Goal: Task Accomplishment & Management: Manage account settings

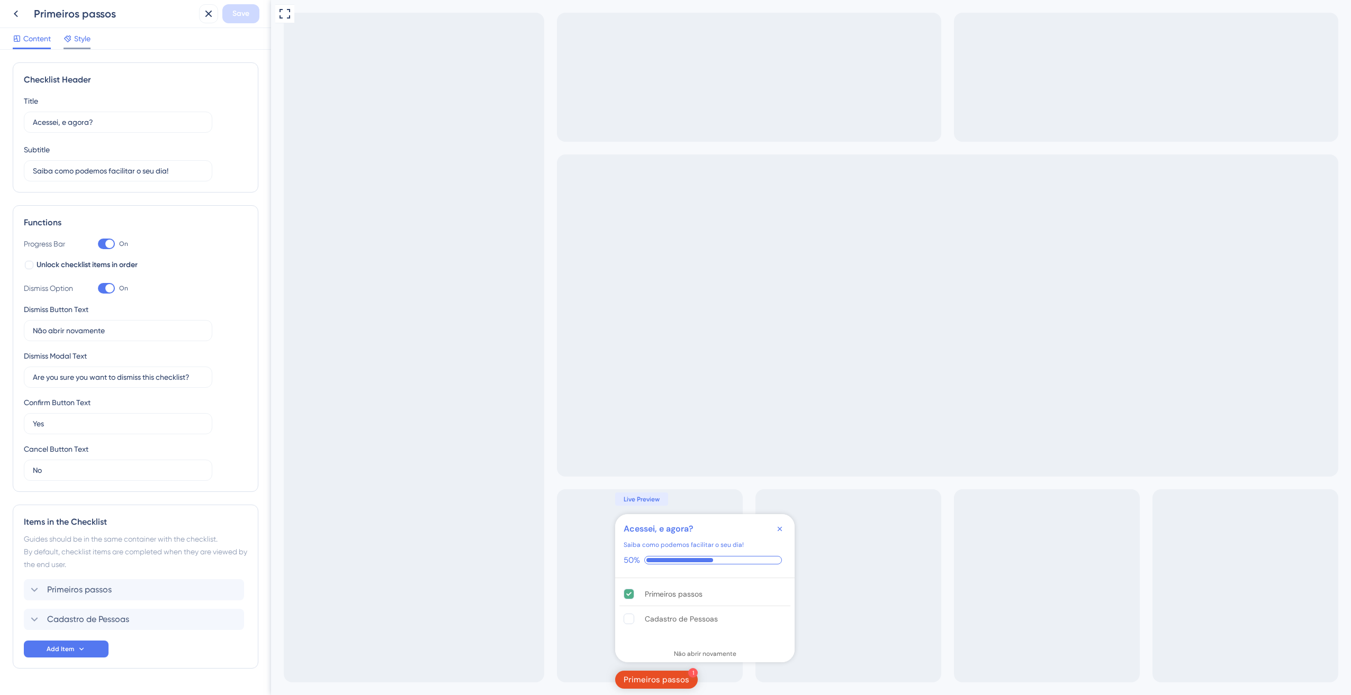
click at [78, 38] on span "Style" at bounding box center [82, 38] width 16 height 13
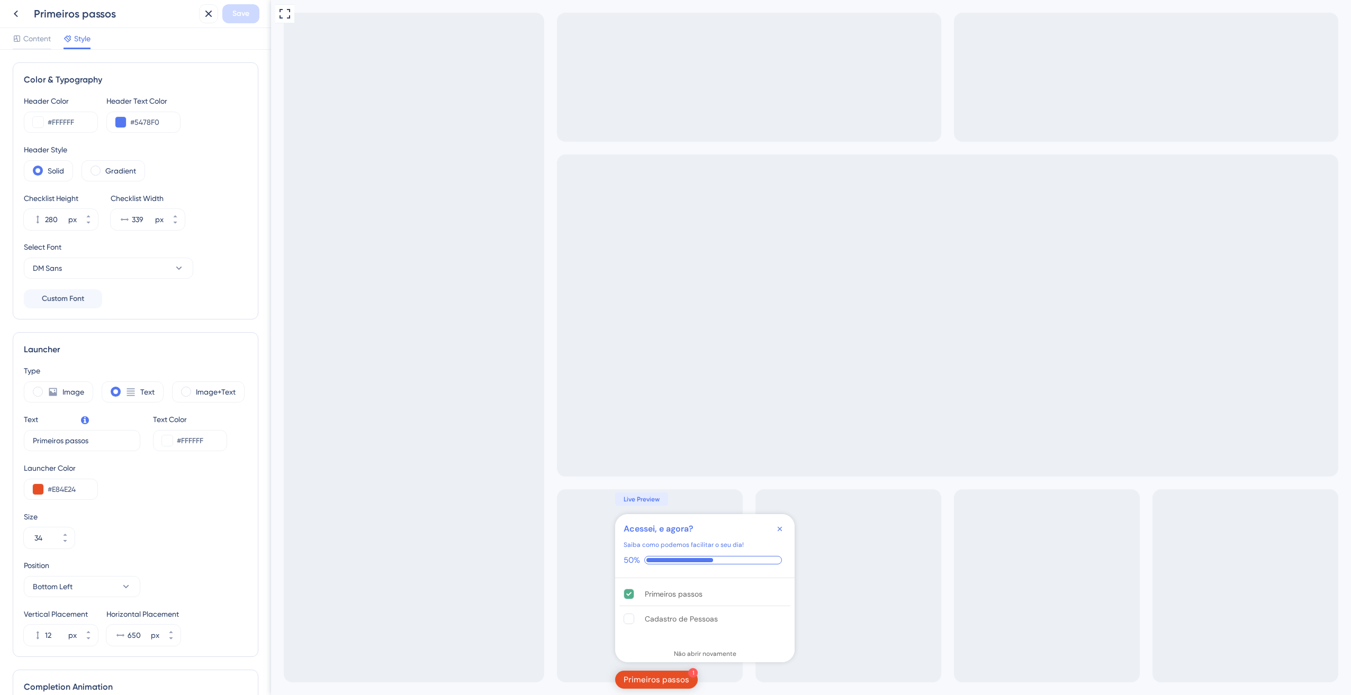
click at [14, 31] on div "Content Style" at bounding box center [135, 39] width 271 height 22
drag, startPoint x: 22, startPoint y: 36, endPoint x: 23, endPoint y: 25, distance: 10.6
click at [22, 30] on div "Content Style" at bounding box center [135, 39] width 271 height 22
click at [30, 35] on span "Content" at bounding box center [37, 38] width 28 height 13
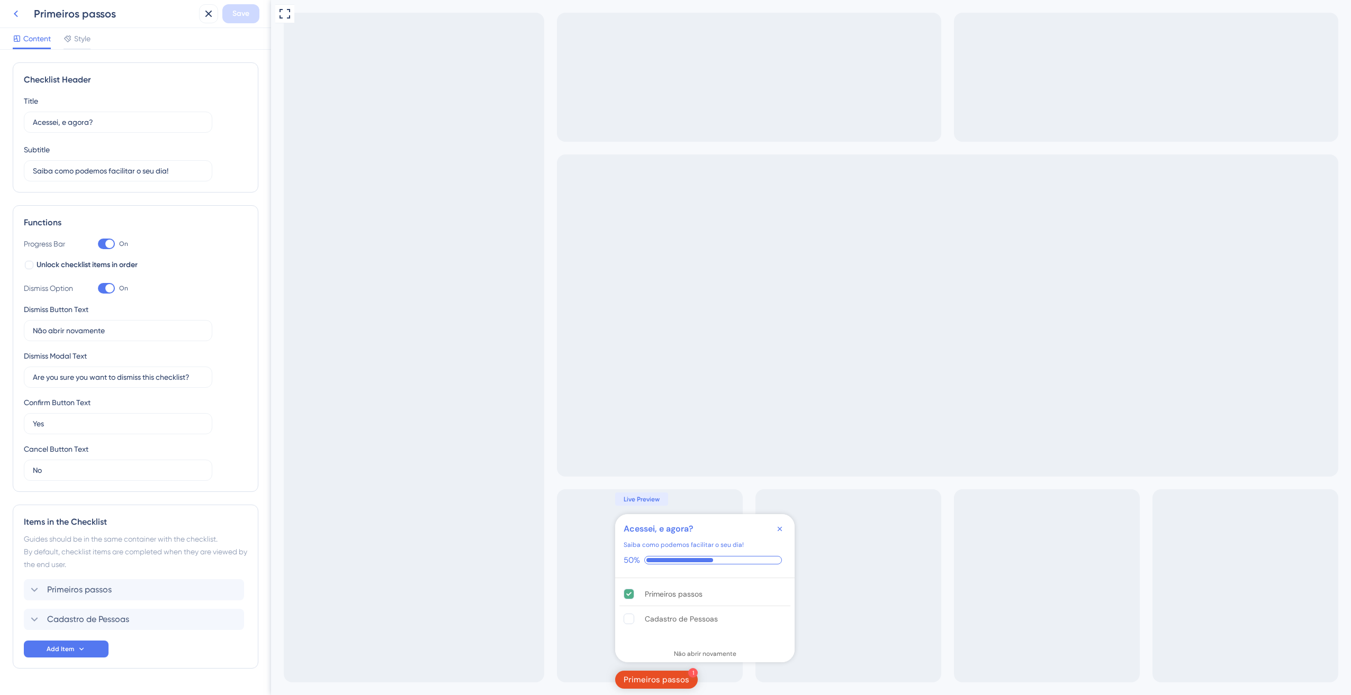
click at [18, 15] on icon at bounding box center [16, 13] width 13 height 13
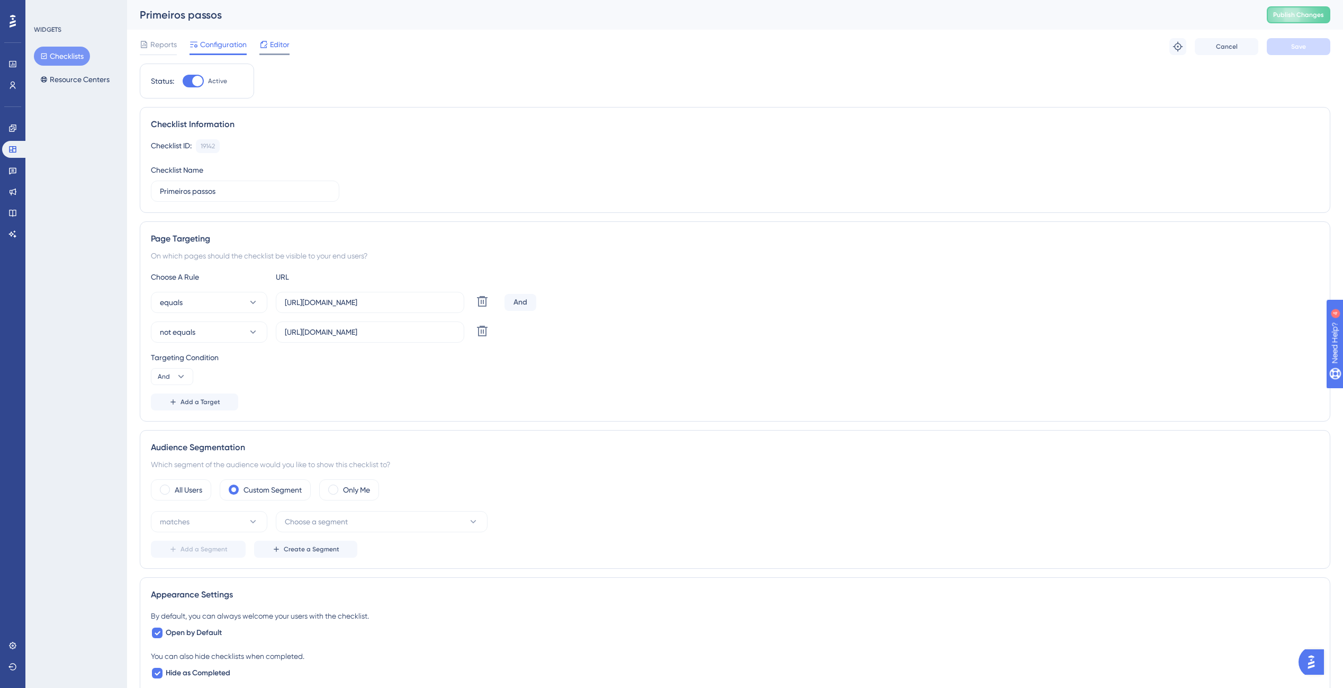
click at [268, 42] on div "Editor" at bounding box center [274, 44] width 30 height 13
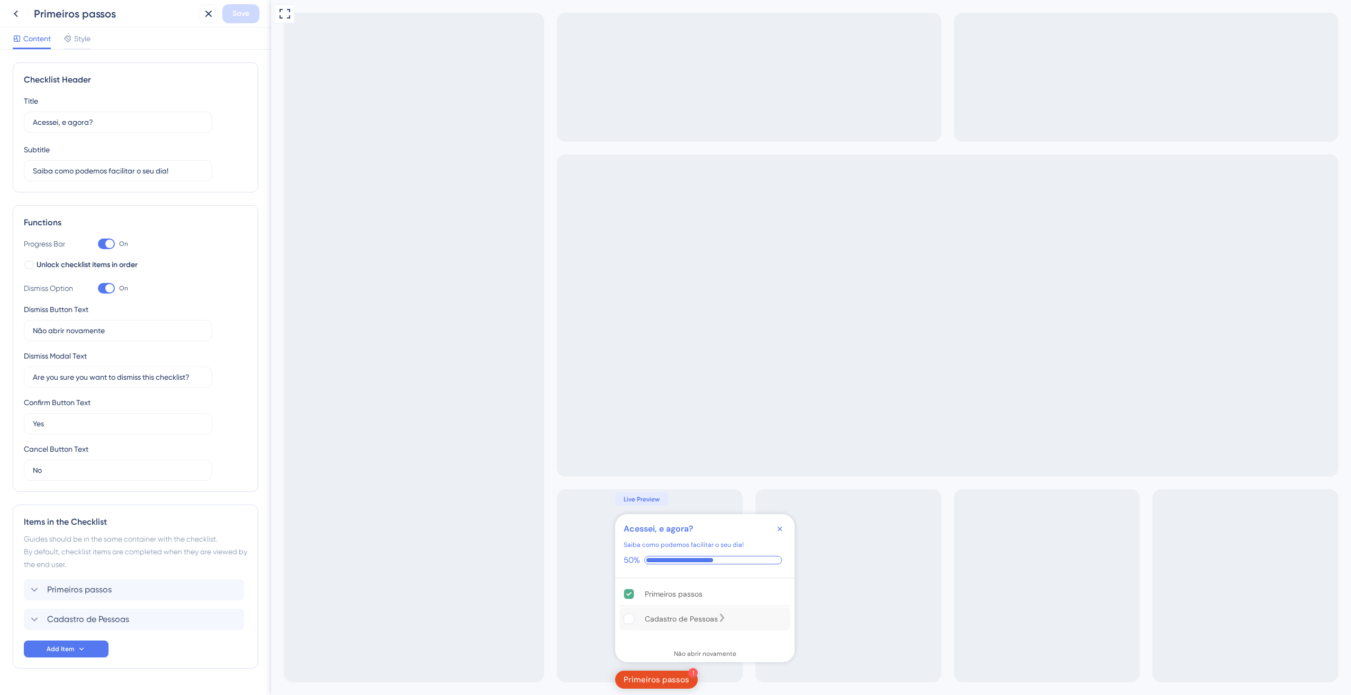
click at [676, 621] on div "Cadastro de Pessoas" at bounding box center [681, 619] width 73 height 13
click at [12, 15] on icon at bounding box center [16, 13] width 13 height 13
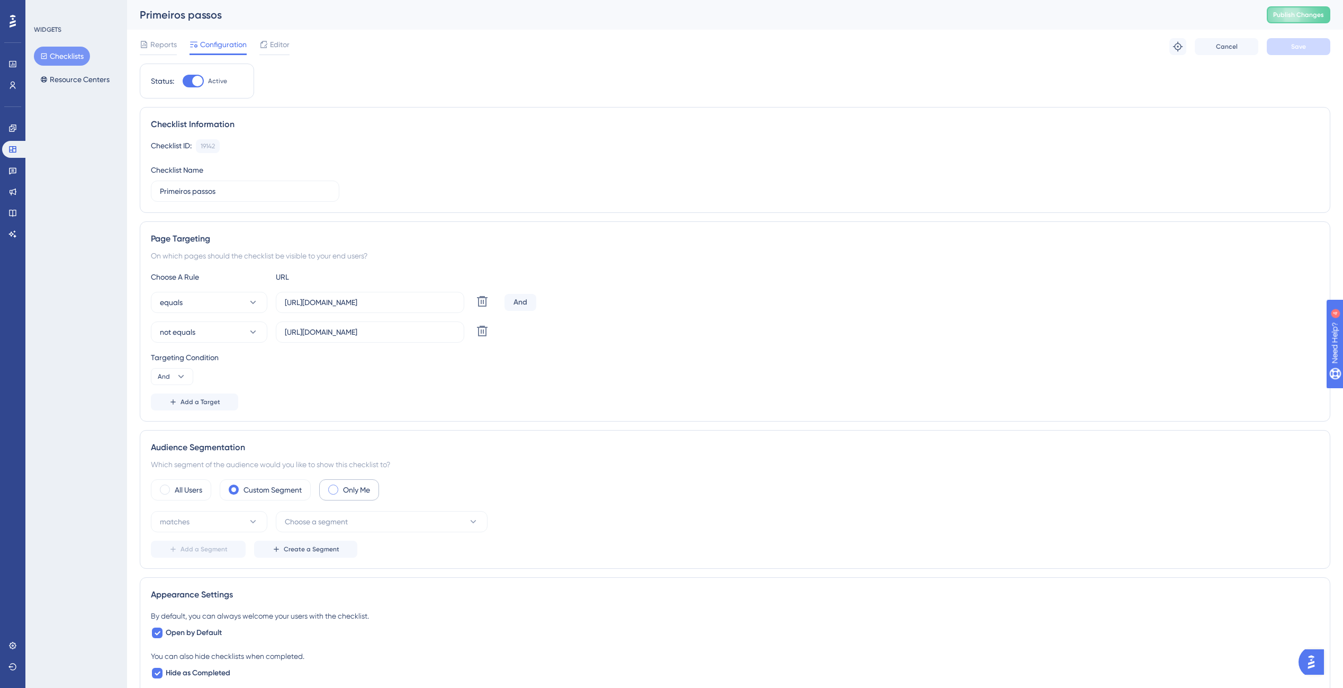
click at [356, 492] on label "Only Me" at bounding box center [356, 489] width 27 height 13
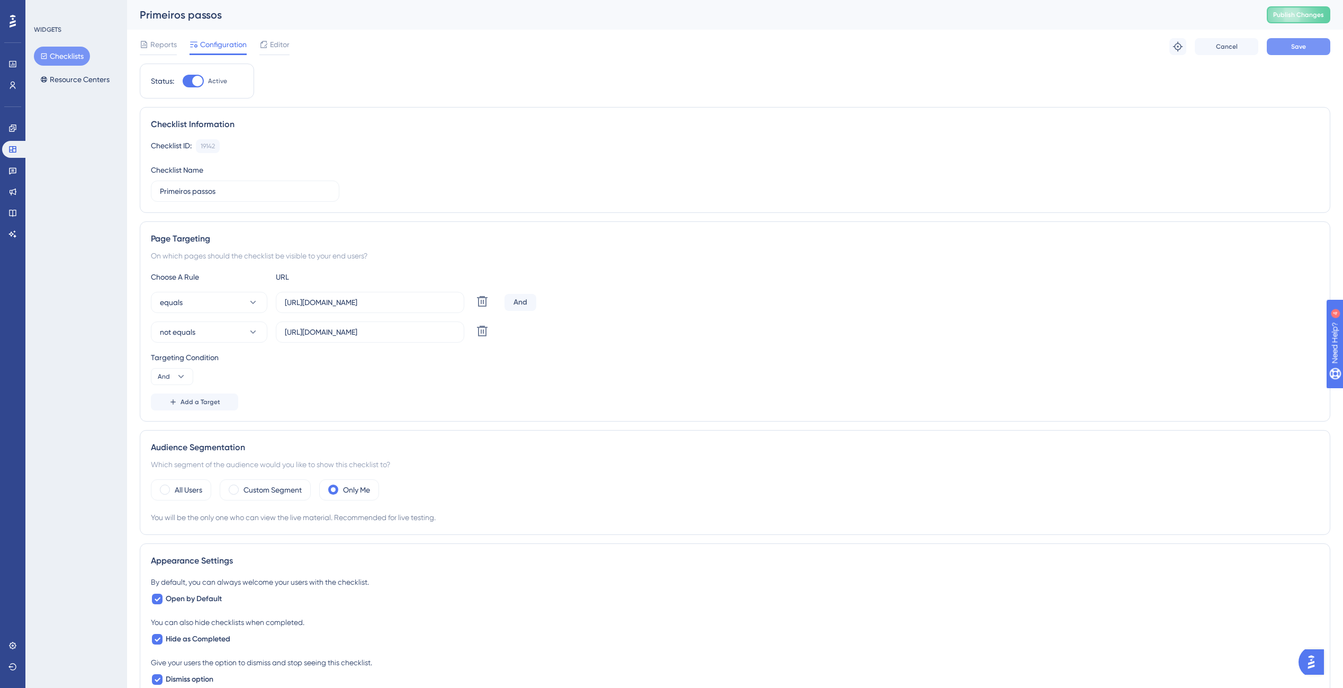
click at [1291, 47] on span "Save" at bounding box center [1298, 46] width 15 height 8
click at [1306, 11] on span "Publish Changes" at bounding box center [1298, 15] width 51 height 8
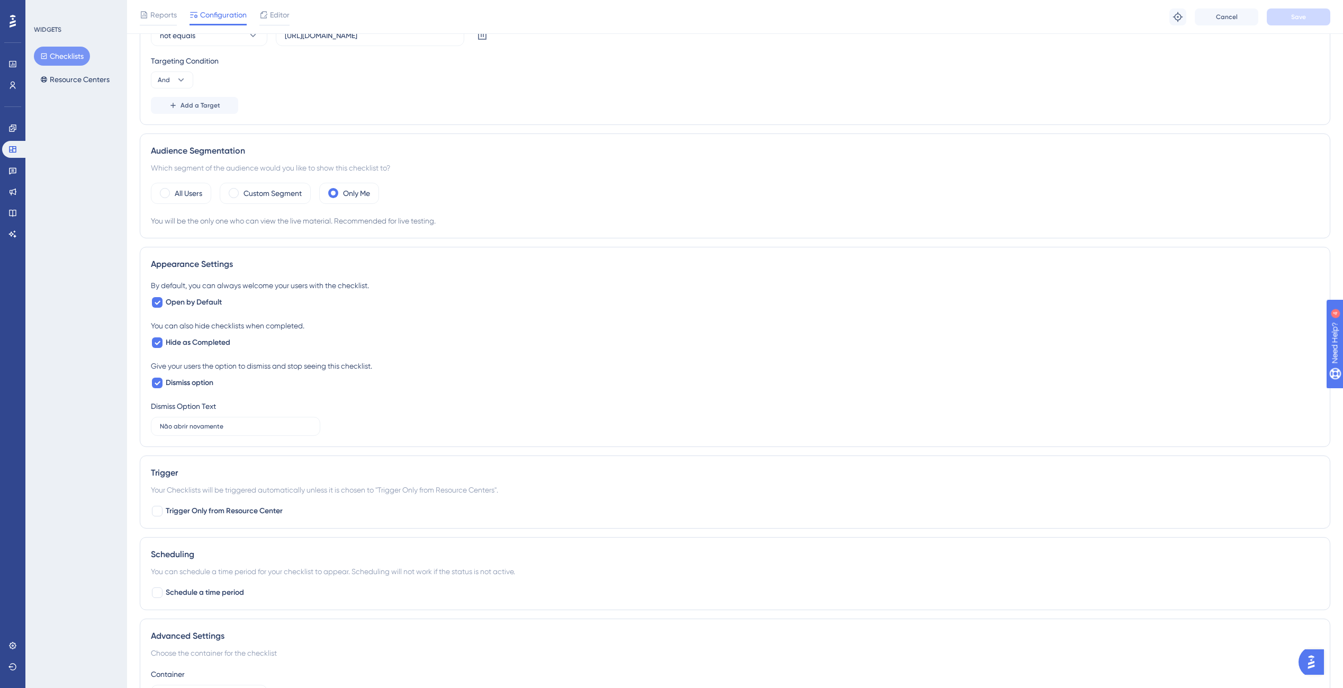
scroll to position [370, 0]
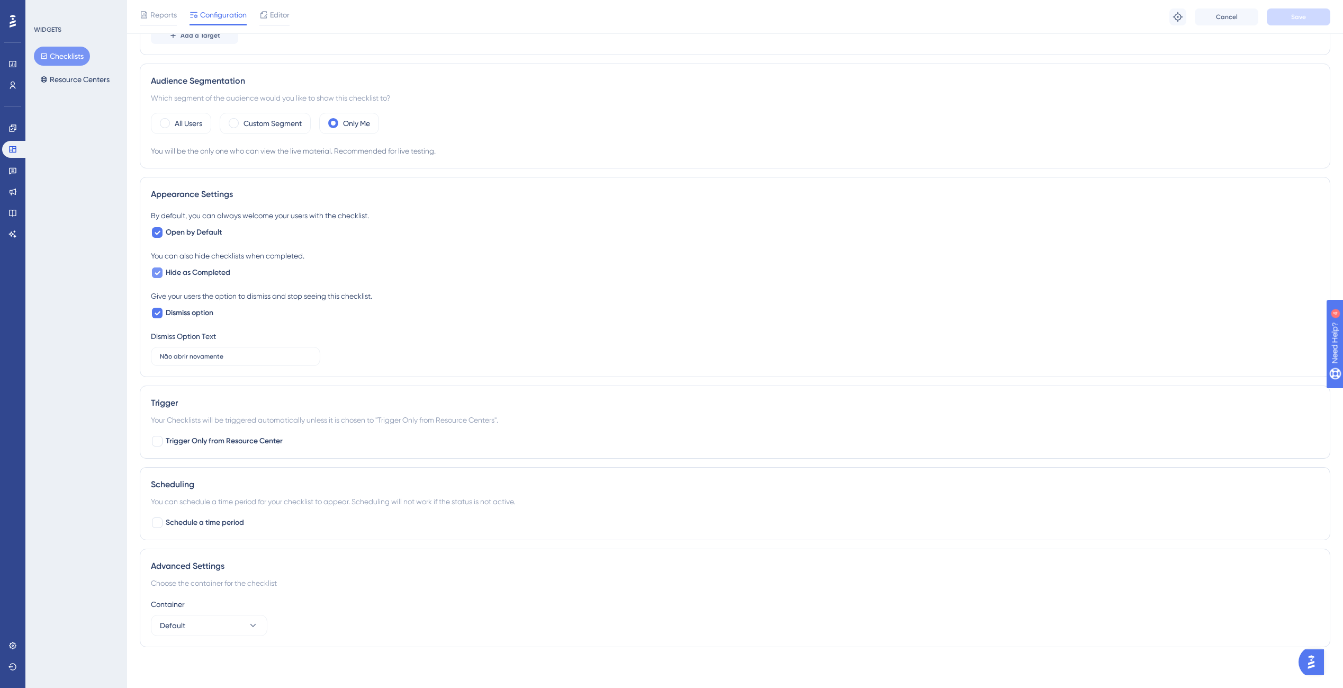
click at [170, 270] on span "Hide as Completed" at bounding box center [198, 272] width 65 height 13
checkbox input "false"
click at [1298, 11] on button "Save" at bounding box center [1299, 16] width 64 height 17
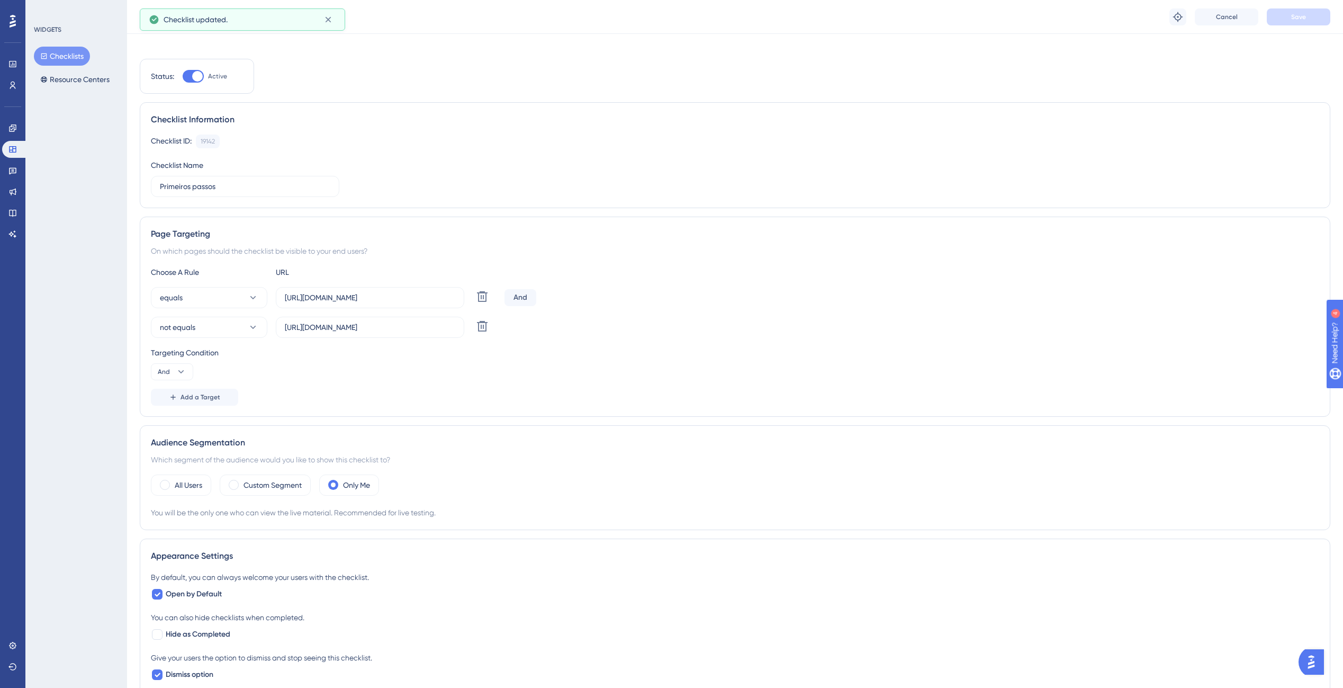
scroll to position [0, 0]
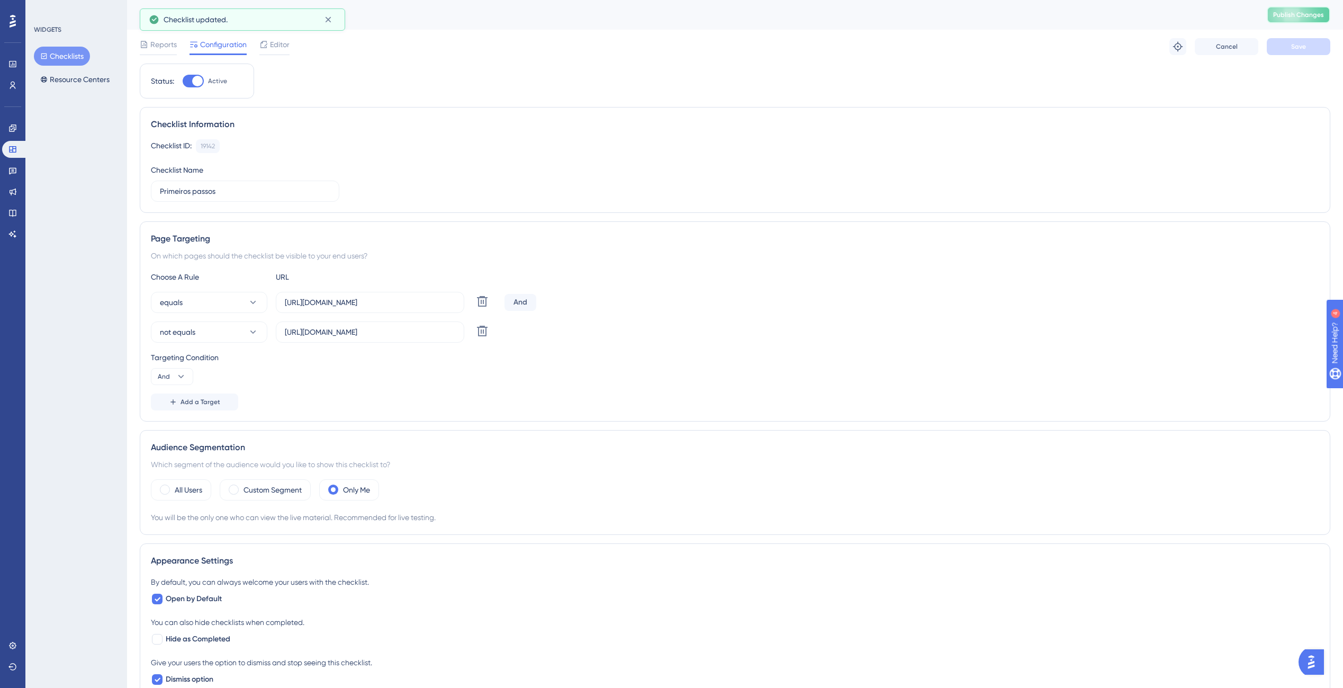
click at [1288, 15] on span "Publish Changes" at bounding box center [1298, 15] width 51 height 8
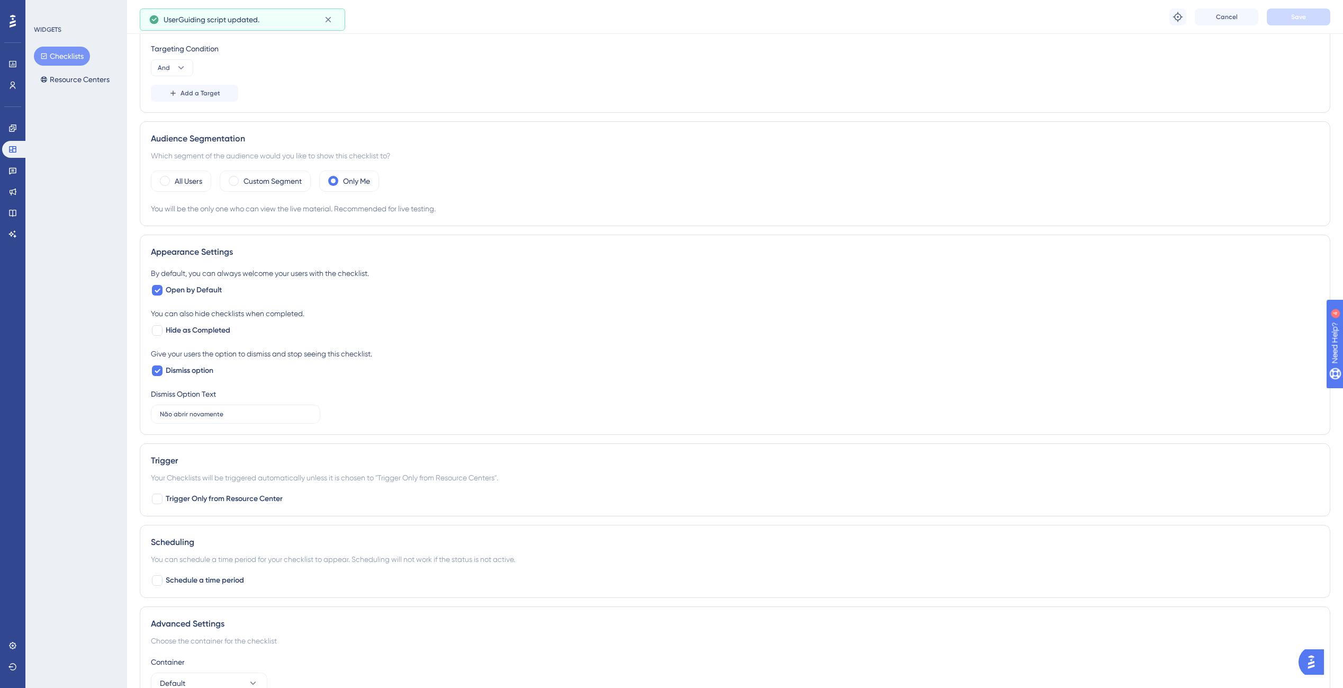
scroll to position [318, 0]
click at [281, 20] on span "Editor" at bounding box center [280, 14] width 20 height 13
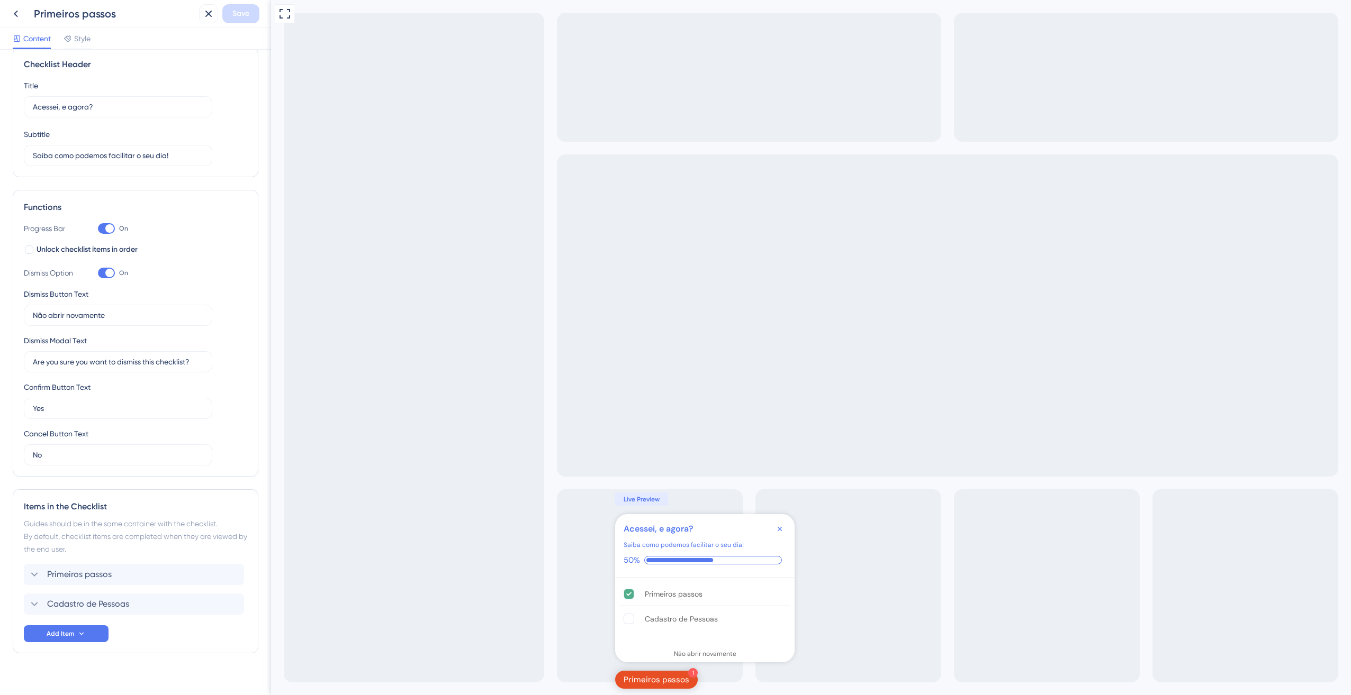
scroll to position [29, 0]
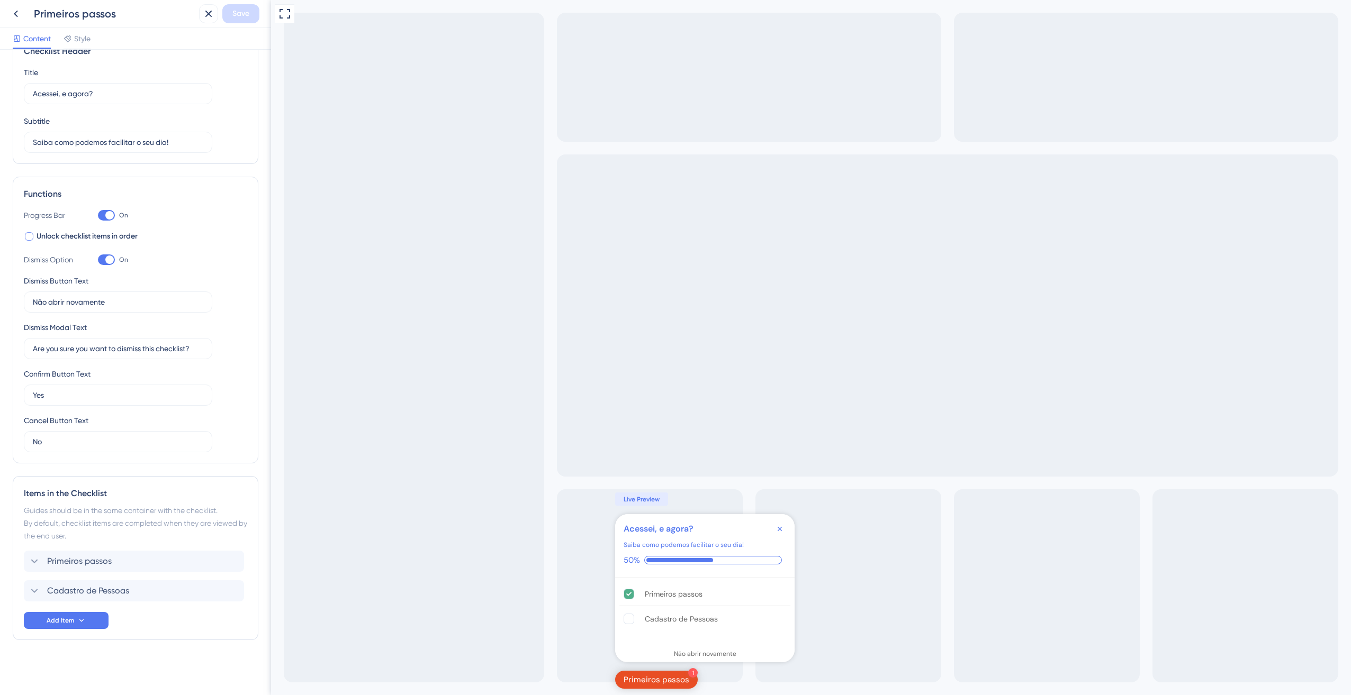
click at [100, 237] on span "Unlock checklist items in order" at bounding box center [87, 236] width 101 height 13
checkbox input "true"
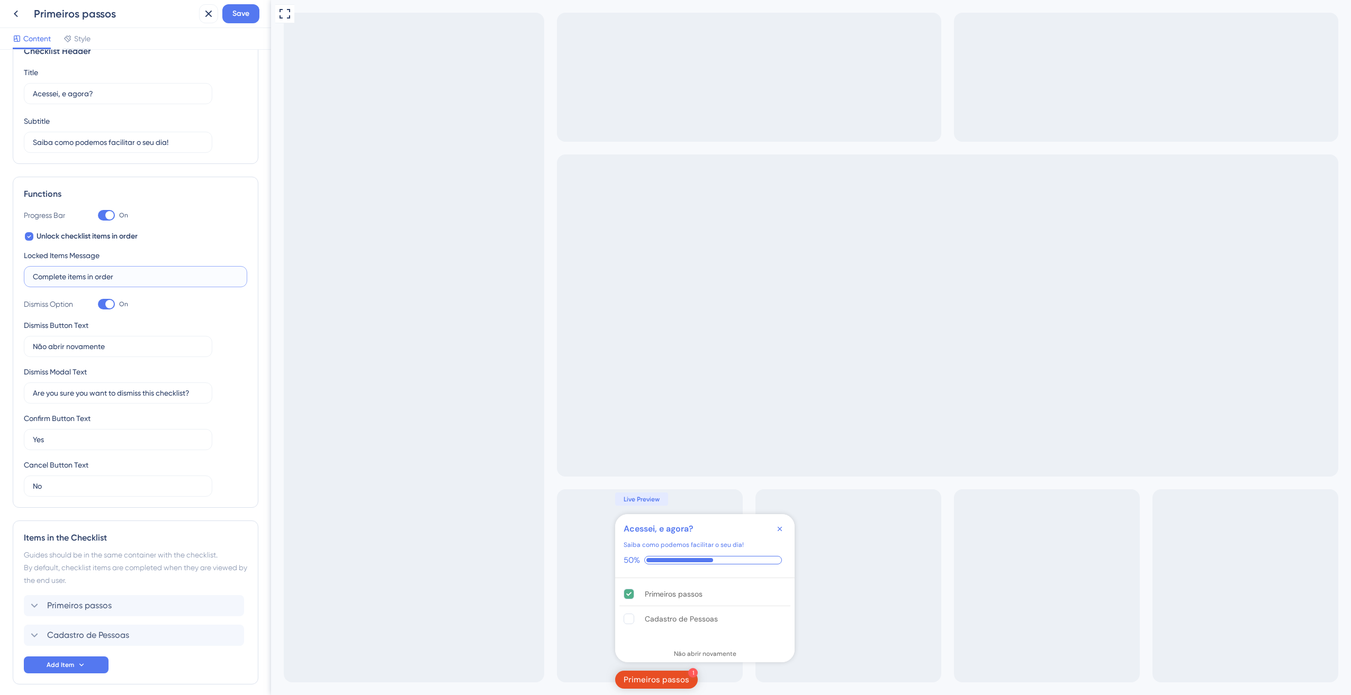
drag, startPoint x: 144, startPoint y: 277, endPoint x: -2, endPoint y: 269, distance: 146.3
click at [0, 0] on html "Primeiros passos Save Content Style Checklist Header Title Acessei, e agora? Su…" at bounding box center [675, 0] width 1351 height 0
type input "Complete os Itens em ordem"
drag, startPoint x: 200, startPoint y: 393, endPoint x: -2, endPoint y: 377, distance: 202.3
click at [0, 0] on html "Primeiros passos Save Content Style Checklist Header Title Acessei, e agora? Su…" at bounding box center [675, 0] width 1351 height 0
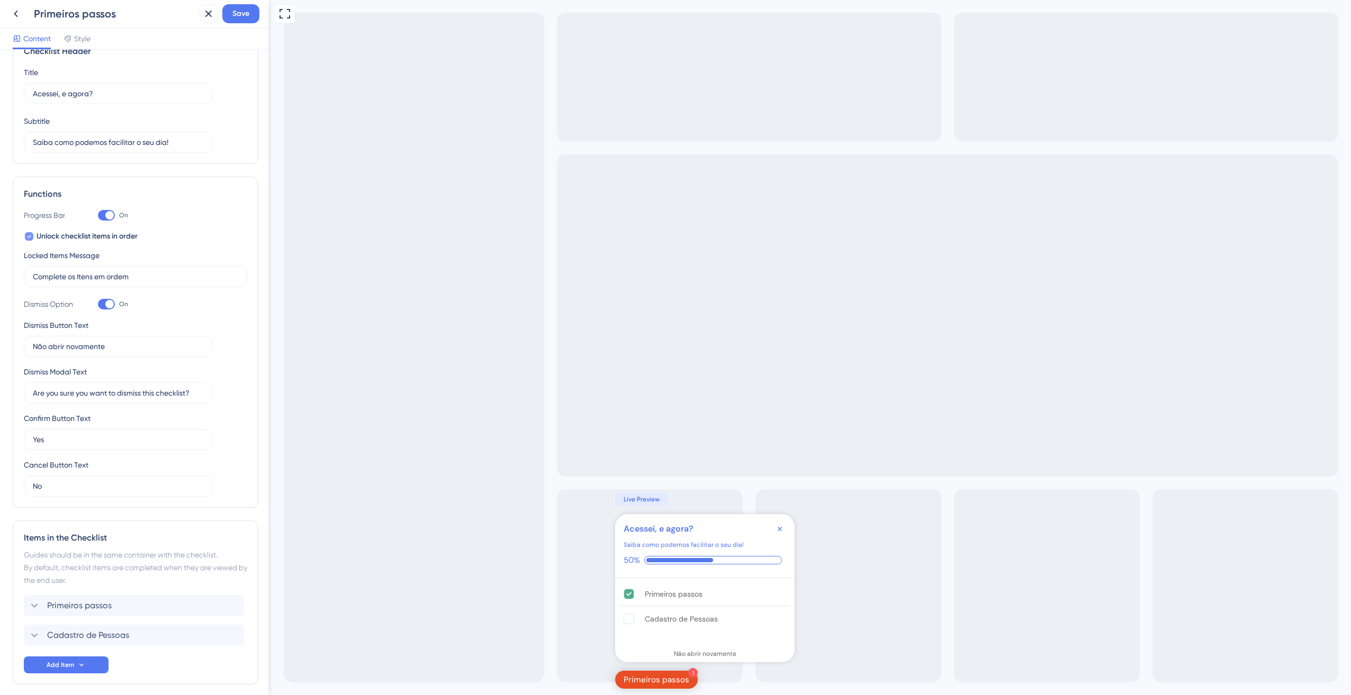
click at [69, 237] on span "Unlock checklist items in order" at bounding box center [87, 236] width 101 height 13
checkbox input "false"
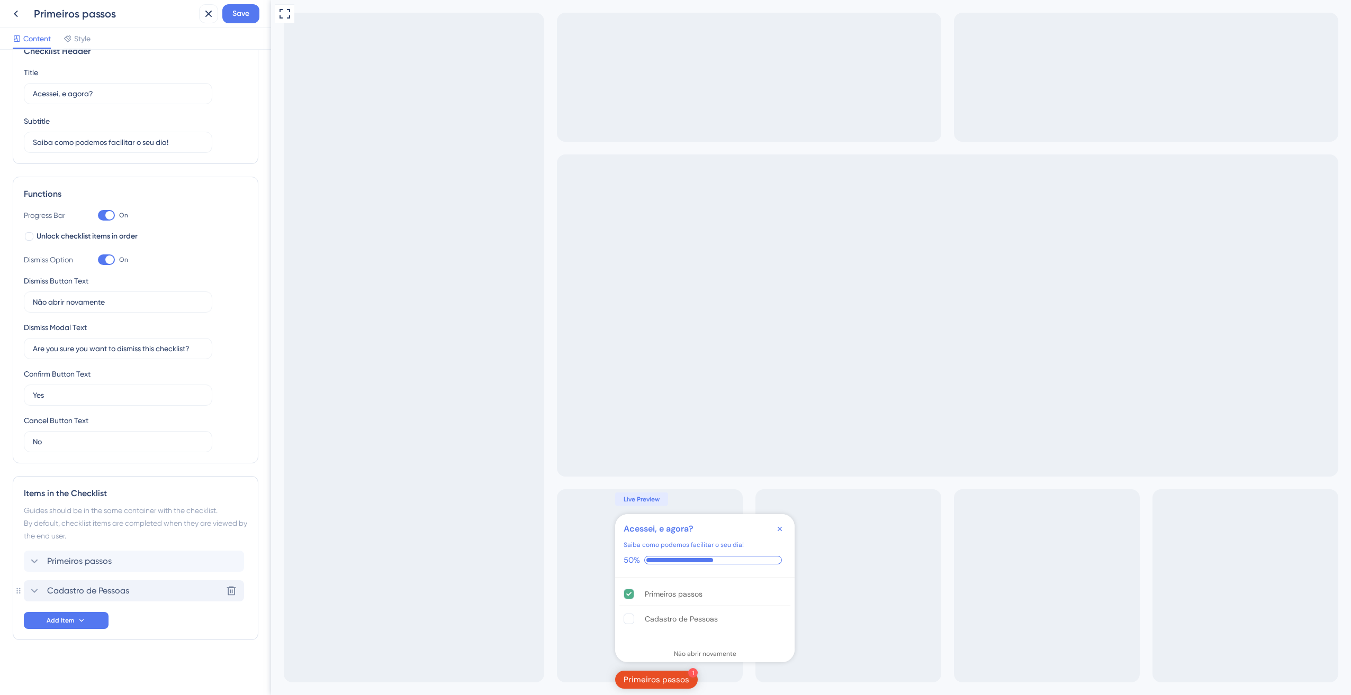
click at [51, 596] on span "Cadastro de Pessoas" at bounding box center [88, 591] width 82 height 13
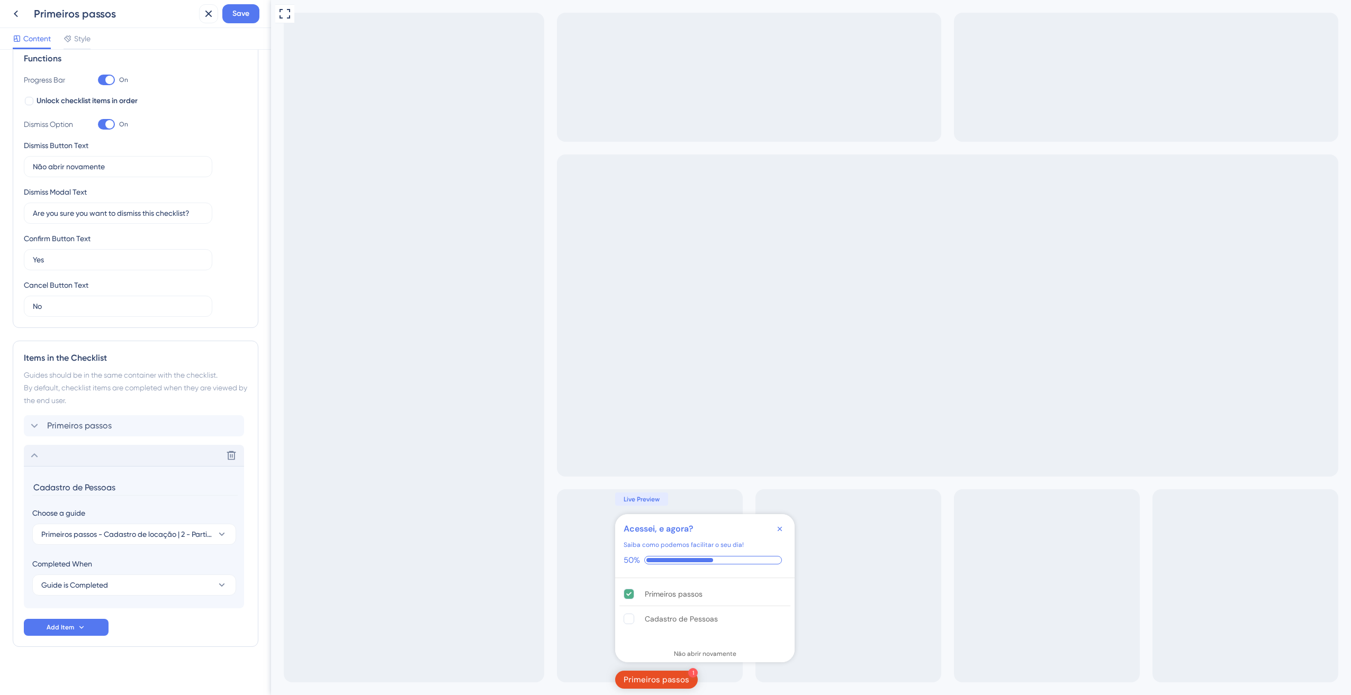
scroll to position [171, 0]
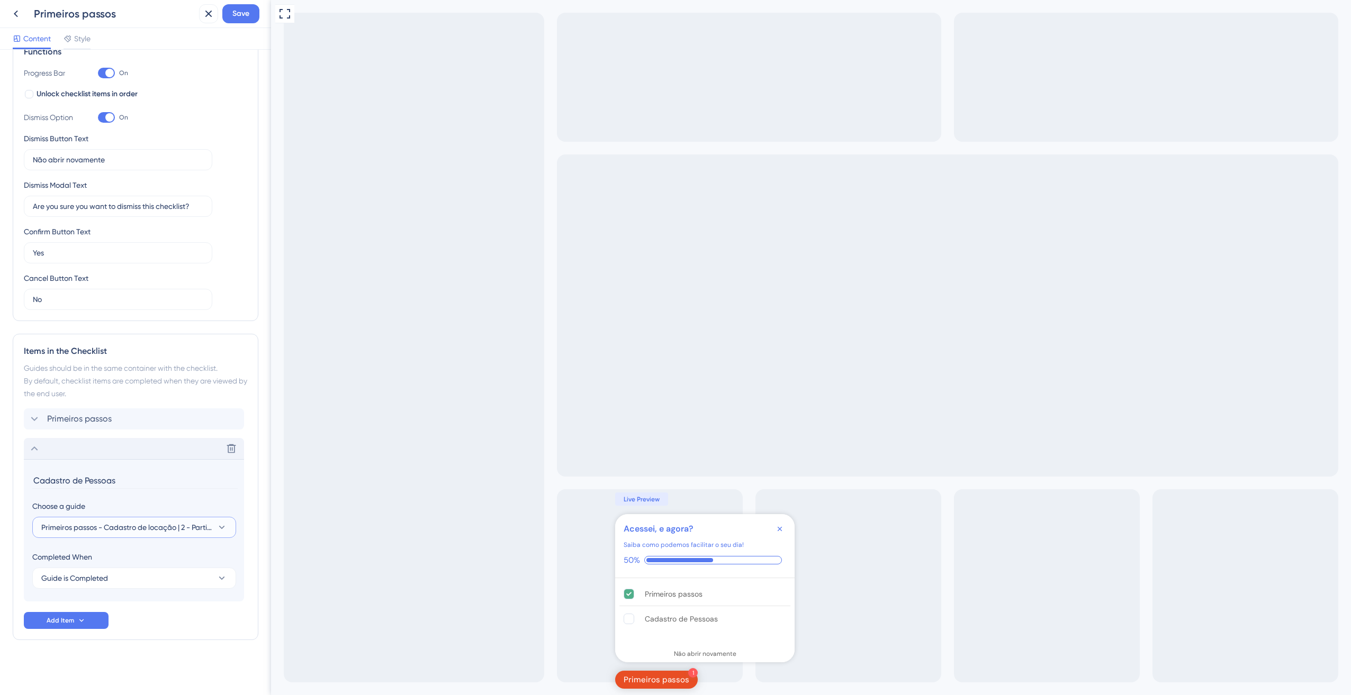
click at [208, 531] on span "Primeiros passos - Cadastro de locação | 2 - Participantes" at bounding box center [126, 527] width 171 height 13
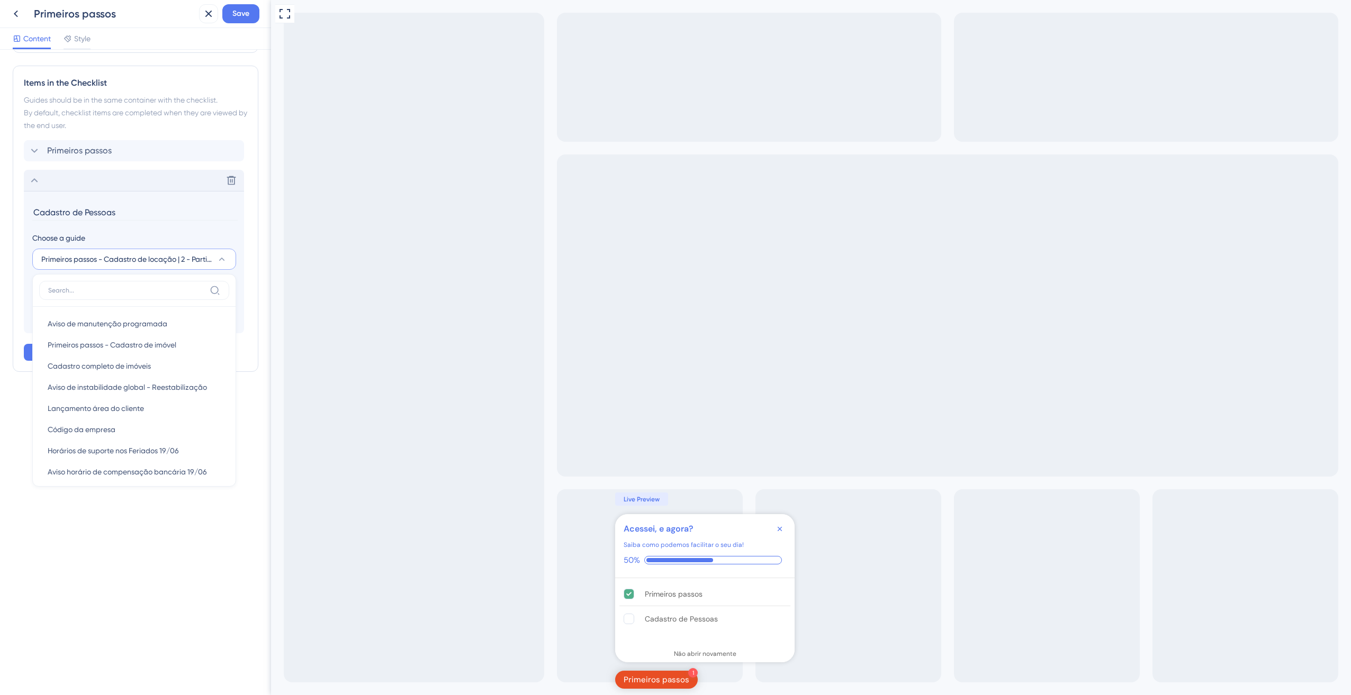
click at [214, 229] on section "Cadastro de Pessoas Choose a guide Primeiros passos - Cadastro de locação | 2 -…" at bounding box center [134, 262] width 220 height 142
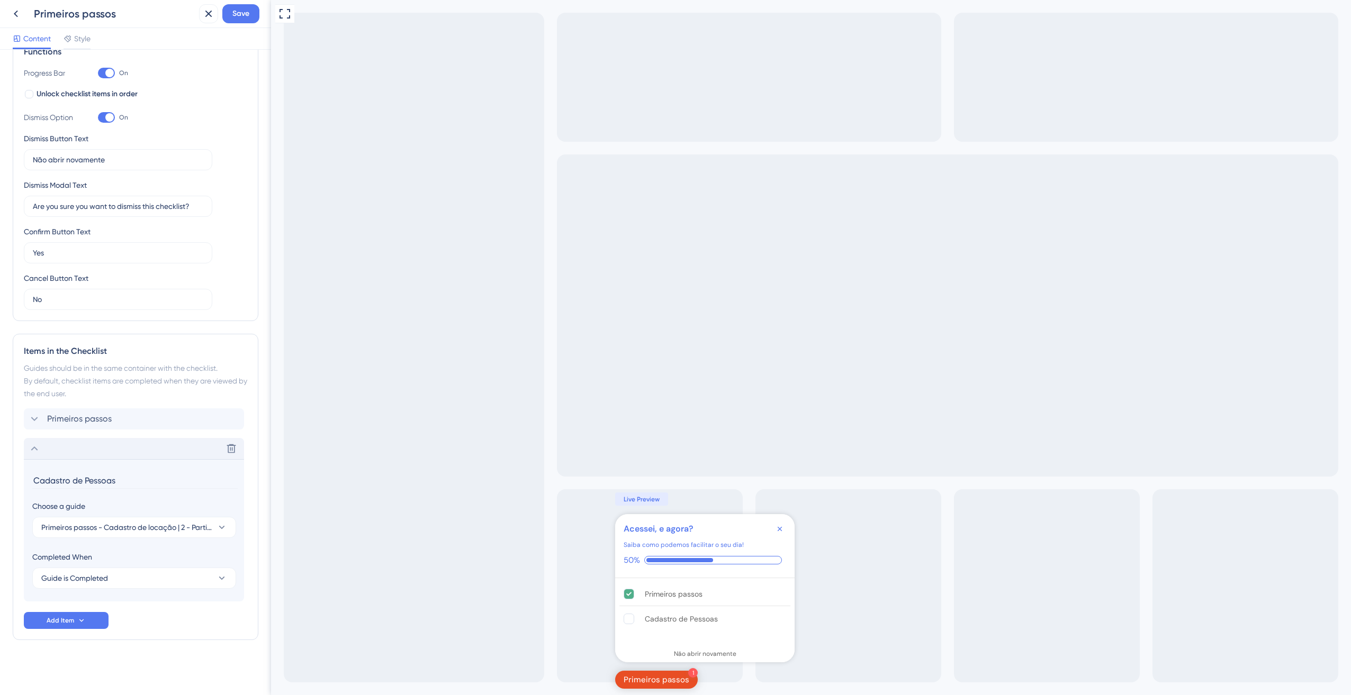
click at [52, 454] on div "Delete" at bounding box center [134, 448] width 220 height 21
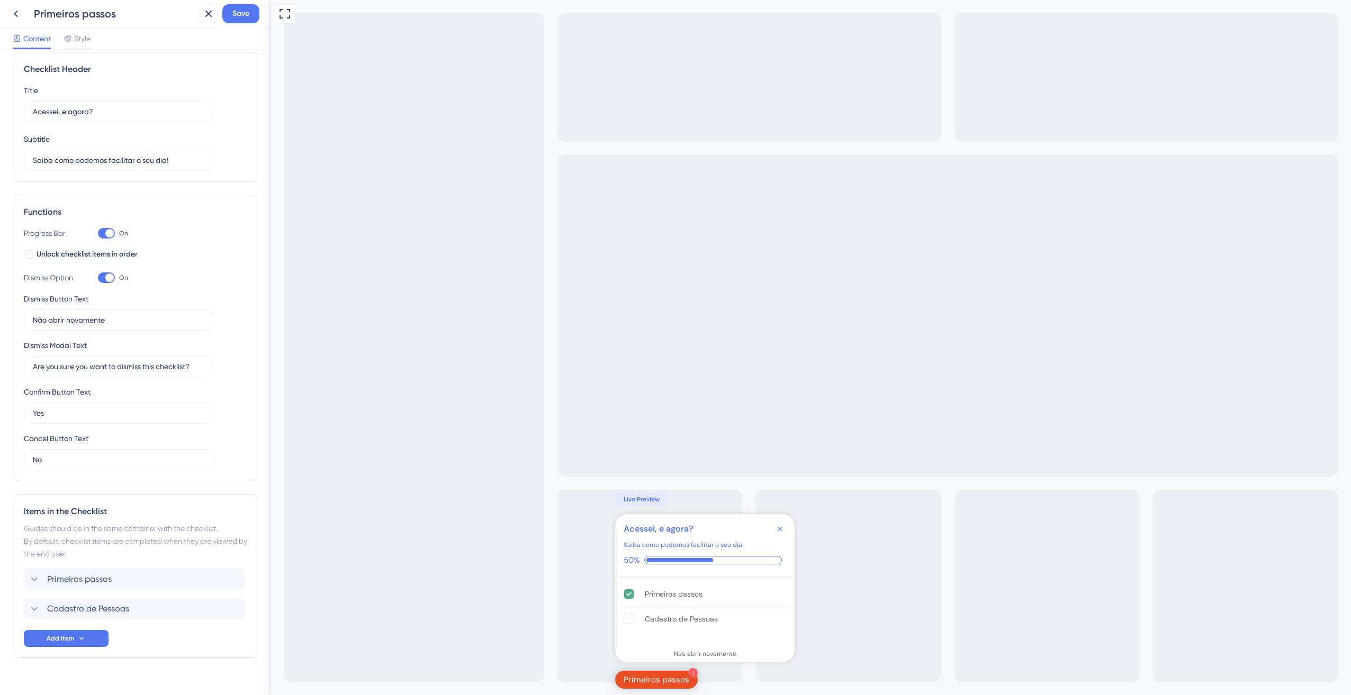
scroll to position [29, 0]
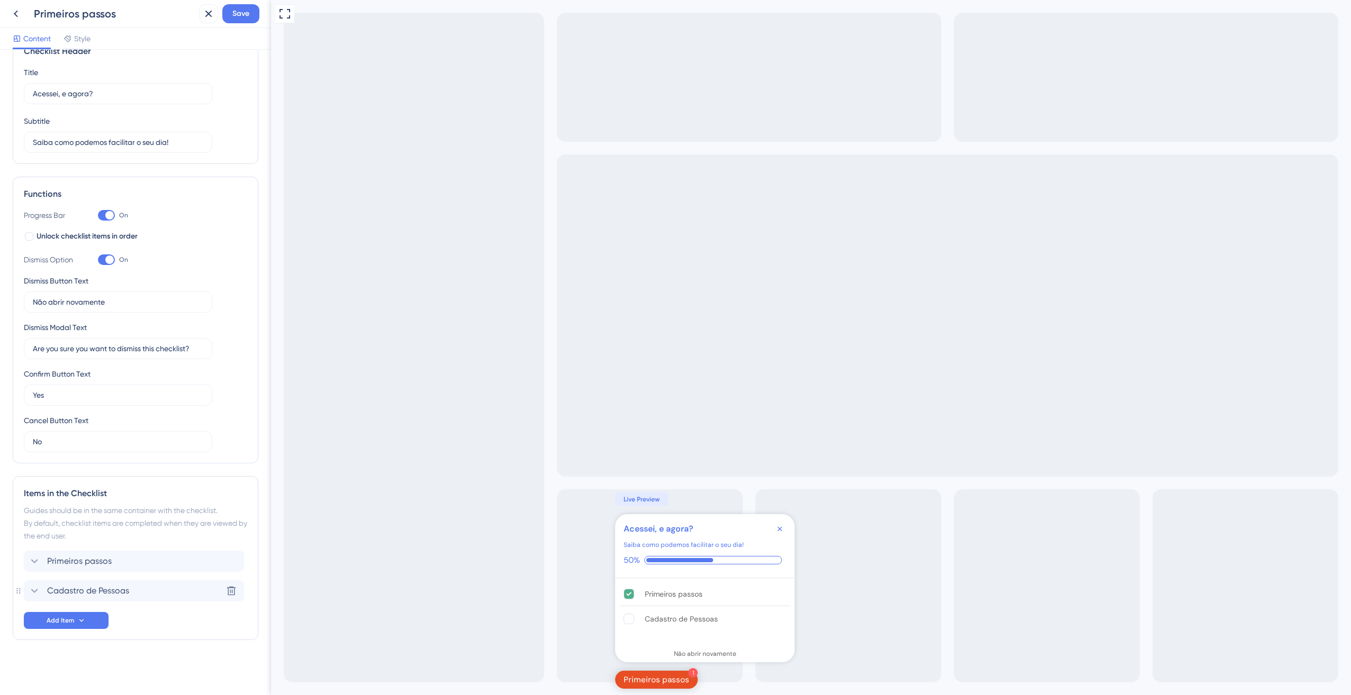
click at [118, 586] on span "Cadastro de Pessoas" at bounding box center [88, 591] width 82 height 13
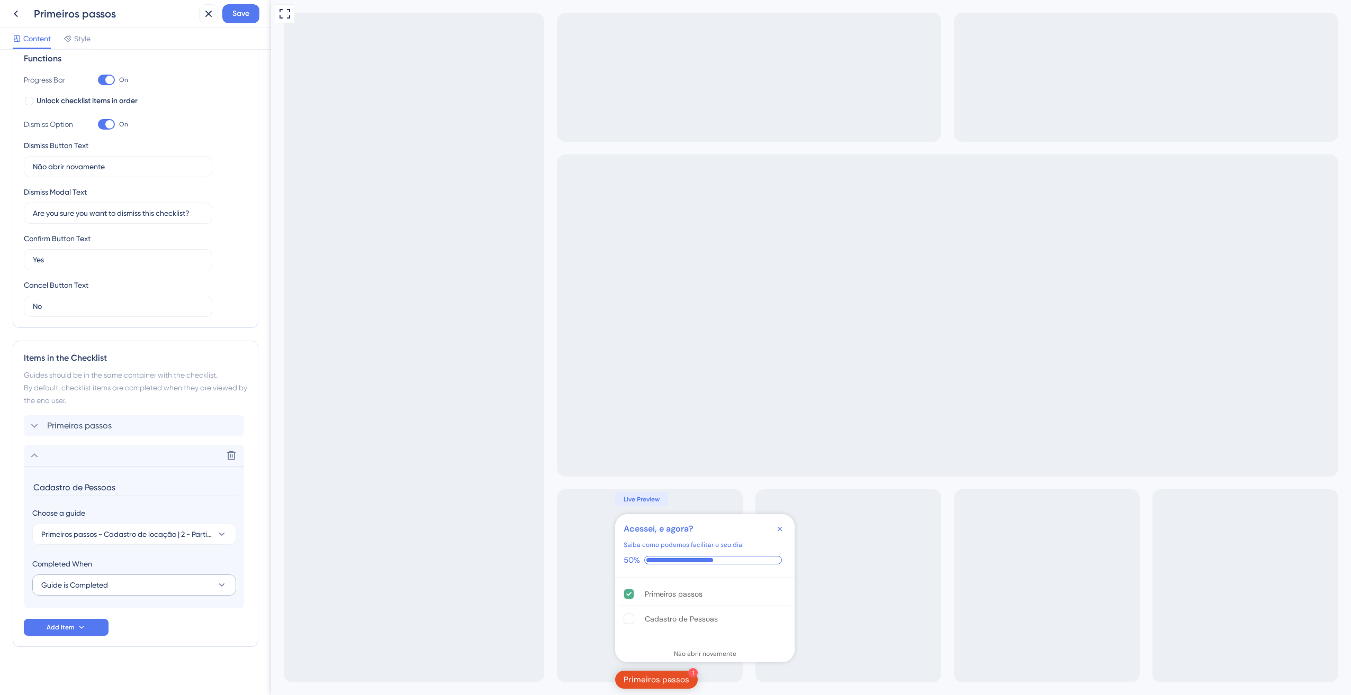
scroll to position [171, 0]
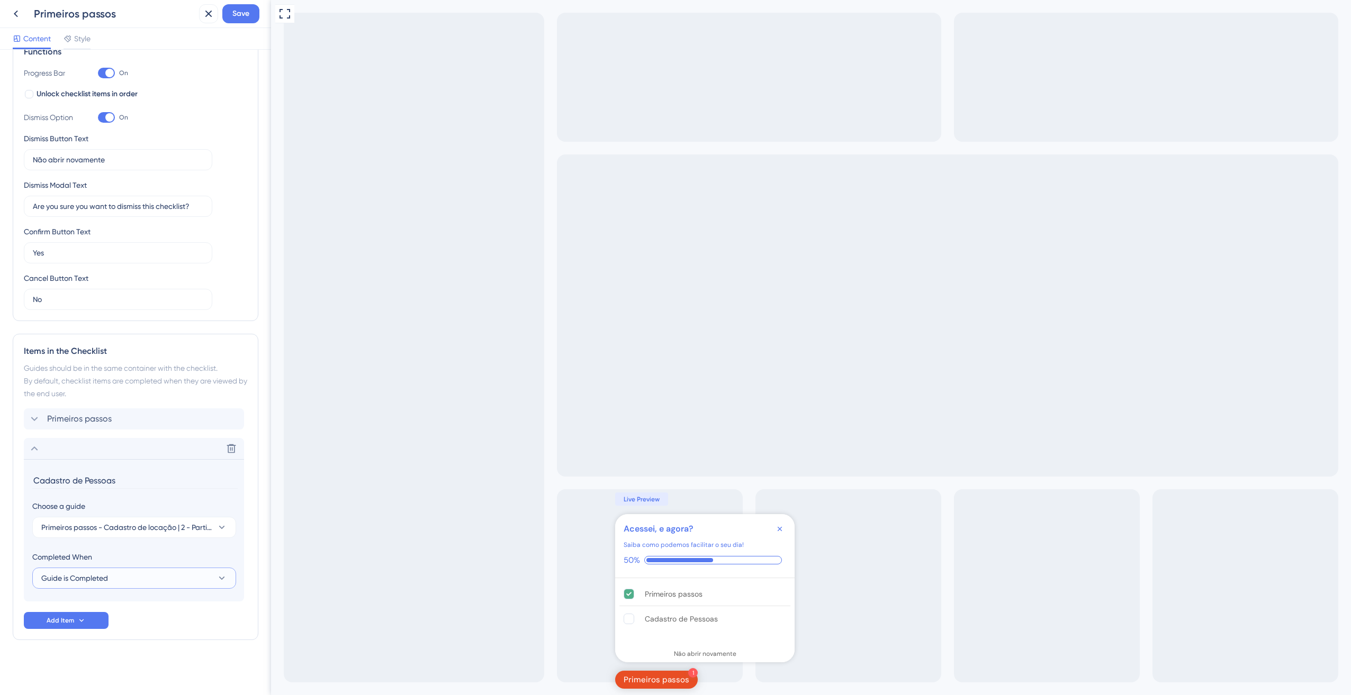
click at [174, 584] on button "Guide is Completed" at bounding box center [134, 578] width 204 height 21
click at [67, 412] on div "Primeiros passos Delete" at bounding box center [134, 419] width 220 height 21
click at [67, 415] on div "Delete" at bounding box center [134, 419] width 220 height 21
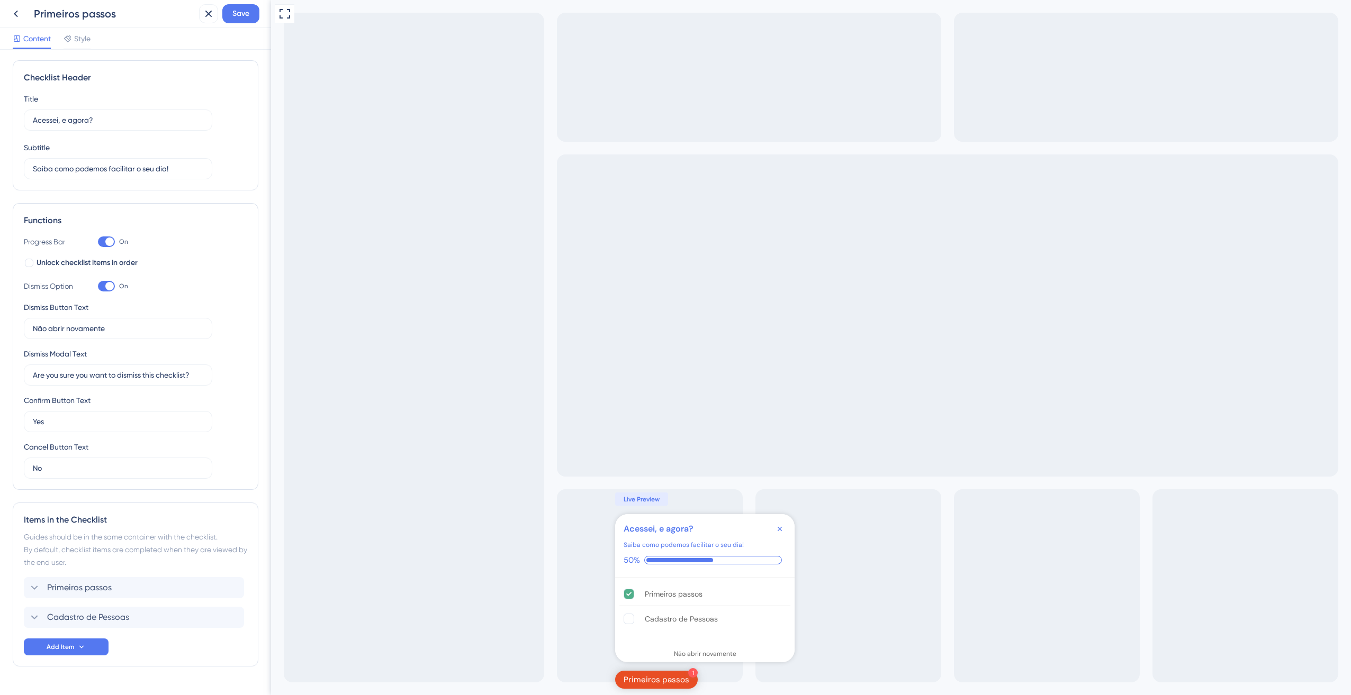
scroll to position [0, 0]
click at [85, 40] on span "Style" at bounding box center [82, 38] width 16 height 13
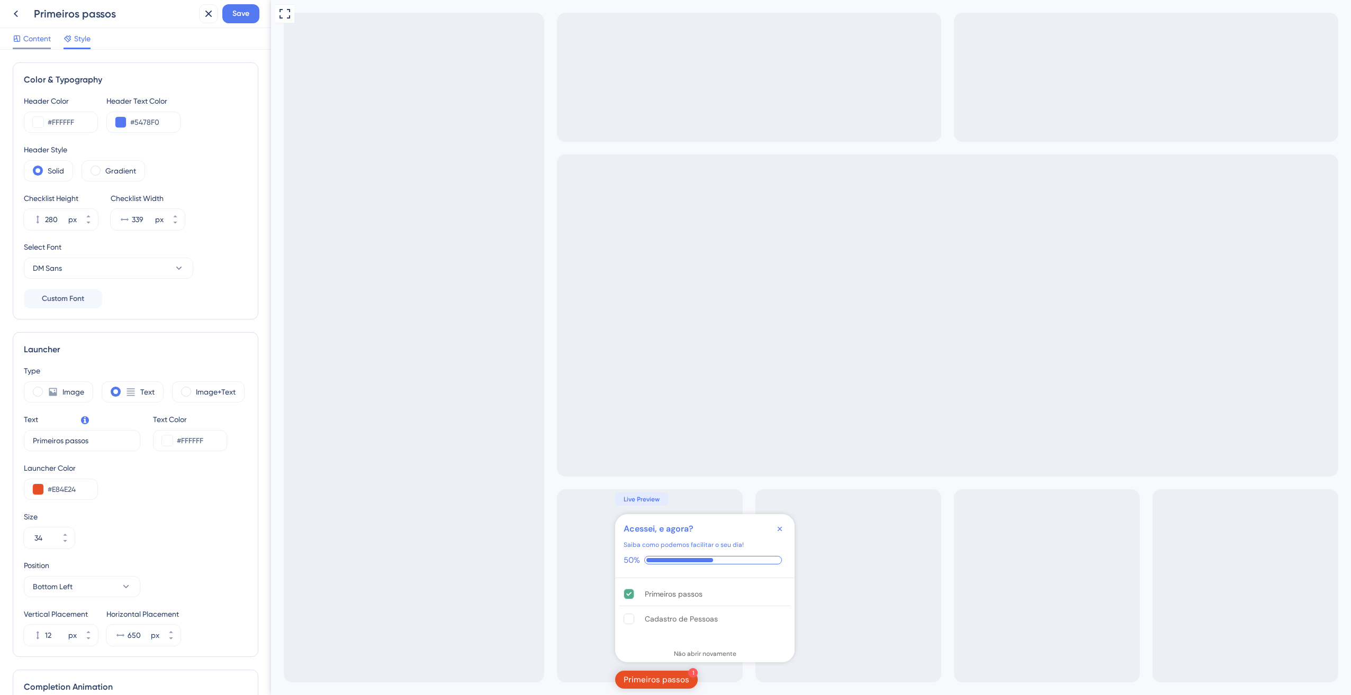
click at [34, 42] on span "Content" at bounding box center [37, 38] width 28 height 13
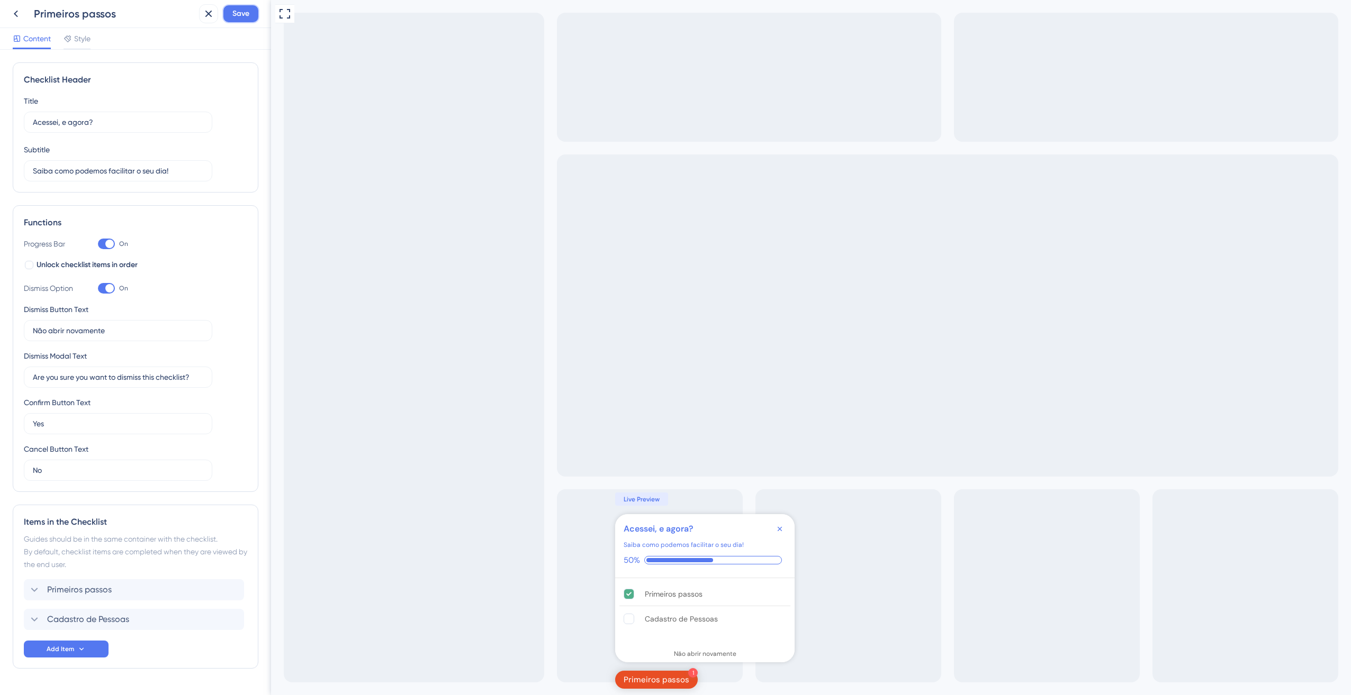
click at [244, 10] on span "Save" at bounding box center [240, 13] width 17 height 13
click at [17, 15] on icon at bounding box center [16, 13] width 13 height 13
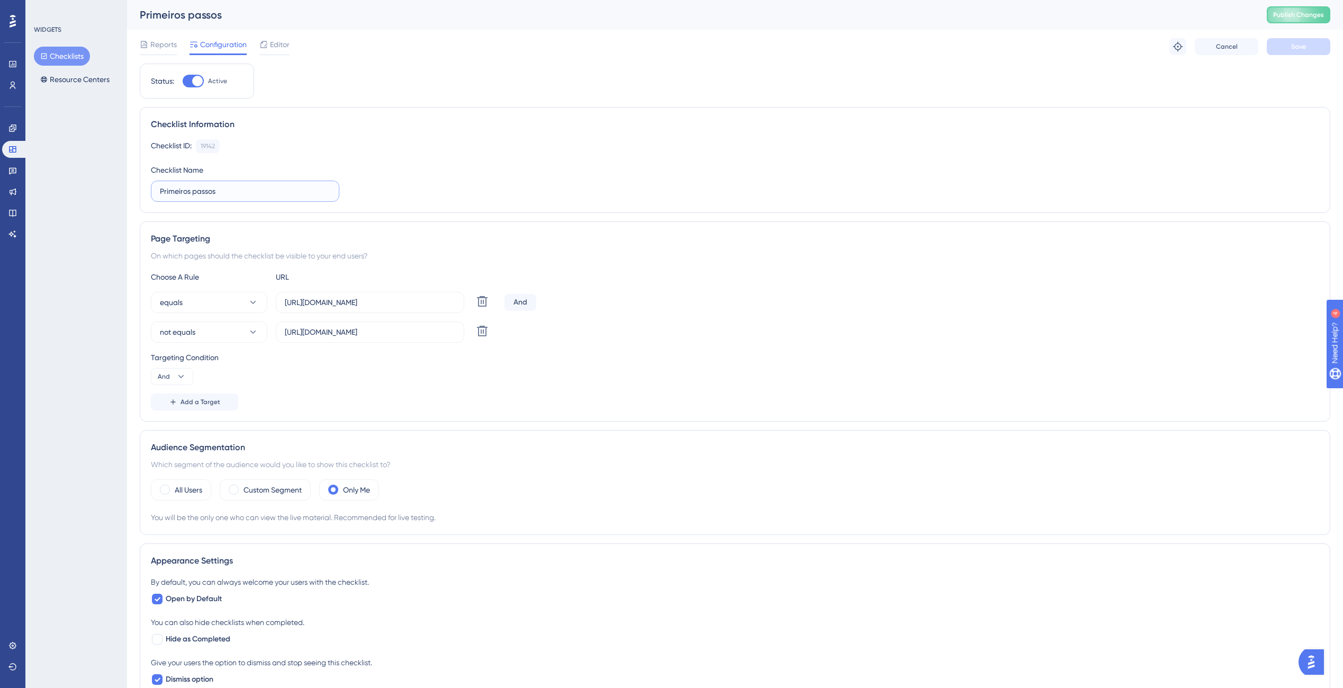
click at [261, 192] on input "Primeiros passos" at bounding box center [245, 191] width 170 height 12
click at [526, 185] on div "Checklist ID: 19142 Copy Checklist Name Primeiros passos" at bounding box center [735, 170] width 1168 height 62
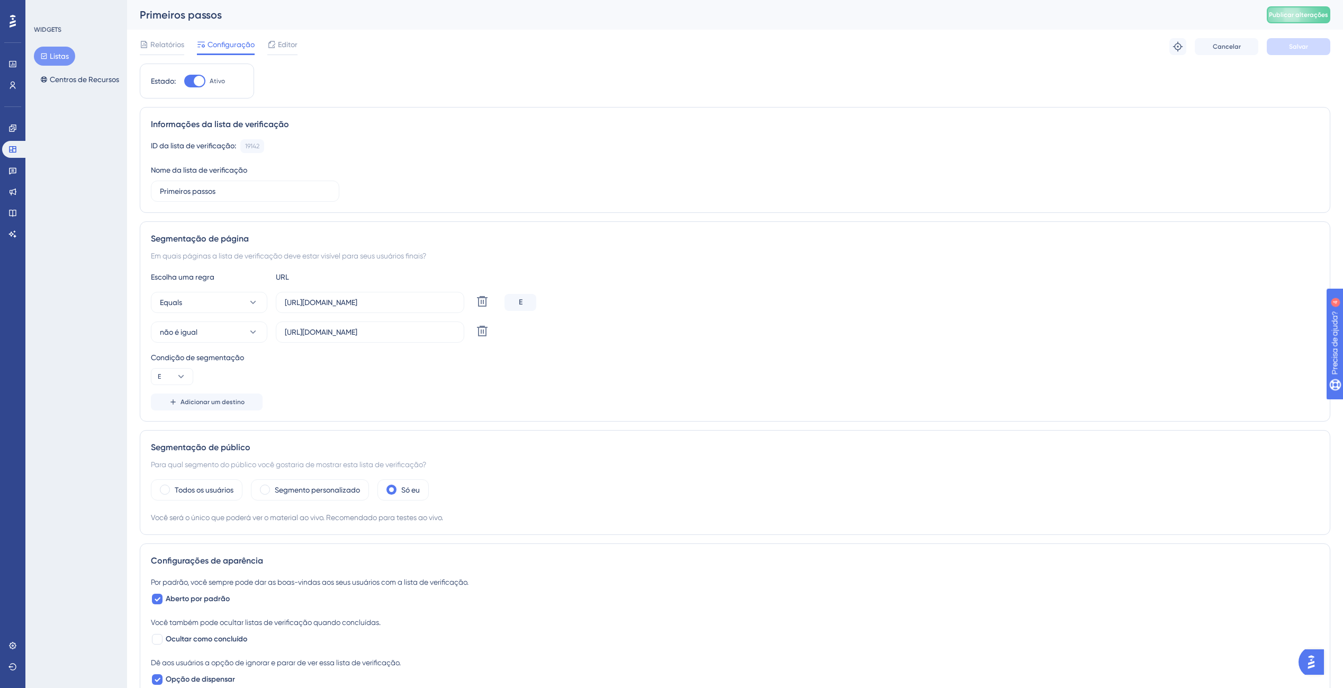
click at [194, 80] on div at bounding box center [199, 81] width 11 height 11
click at [184, 81] on input "Ativo" at bounding box center [184, 81] width 1 height 1
click at [1289, 49] on span "Salvar" at bounding box center [1298, 46] width 19 height 8
click at [1317, 9] on button "Publicar alterações" at bounding box center [1299, 14] width 64 height 17
click at [200, 78] on div at bounding box center [194, 81] width 21 height 13
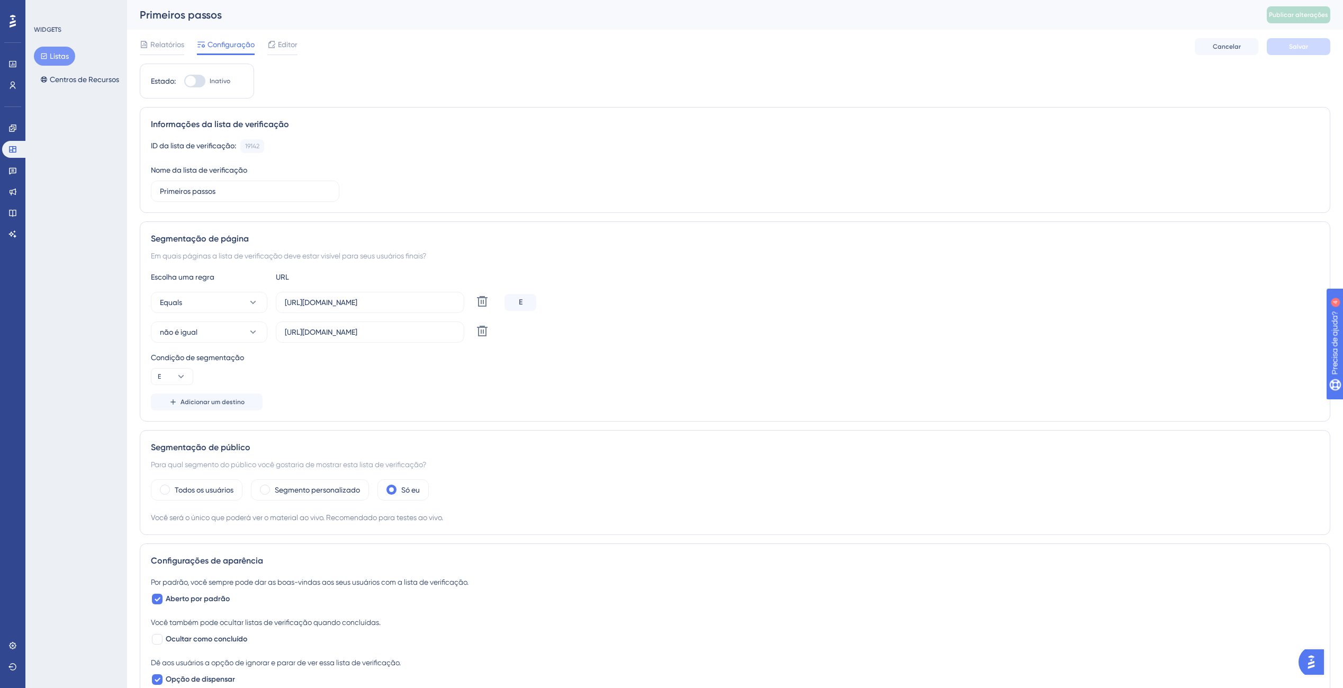
click at [184, 81] on input "Inativo" at bounding box center [184, 81] width 1 height 1
checkbox input "true"
click at [1292, 44] on span "Salvar" at bounding box center [1298, 46] width 19 height 8
click at [1305, 8] on button "Publicar alterações" at bounding box center [1299, 14] width 64 height 17
click at [288, 43] on span "Editor" at bounding box center [288, 44] width 20 height 13
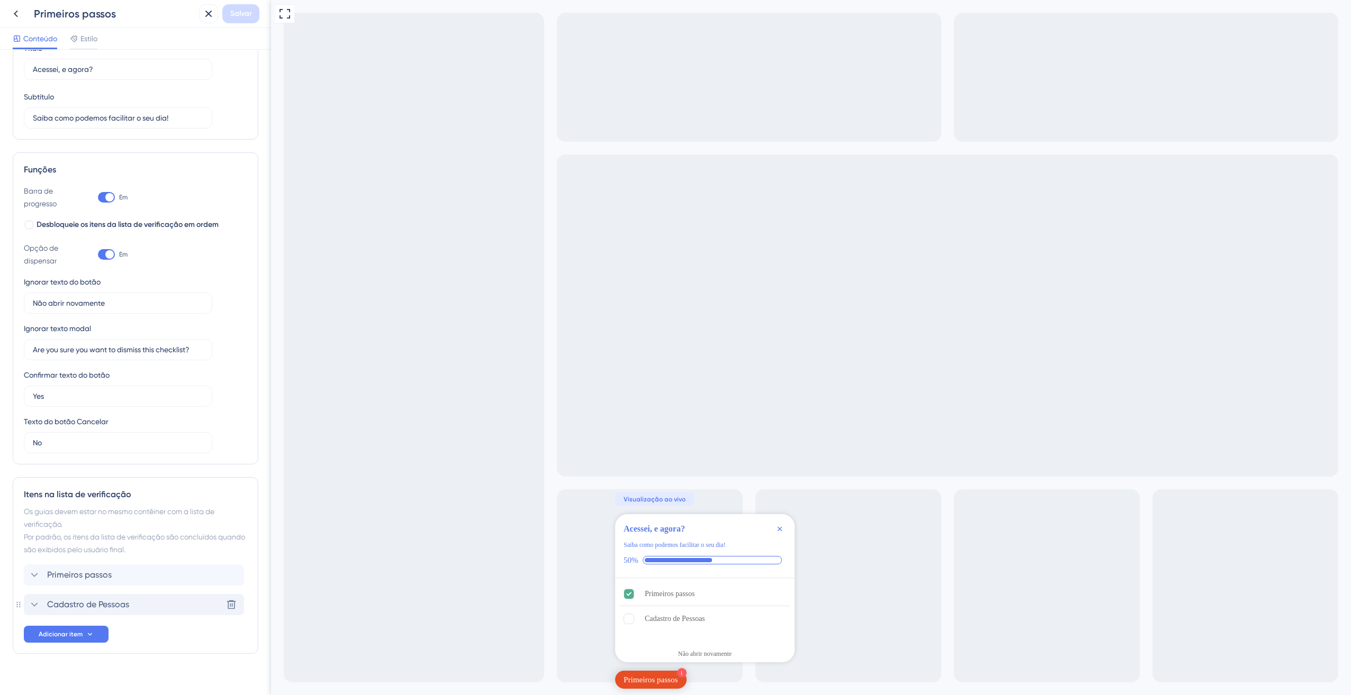
click at [87, 607] on span "Cadastro de Pessoas" at bounding box center [88, 605] width 82 height 13
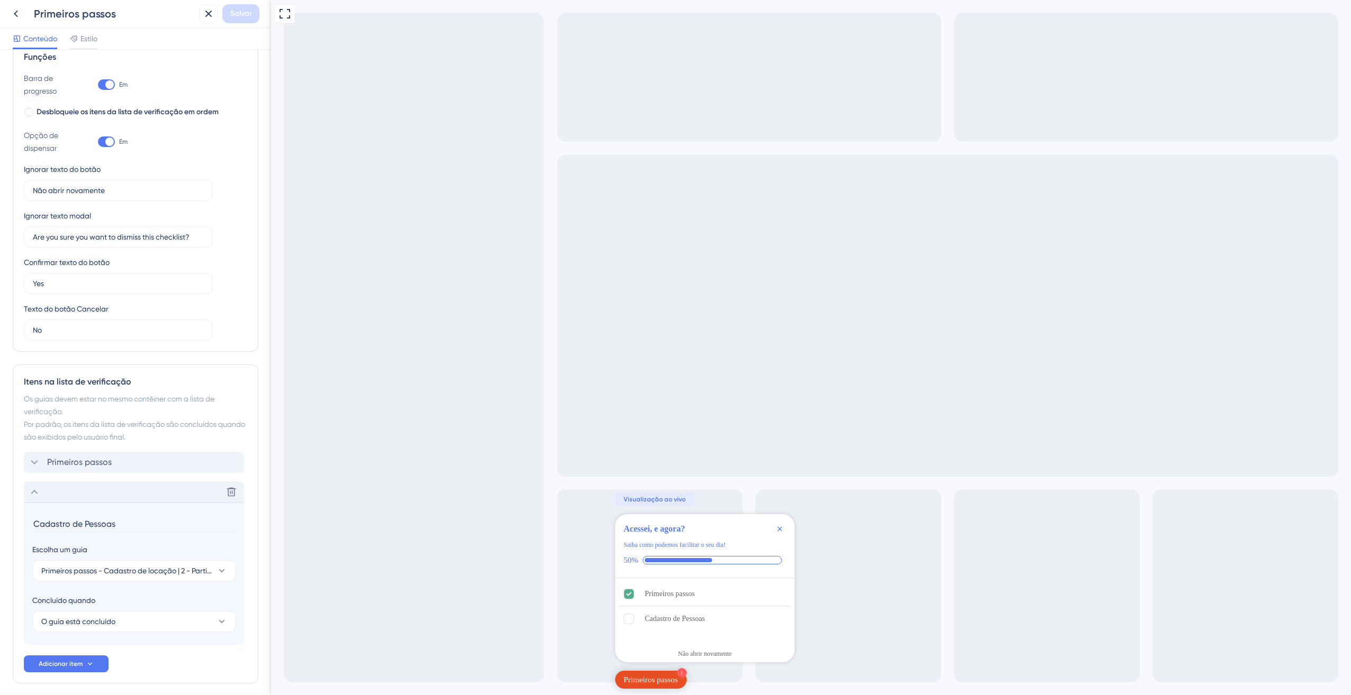
scroll to position [180, 0]
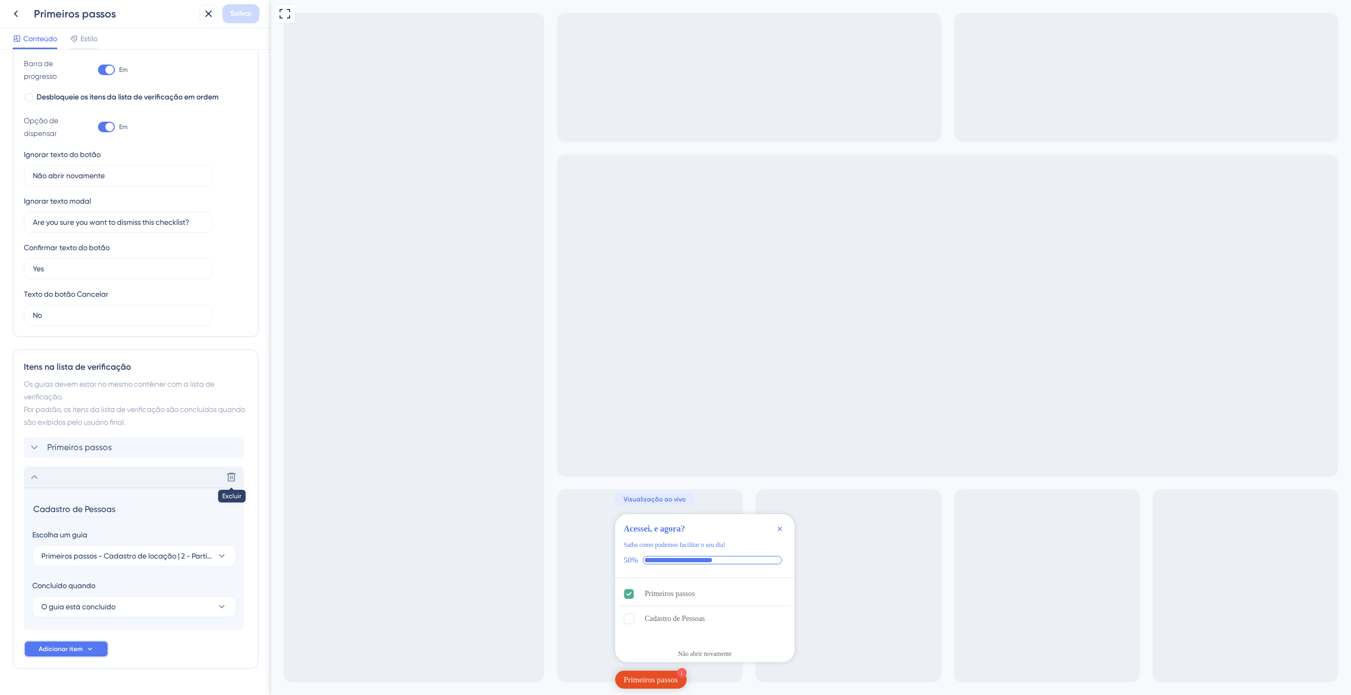
click at [89, 644] on button "Adicionar item" at bounding box center [66, 649] width 85 height 17
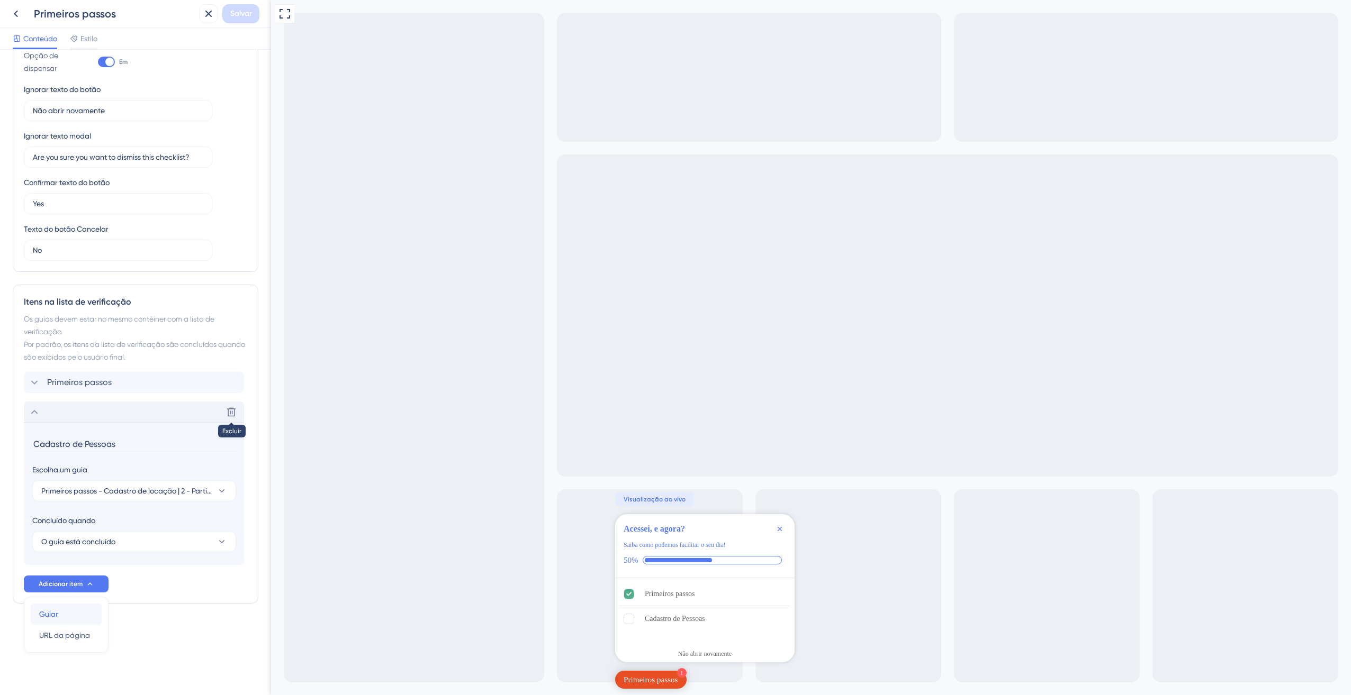
click at [57, 616] on span "Guiar" at bounding box center [48, 614] width 19 height 13
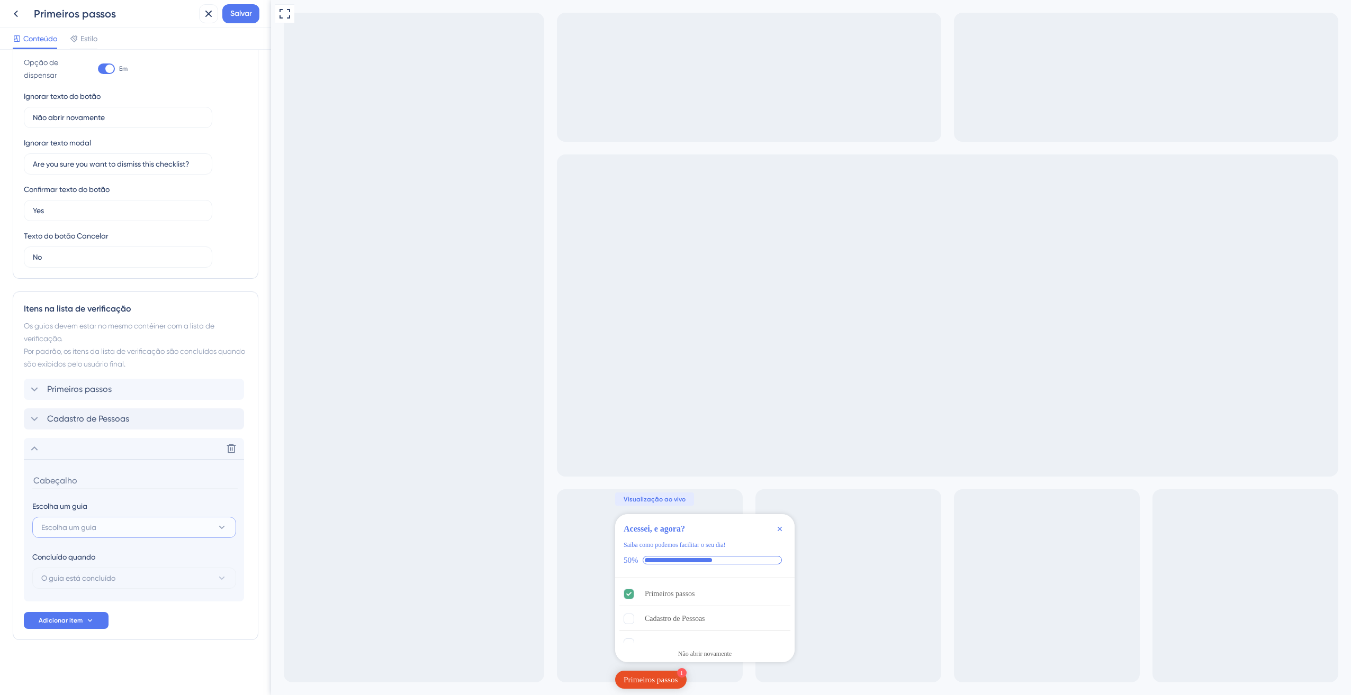
click at [93, 526] on span "Escolha um guia" at bounding box center [68, 527] width 55 height 13
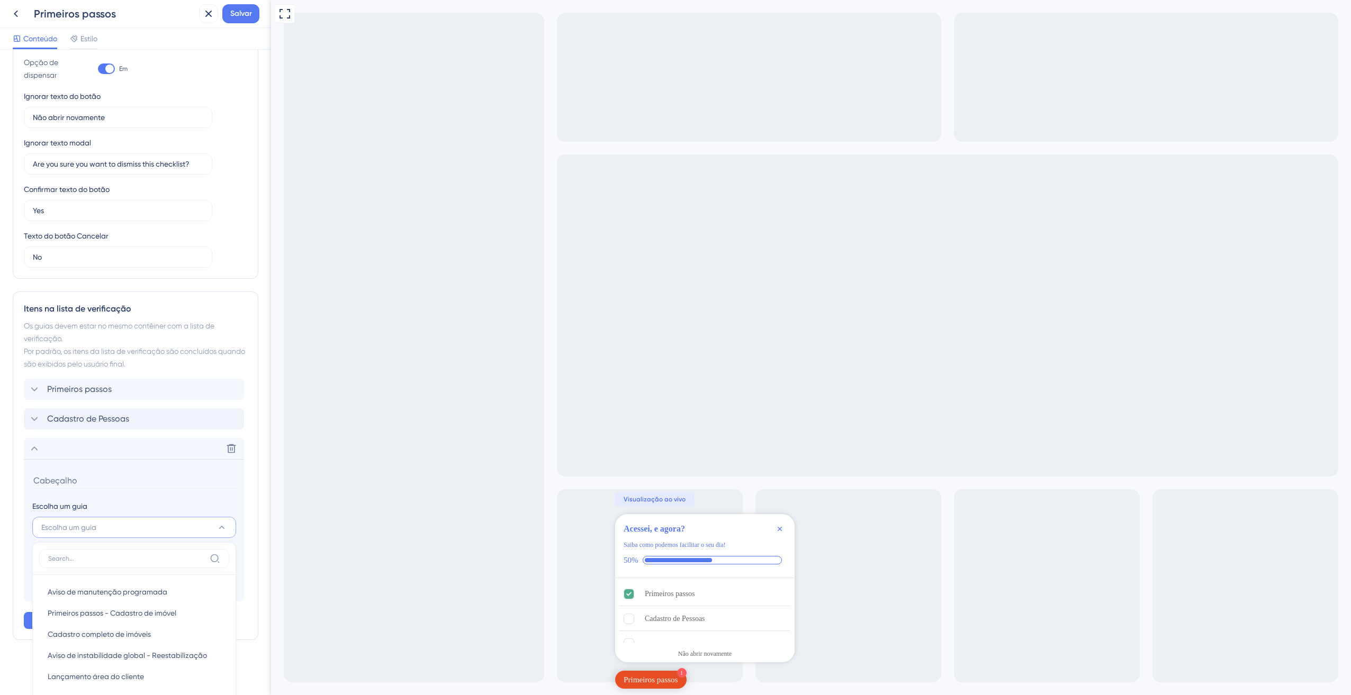
scroll to position [503, 0]
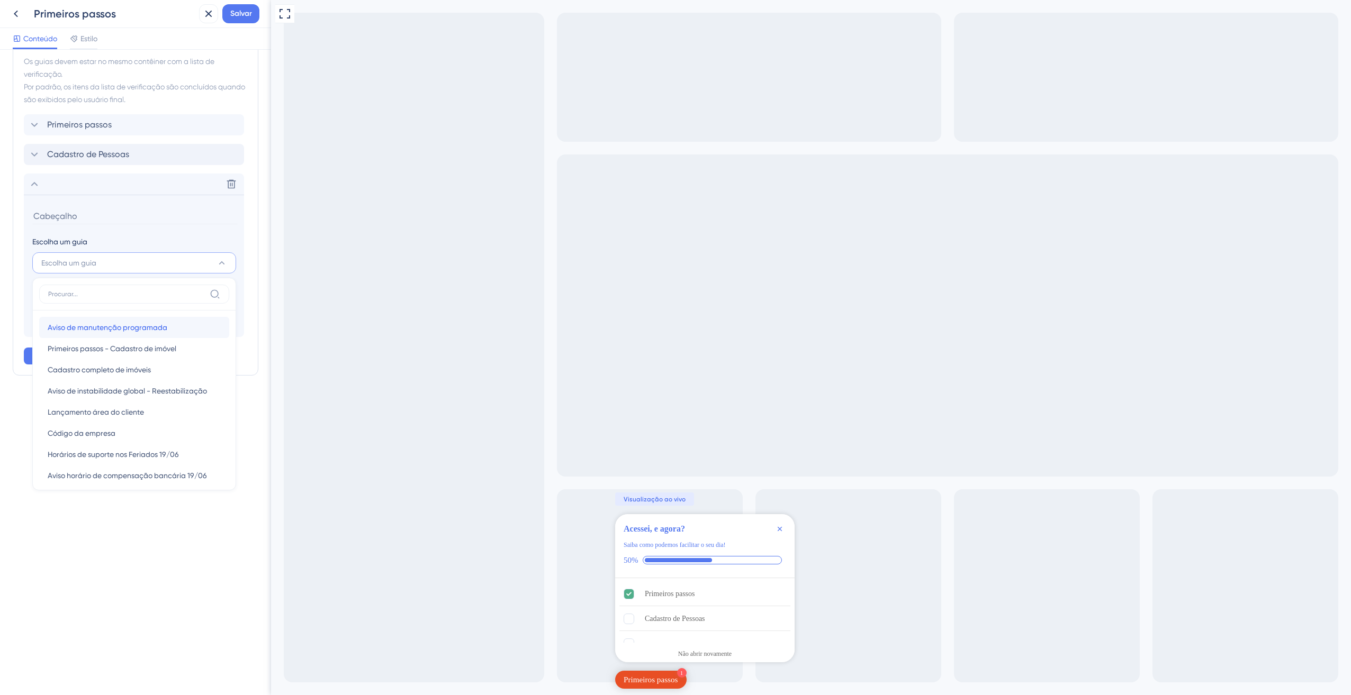
click at [146, 332] on span "Aviso de manutenção programada" at bounding box center [108, 327] width 120 height 13
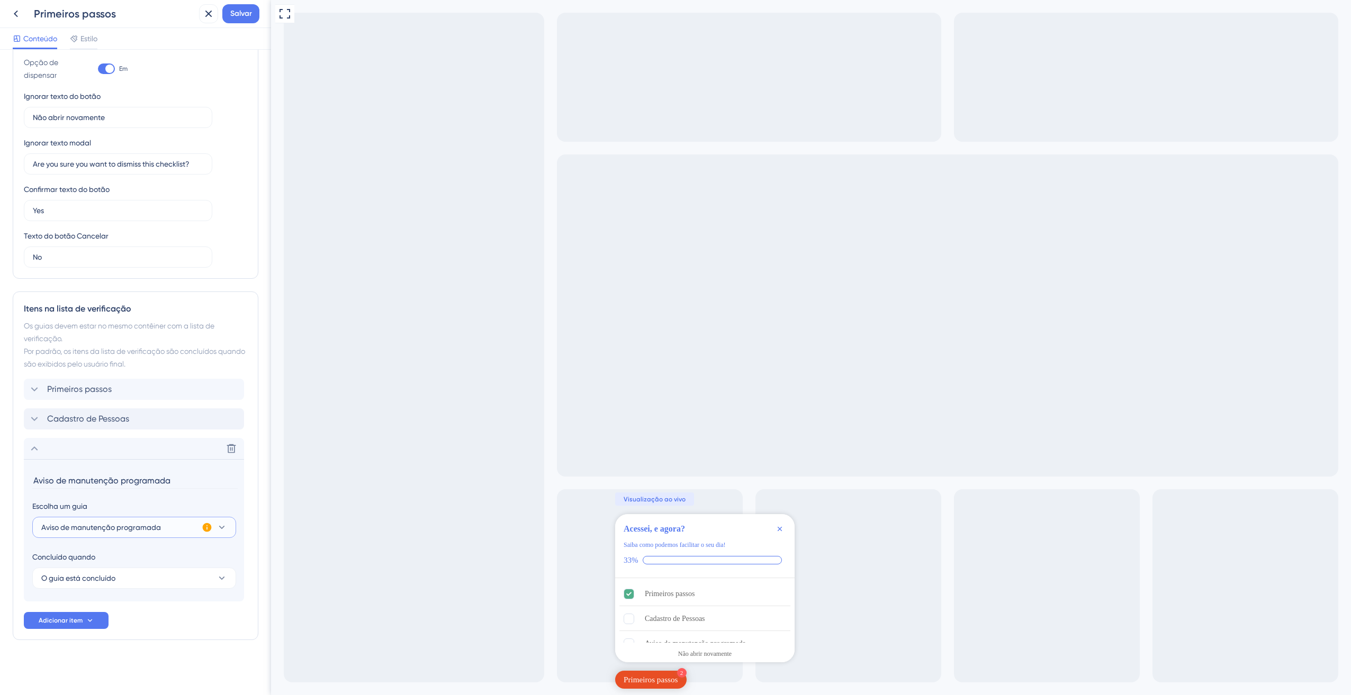
click at [186, 527] on button "Aviso de manutenção programada" at bounding box center [134, 527] width 204 height 21
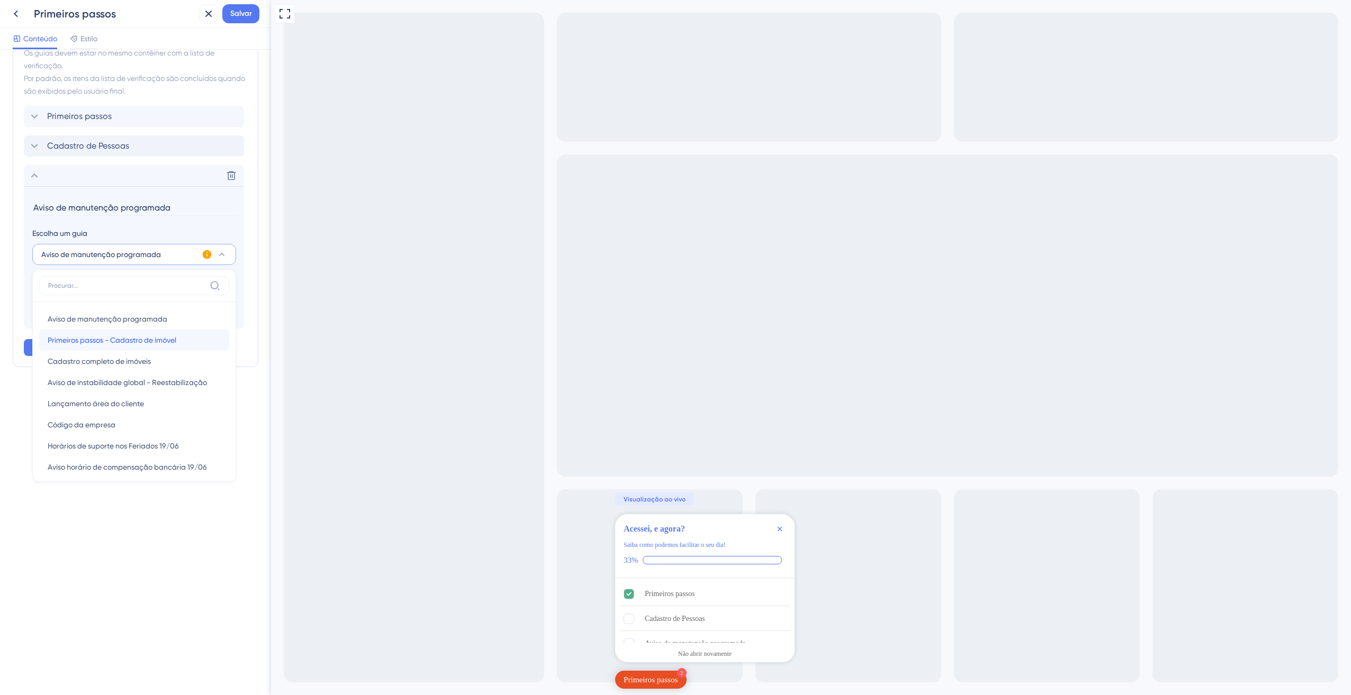
click at [147, 345] on span "Primeiros passos - Cadastro de imóvel" at bounding box center [112, 340] width 129 height 13
type input "Primeiros passos - Cadastro de imóvel"
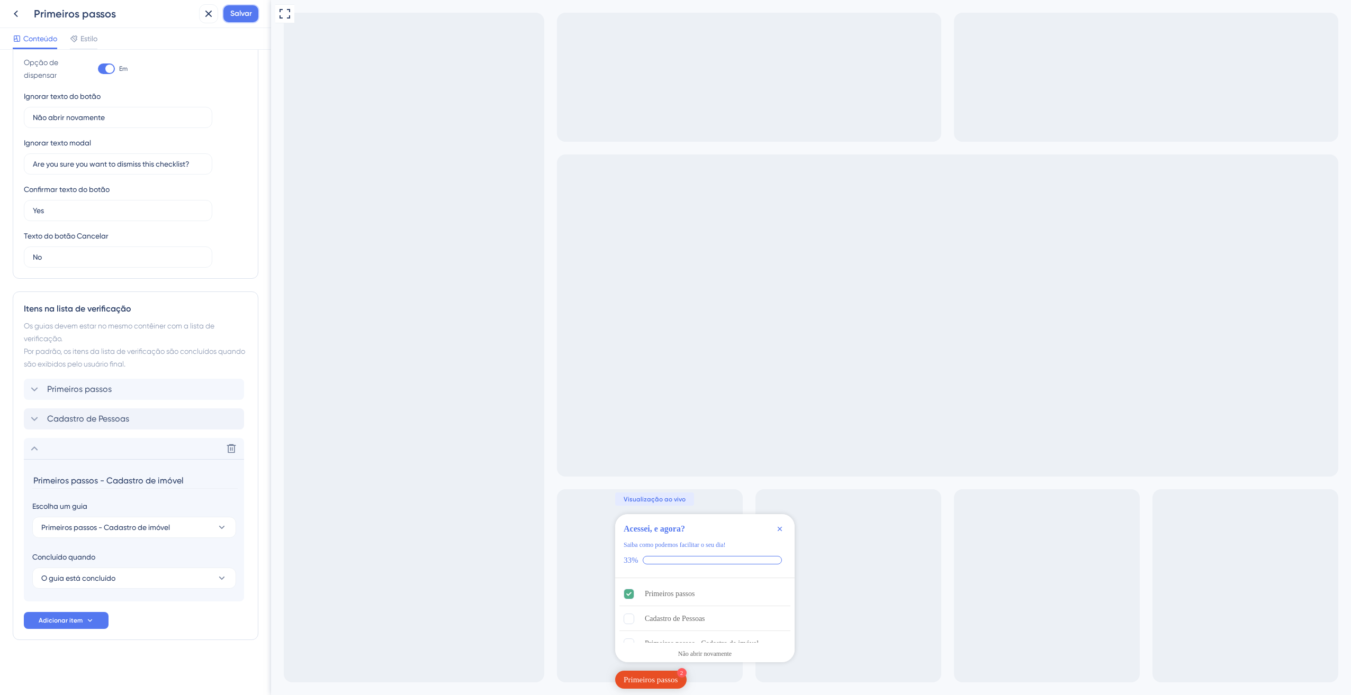
click at [240, 12] on span "Salvar" at bounding box center [241, 13] width 22 height 13
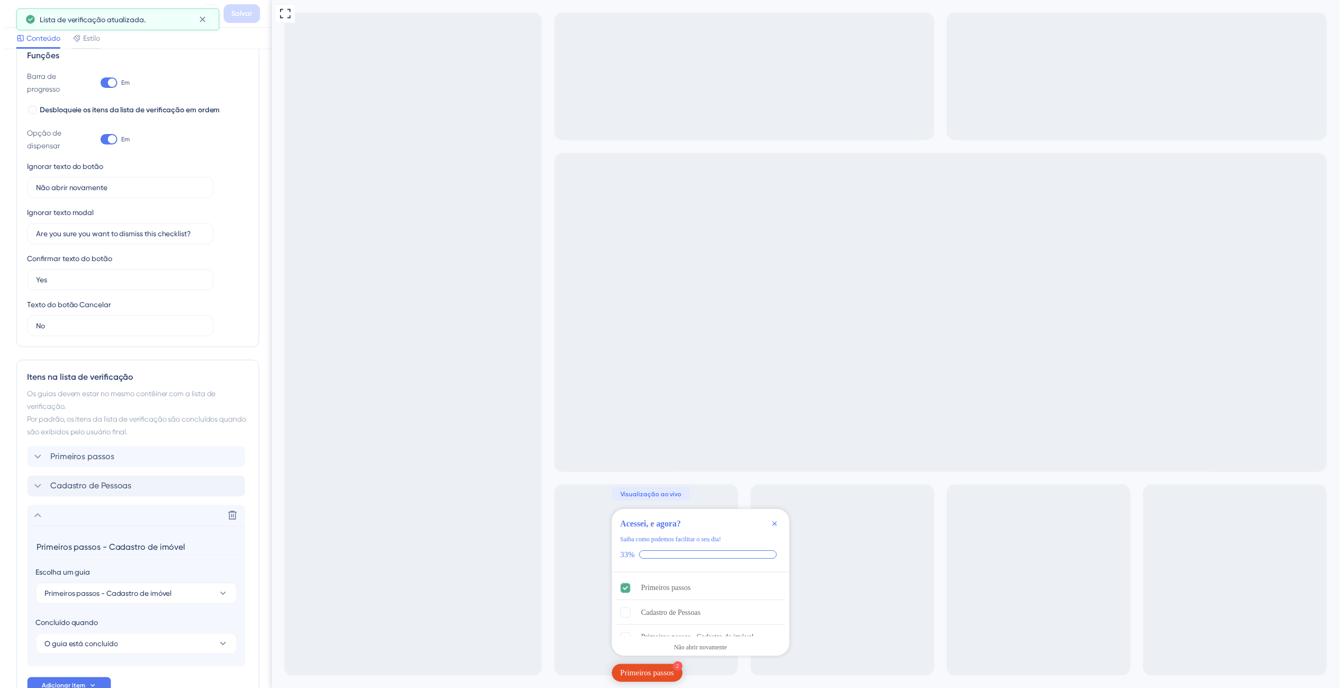
scroll to position [0, 0]
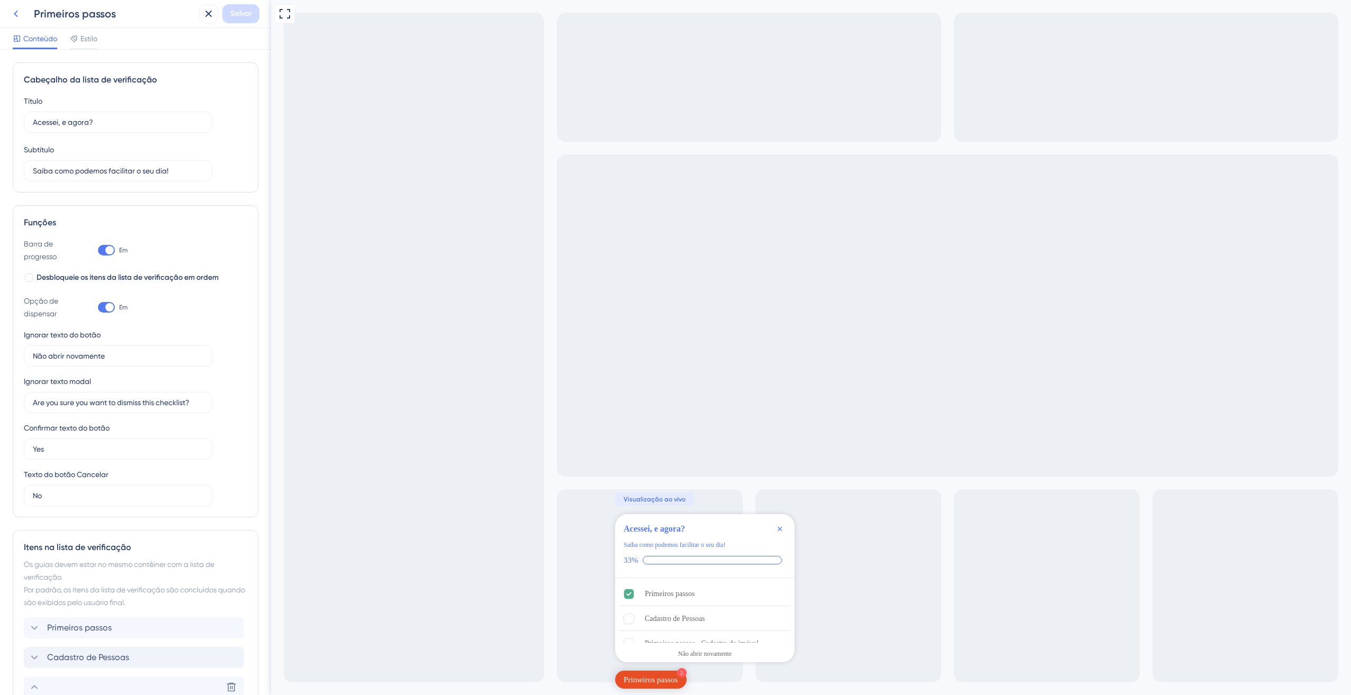
click at [13, 16] on icon at bounding box center [16, 13] width 13 height 13
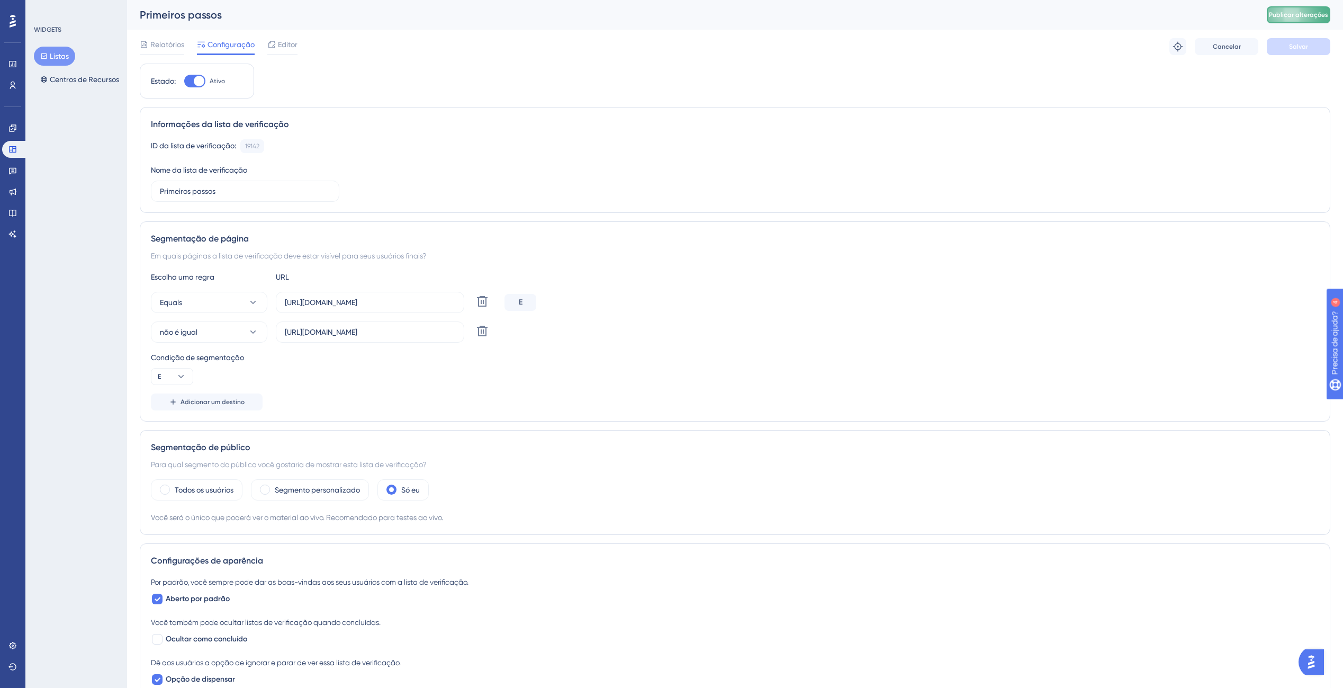
click at [1319, 8] on button "Publicar alterações" at bounding box center [1299, 14] width 64 height 17
click at [291, 31] on div "Relatórios Configuração Editor Solucionar problemas Cancelar Salvar" at bounding box center [735, 47] width 1190 height 34
click at [287, 44] on span "Editor" at bounding box center [288, 44] width 20 height 13
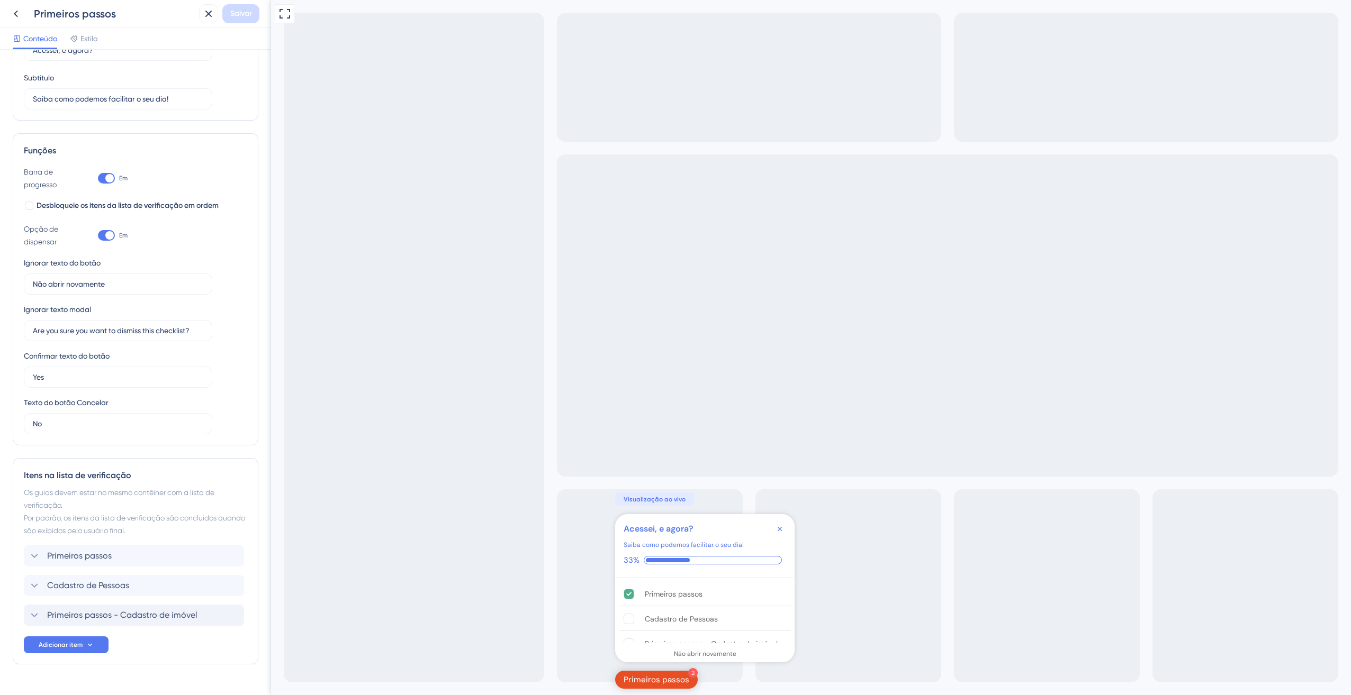
scroll to position [96, 0]
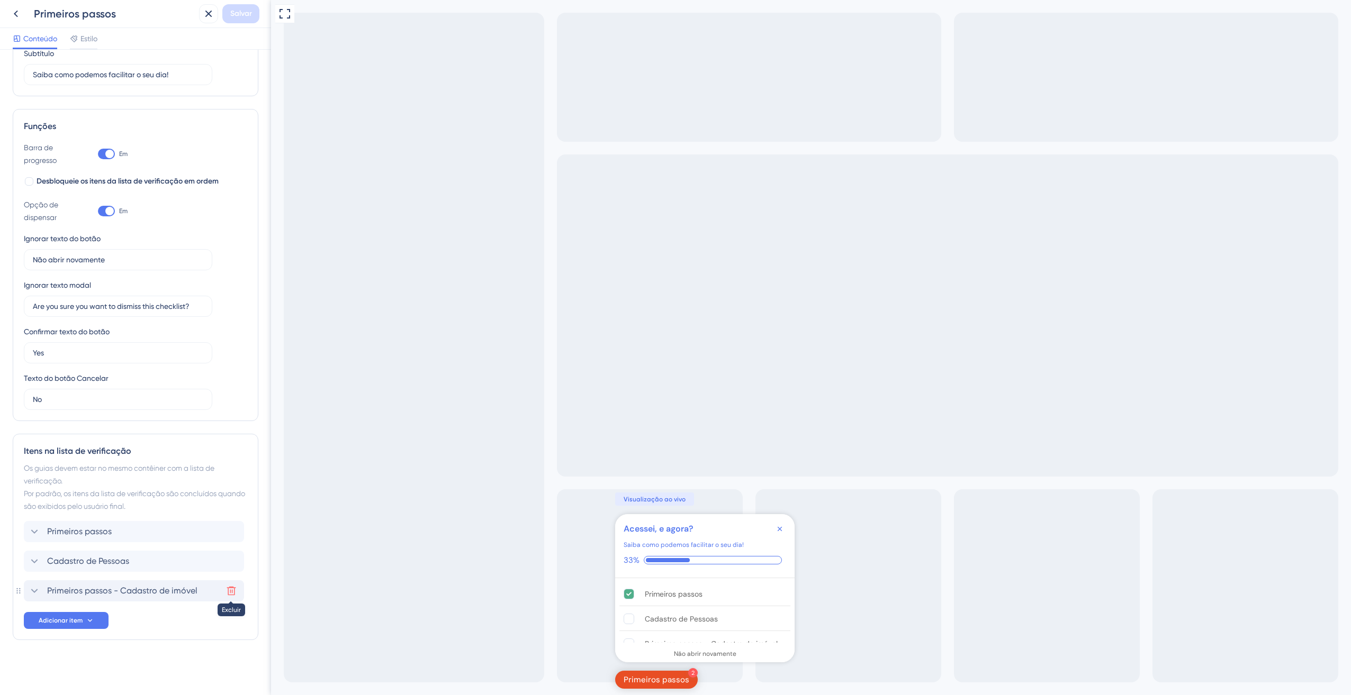
click at [234, 590] on icon at bounding box center [231, 591] width 11 height 11
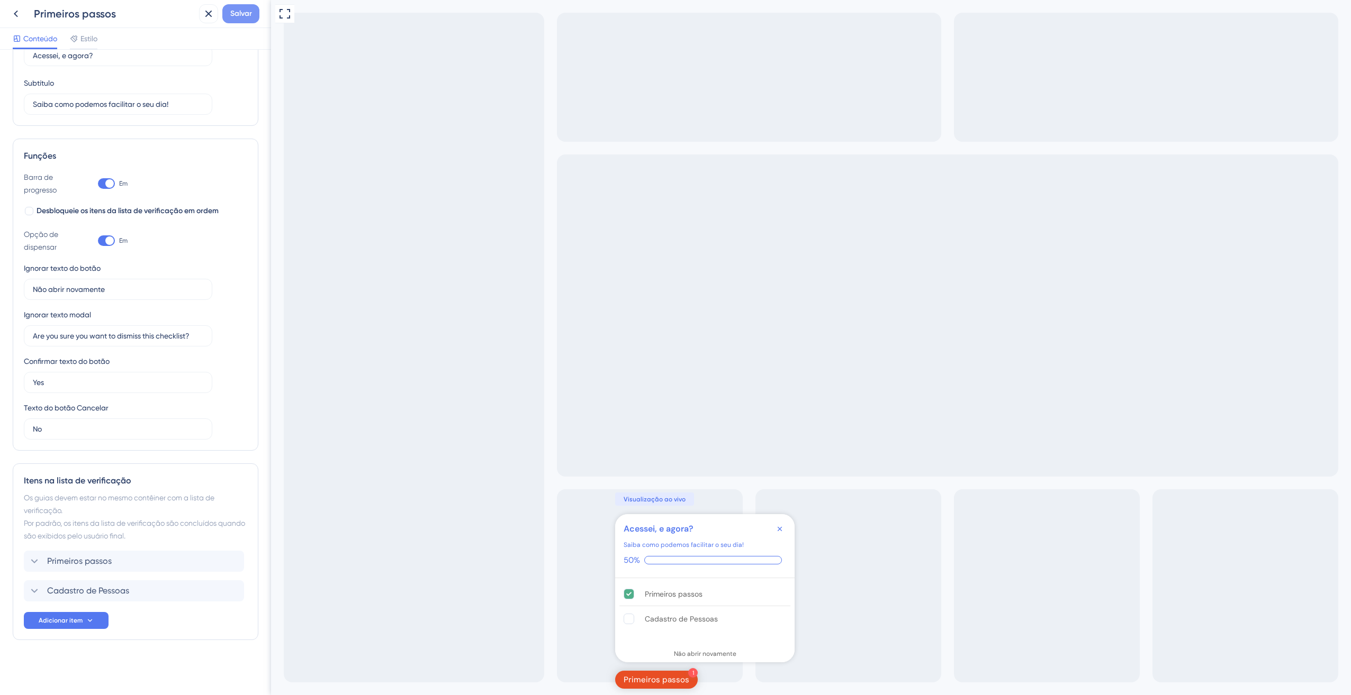
click at [248, 14] on span "Salvar" at bounding box center [241, 13] width 22 height 13
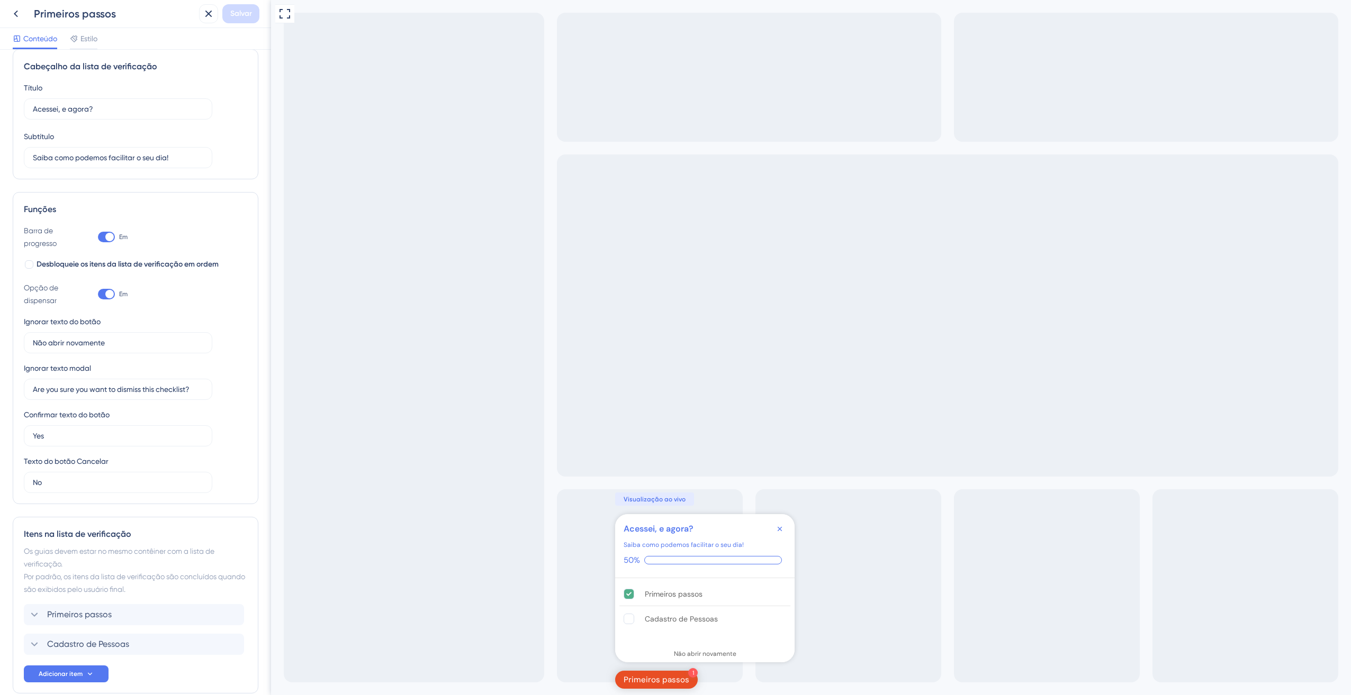
scroll to position [0, 0]
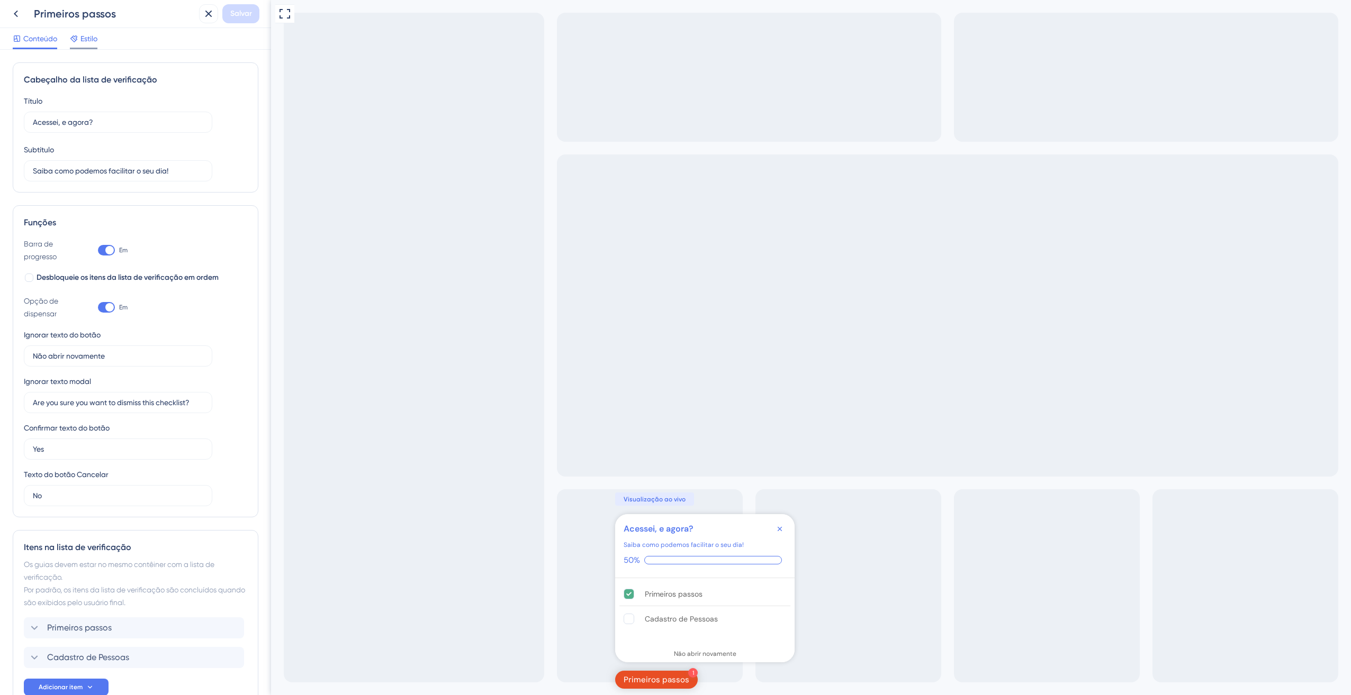
click at [80, 37] on div "Estilo" at bounding box center [84, 38] width 28 height 13
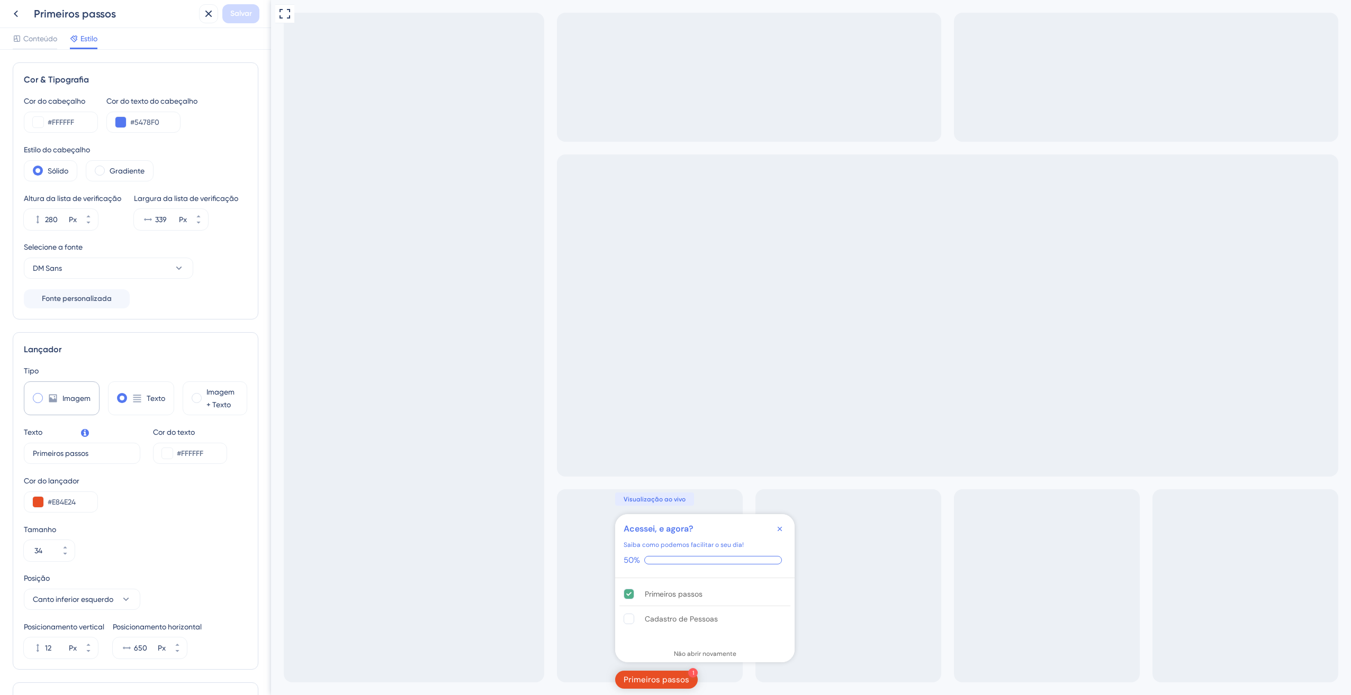
click at [46, 403] on div "Imagem" at bounding box center [62, 399] width 76 height 34
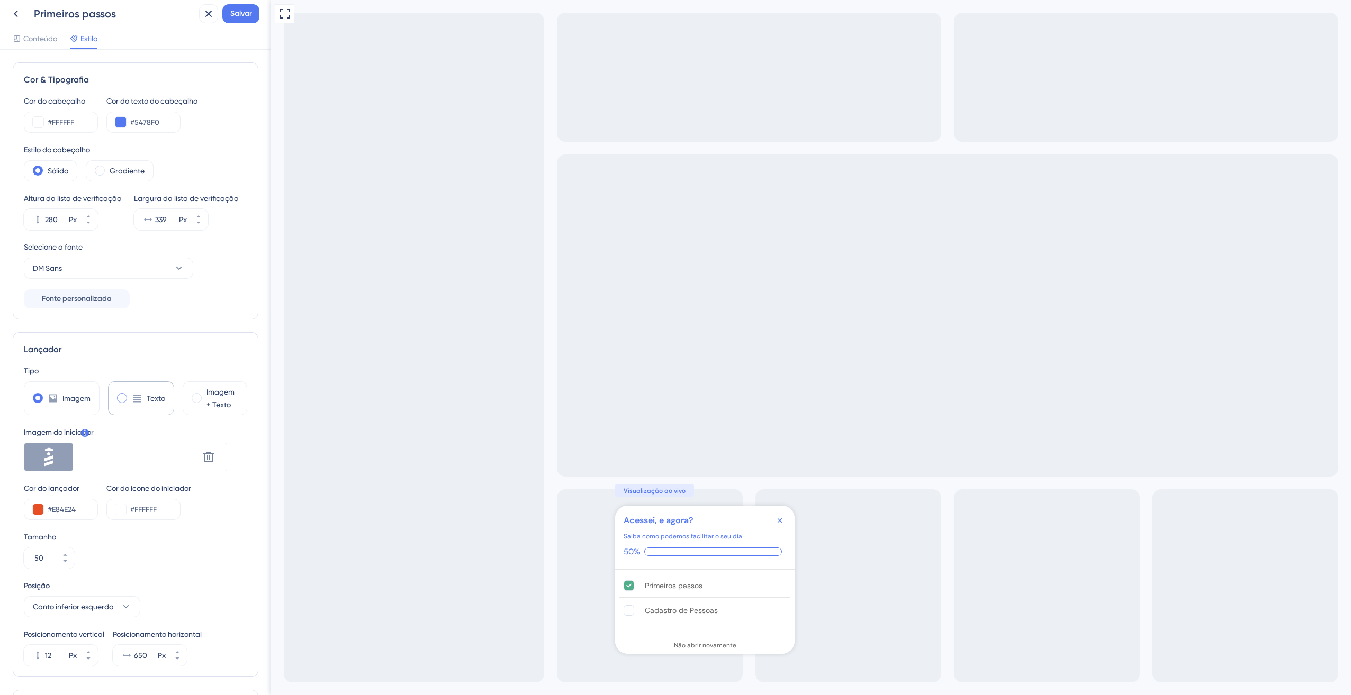
click at [135, 398] on icon at bounding box center [137, 398] width 8 height 7
type input "34"
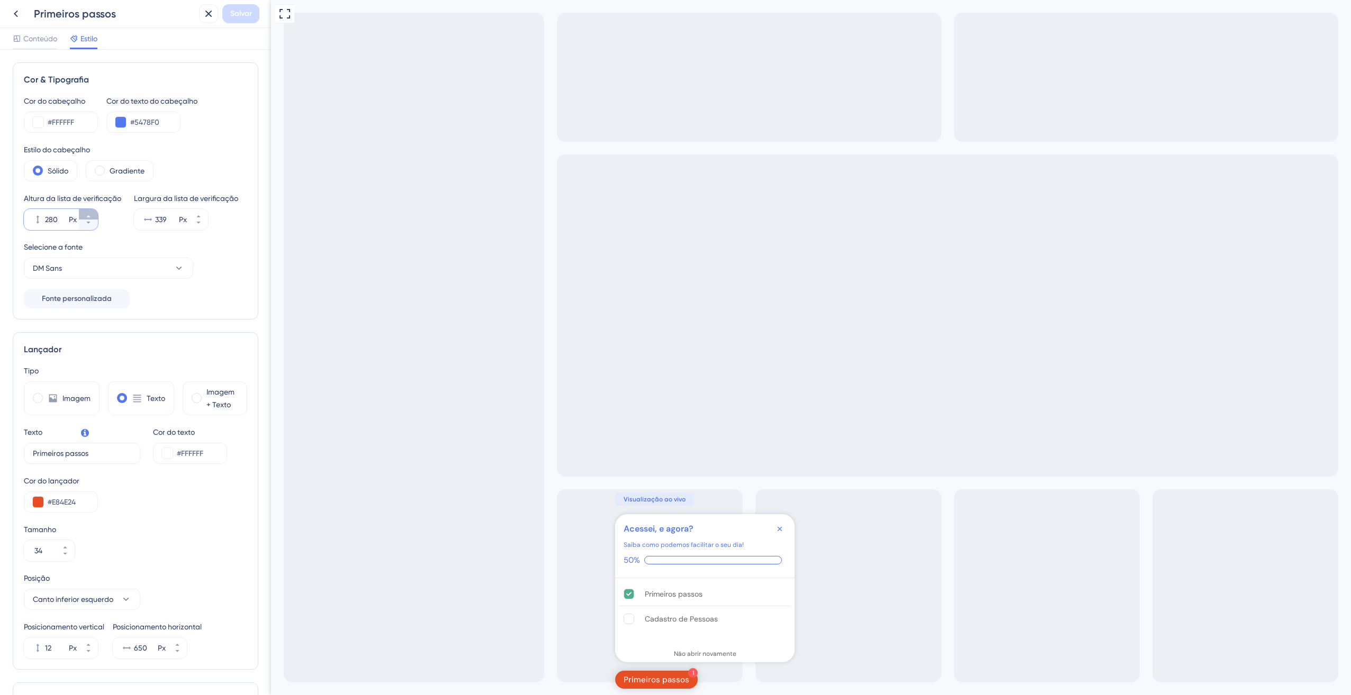
click at [87, 211] on button "280 Px" at bounding box center [88, 214] width 19 height 11
click at [87, 211] on button "281 Px" at bounding box center [88, 214] width 19 height 11
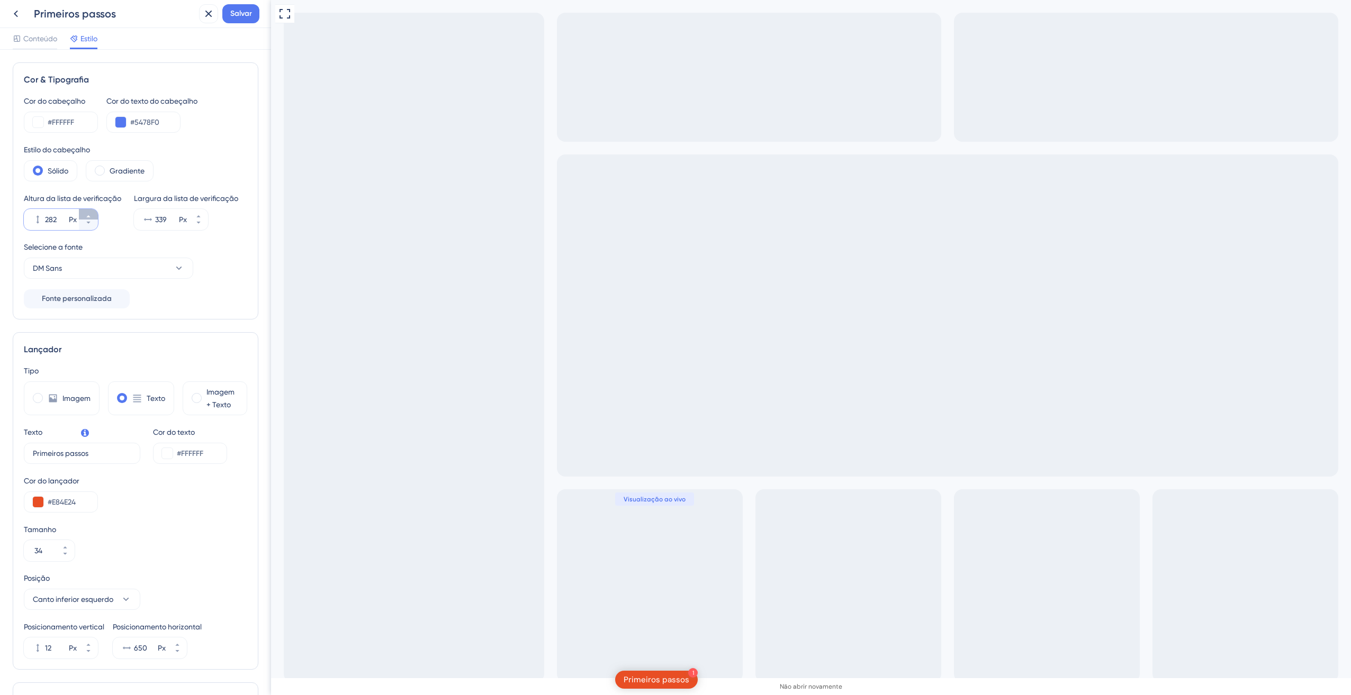
click at [87, 211] on button "282 Px" at bounding box center [88, 214] width 19 height 11
click at [87, 211] on button "341 Px" at bounding box center [88, 214] width 19 height 11
drag, startPoint x: 62, startPoint y: 215, endPoint x: 11, endPoint y: 214, distance: 51.3
click at [11, 214] on div "Cor & Tipografia Cor do cabeçalho #FFFFFF Cor do texto do cabeçalho #5478F0 Est…" at bounding box center [135, 373] width 271 height 646
type input "600"
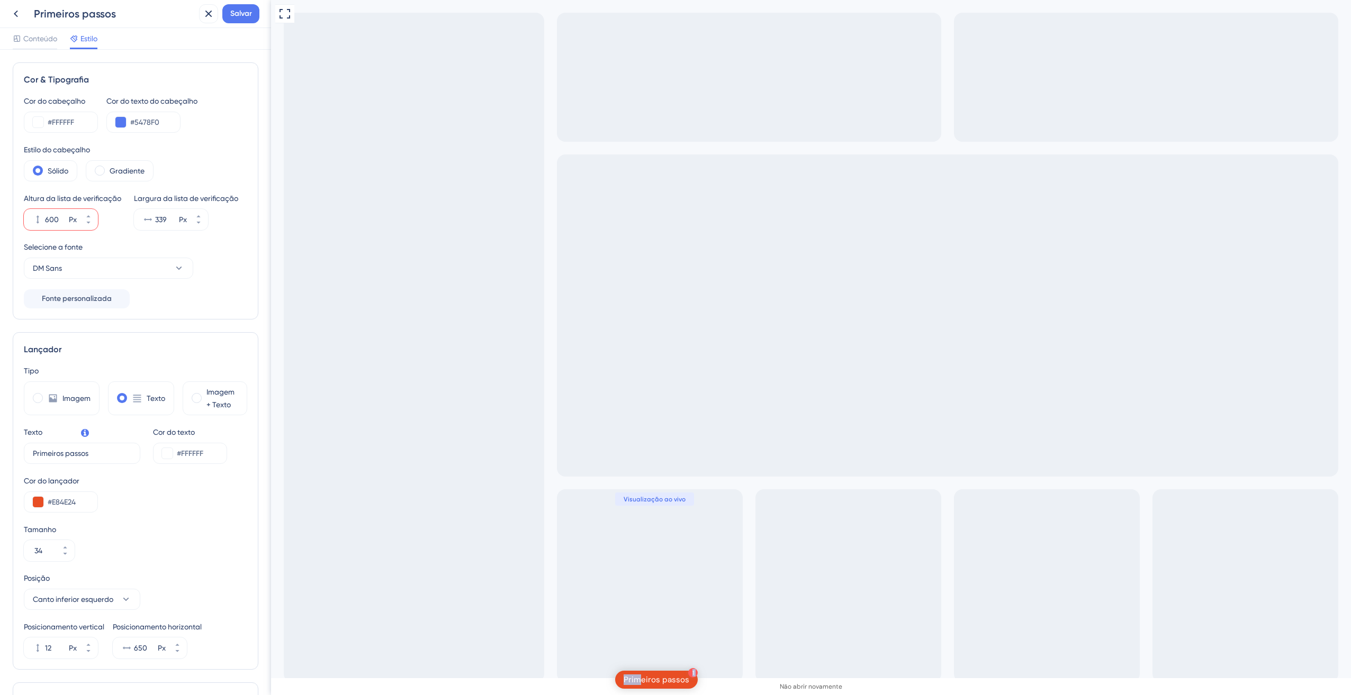
drag, startPoint x: 638, startPoint y: 683, endPoint x: 516, endPoint y: 677, distance: 122.4
click at [516, 677] on div "Visualização em tela cheia 1 Primeiros passos Acessei, e agora? Saiba como pode…" at bounding box center [811, 404] width 1080 height 808
click at [743, 671] on div "Visualização em tela cheia 1 Primeiros passos Acessei, e agora? Saiba como pode…" at bounding box center [811, 404] width 1080 height 808
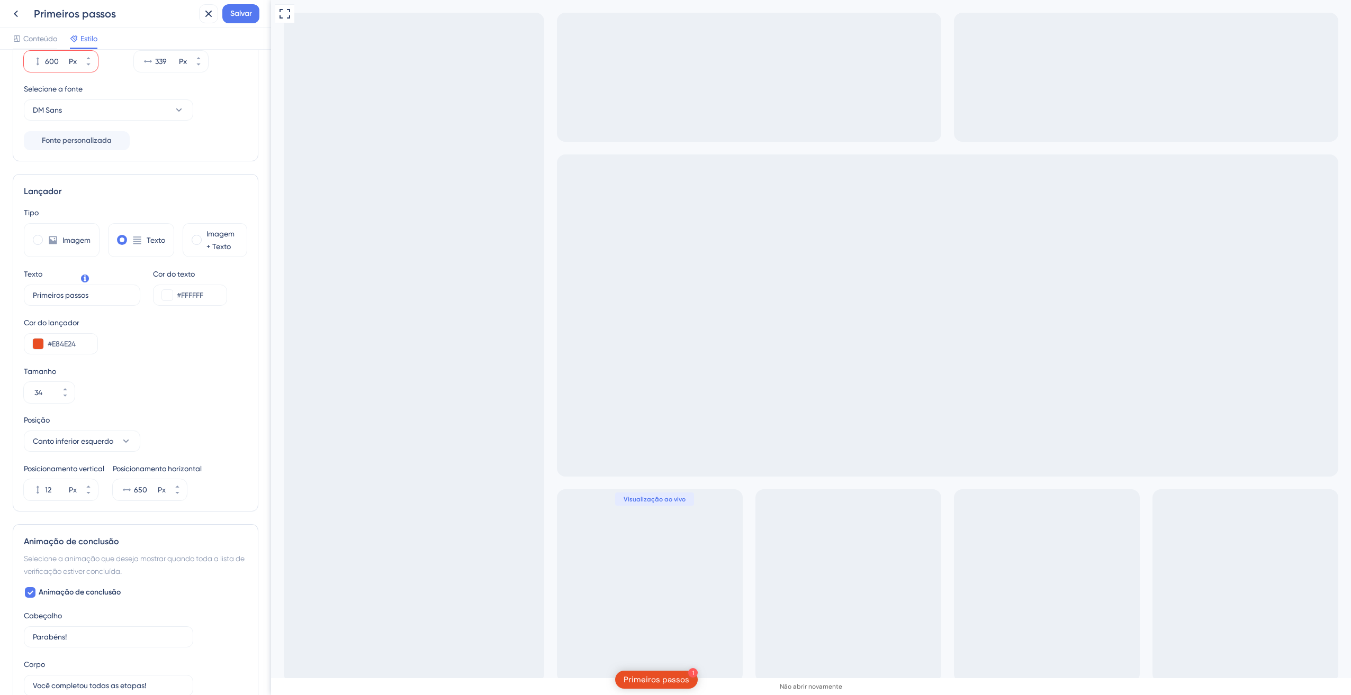
scroll to position [159, 0]
click at [143, 489] on input "650" at bounding box center [145, 489] width 22 height 13
type input "0100"
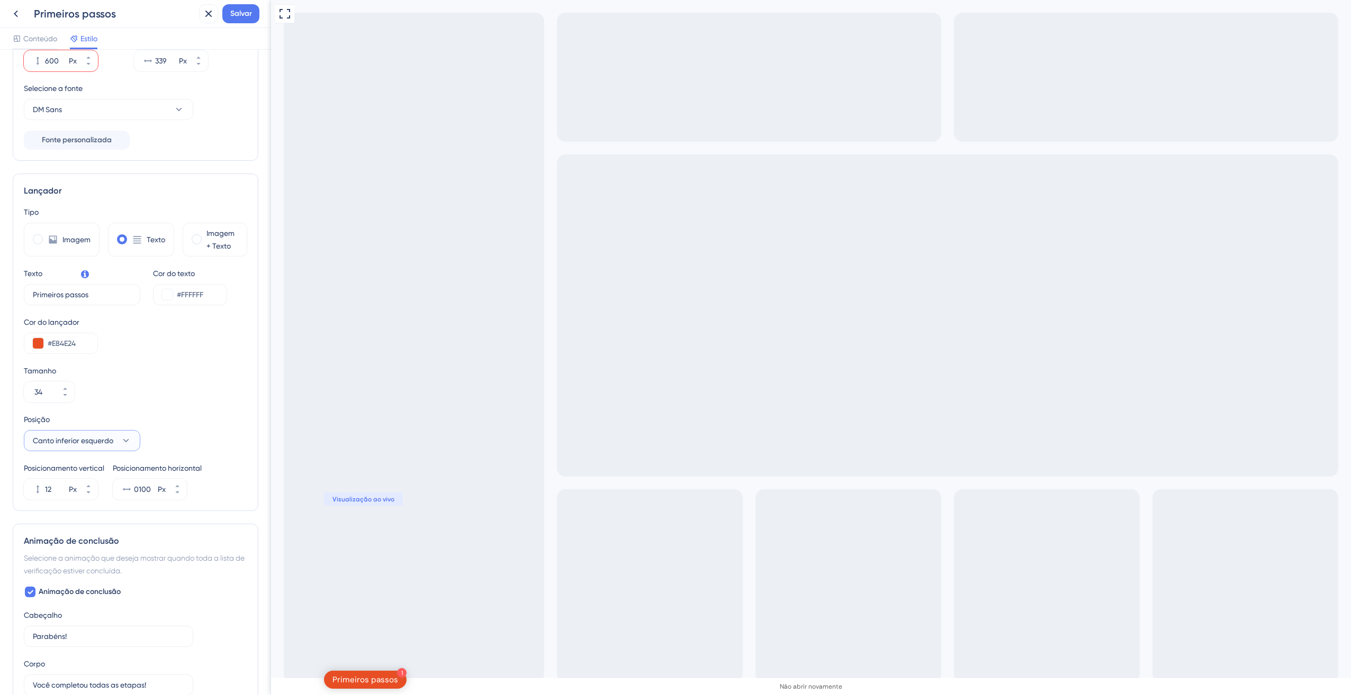
click at [117, 437] on button "Canto inferior esquerdo" at bounding box center [82, 440] width 116 height 21
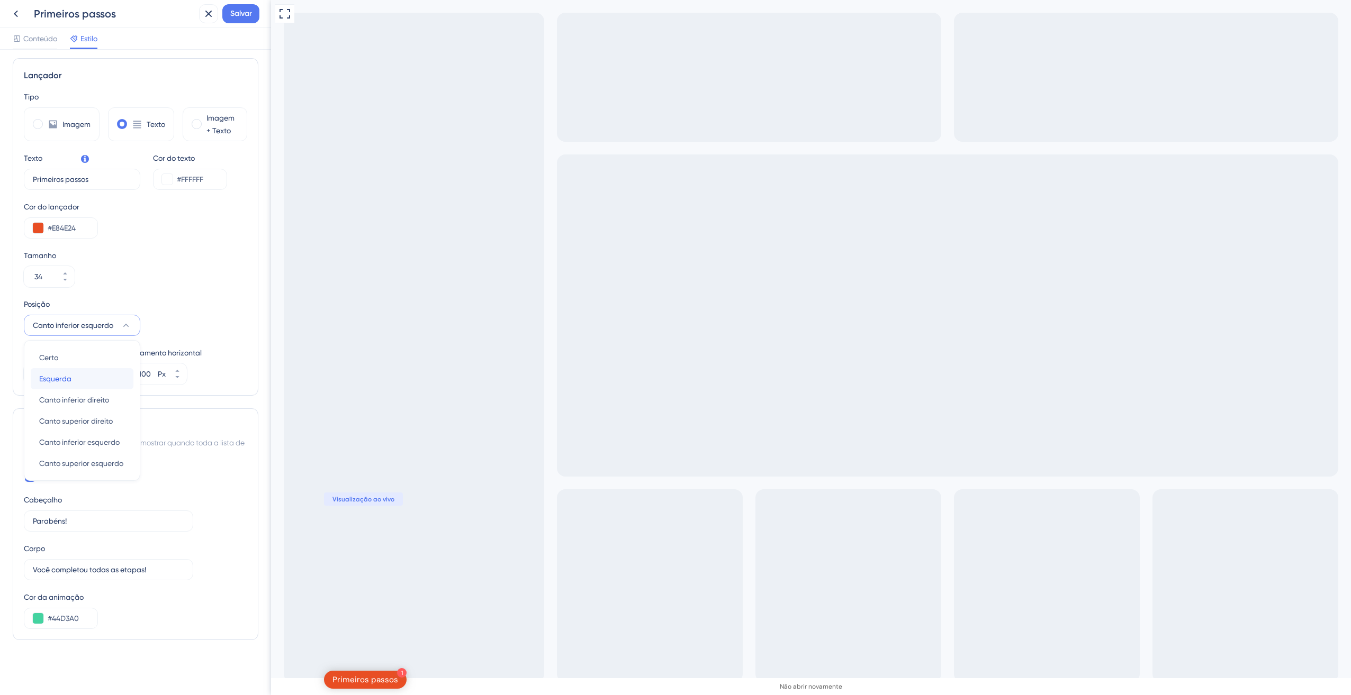
click at [85, 381] on div "Esquerda Esquerda" at bounding box center [82, 378] width 86 height 21
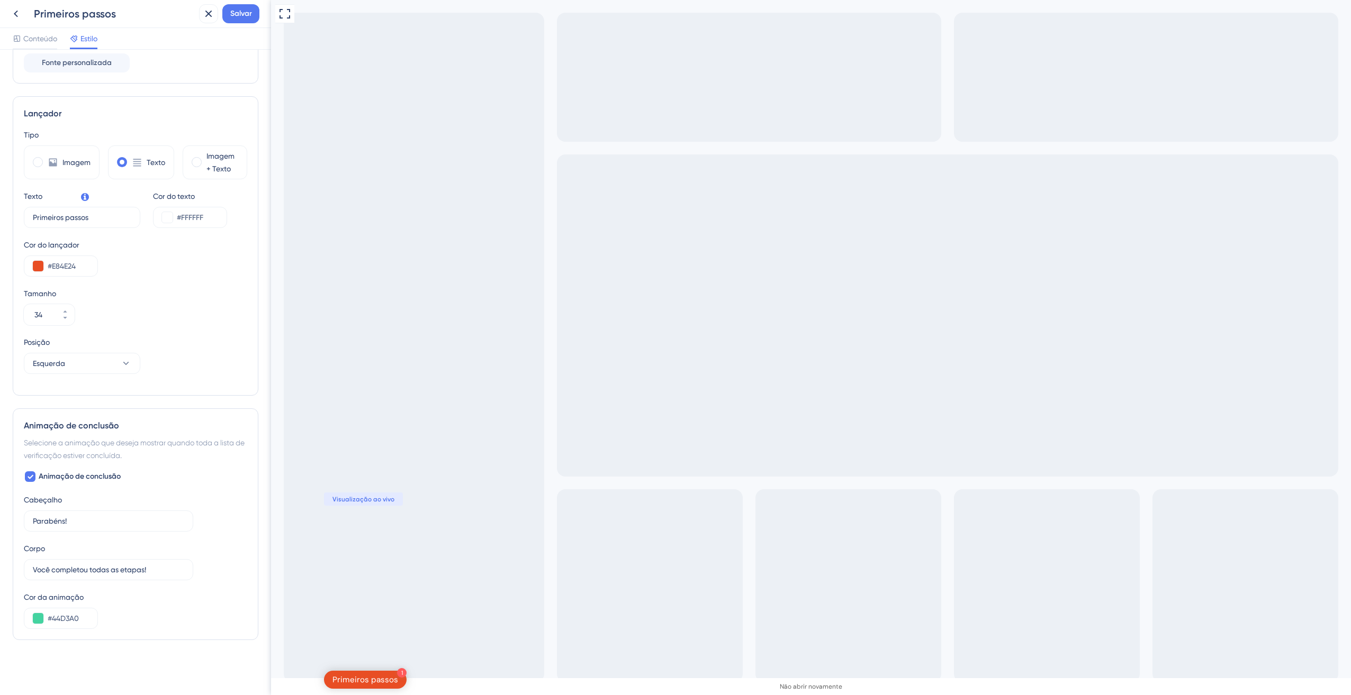
scroll to position [236, 0]
click at [96, 365] on button "Esquerda" at bounding box center [82, 363] width 116 height 21
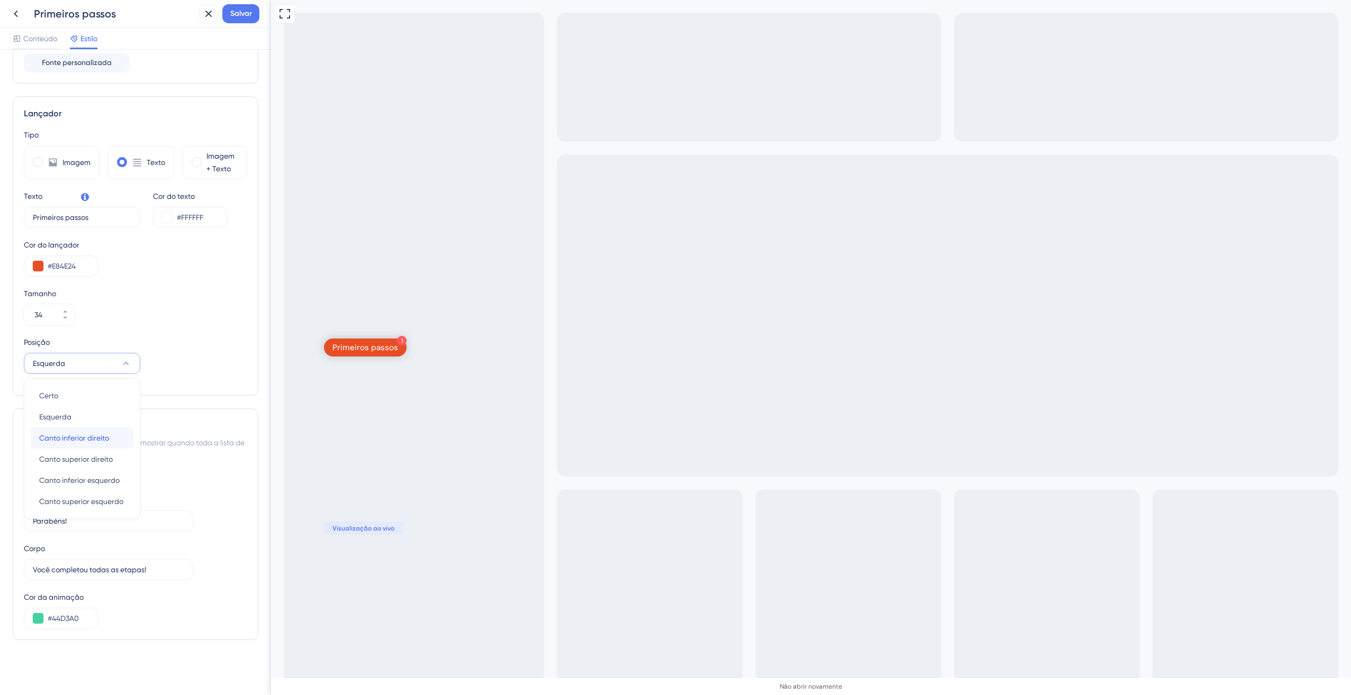
click at [94, 440] on span "Canto inferior direito" at bounding box center [74, 438] width 70 height 13
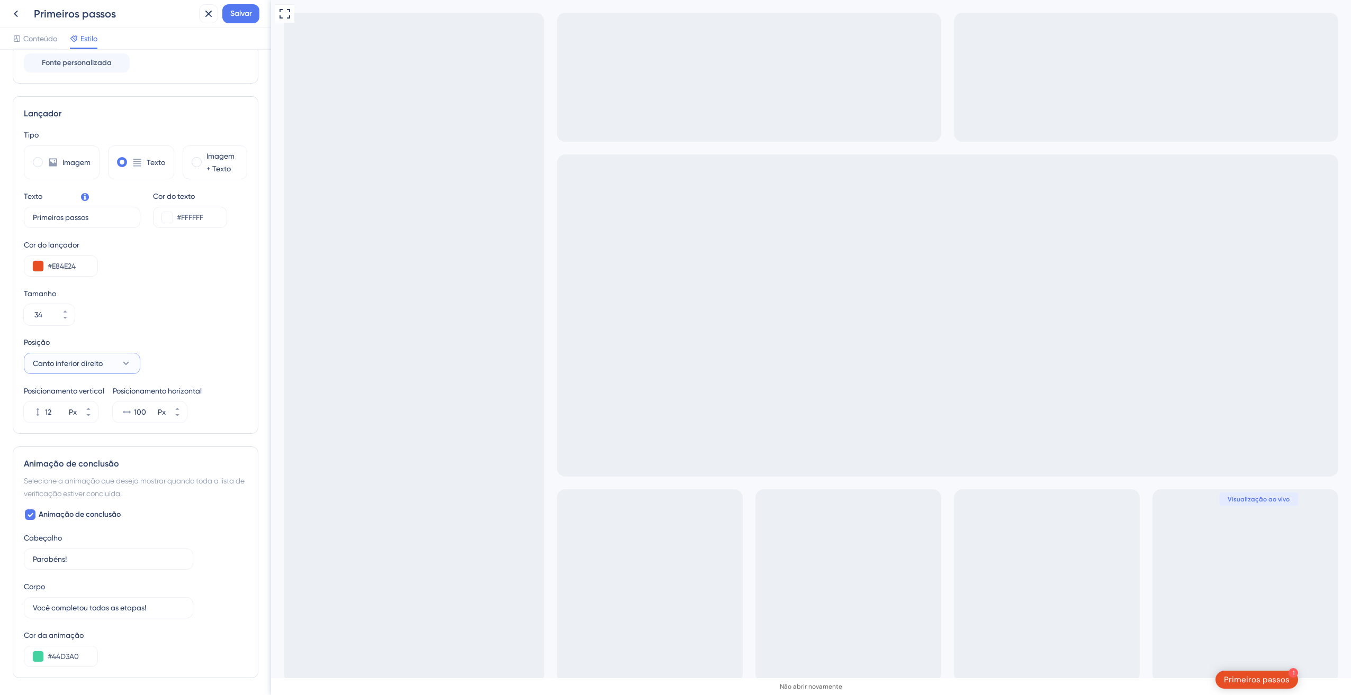
click at [77, 360] on span "Canto inferior direito" at bounding box center [68, 363] width 70 height 13
drag, startPoint x: 92, startPoint y: 500, endPoint x: 99, endPoint y: 483, distance: 18.5
click at [99, 483] on div "Certo Certo Esquerda Esquerda Canto inferior direito Canto inferior direito Can…" at bounding box center [82, 448] width 103 height 127
click at [99, 483] on span "Canto inferior esquerdo" at bounding box center [79, 480] width 80 height 13
click at [47, 417] on input "12" at bounding box center [56, 412] width 22 height 13
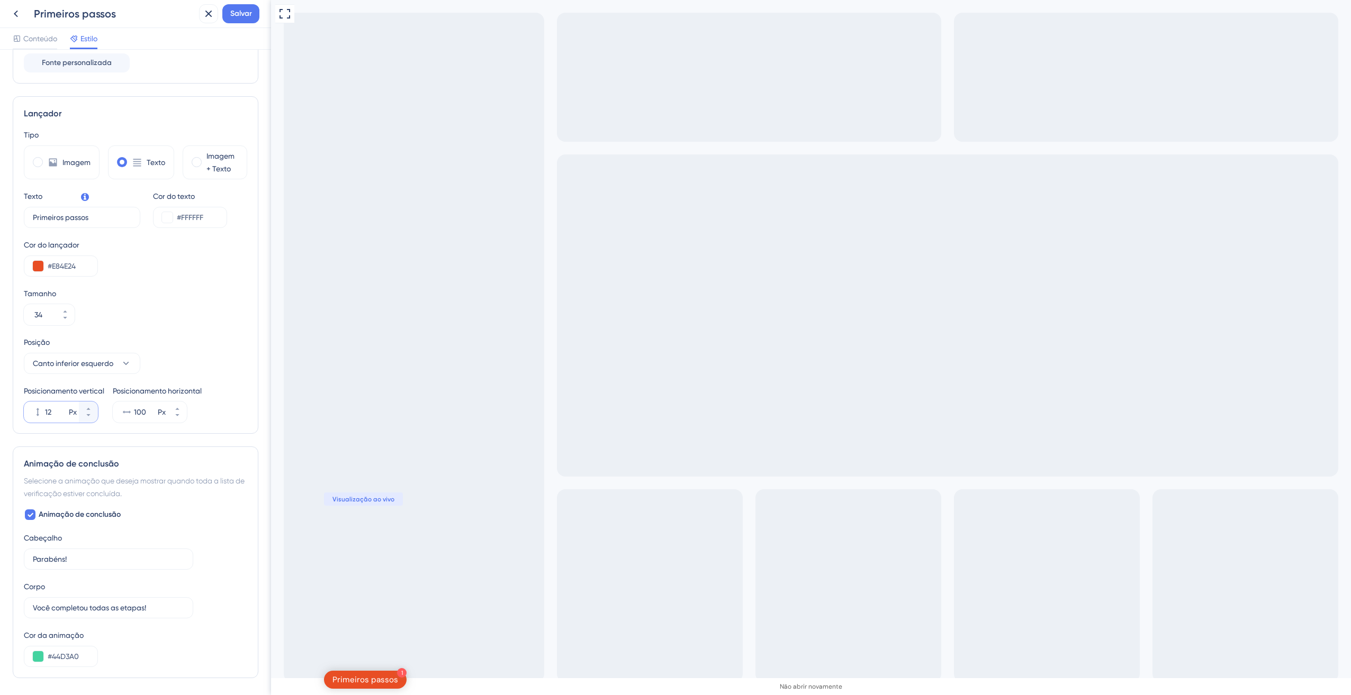
click at [54, 414] on input "12" at bounding box center [56, 412] width 22 height 13
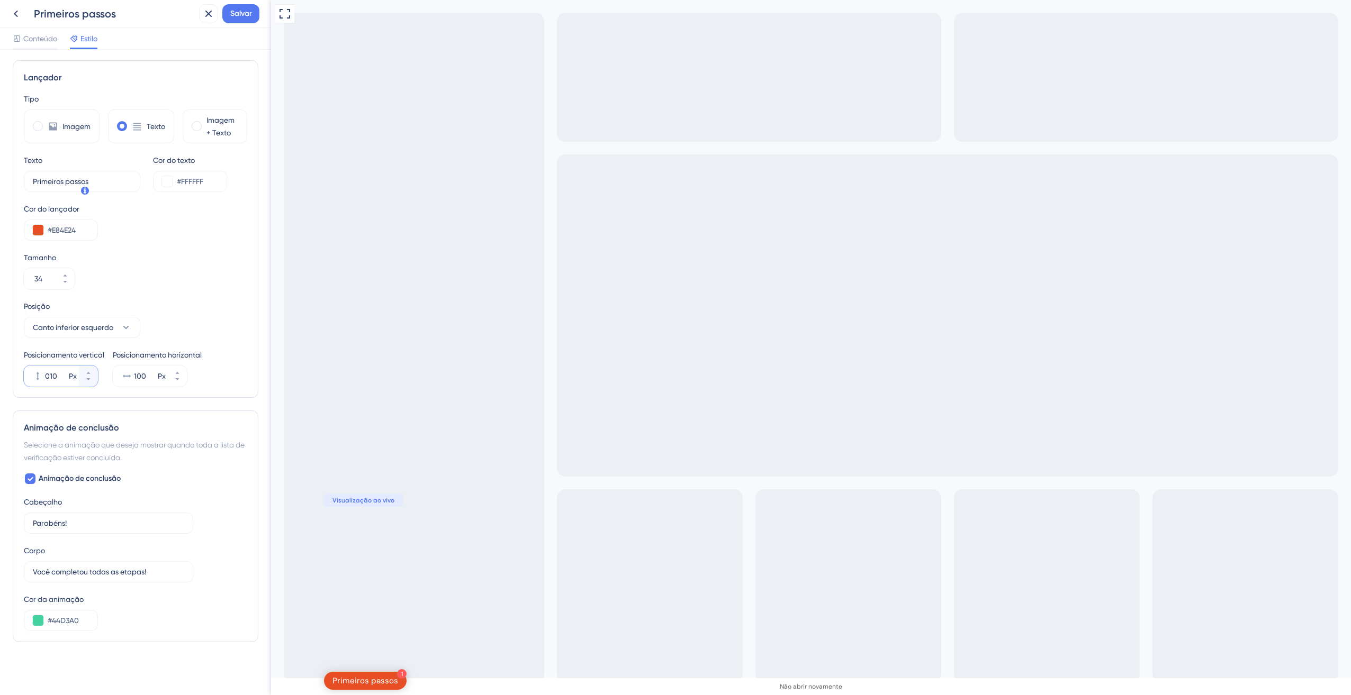
scroll to position [274, 0]
type input "010"
click at [73, 476] on span "Animação de conclusão" at bounding box center [80, 477] width 82 height 13
checkbox input "false"
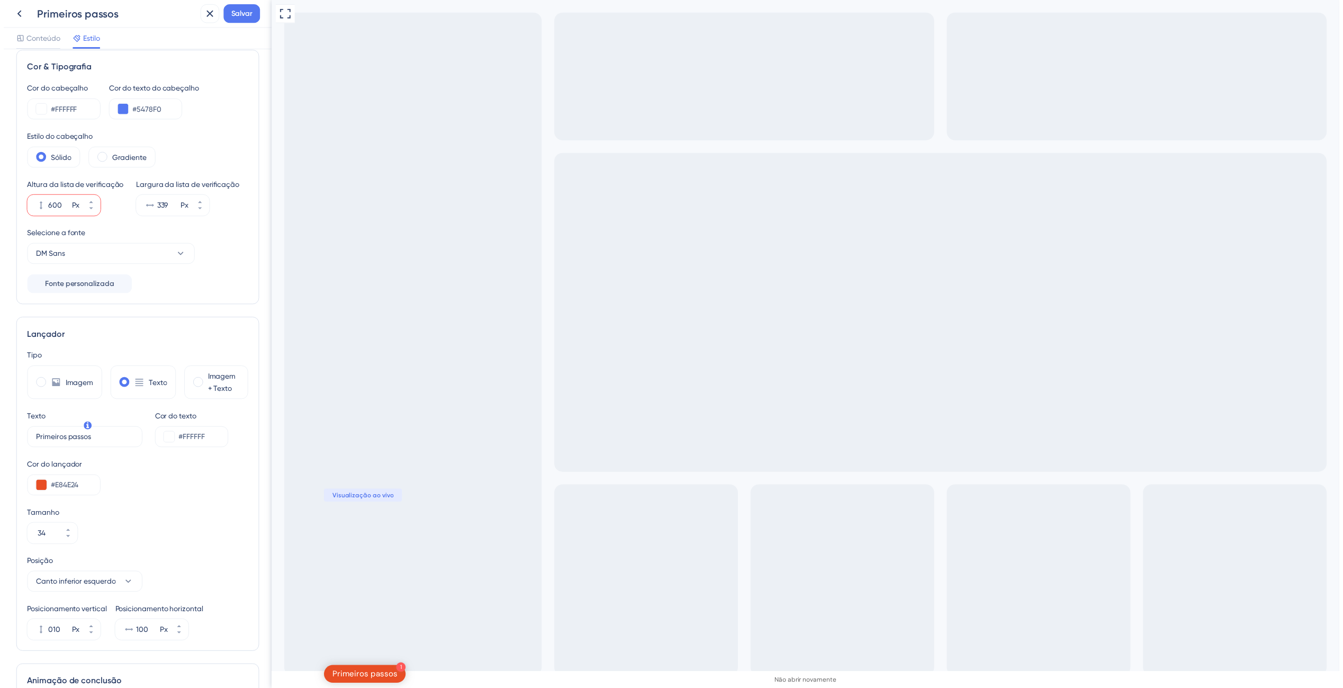
scroll to position [0, 0]
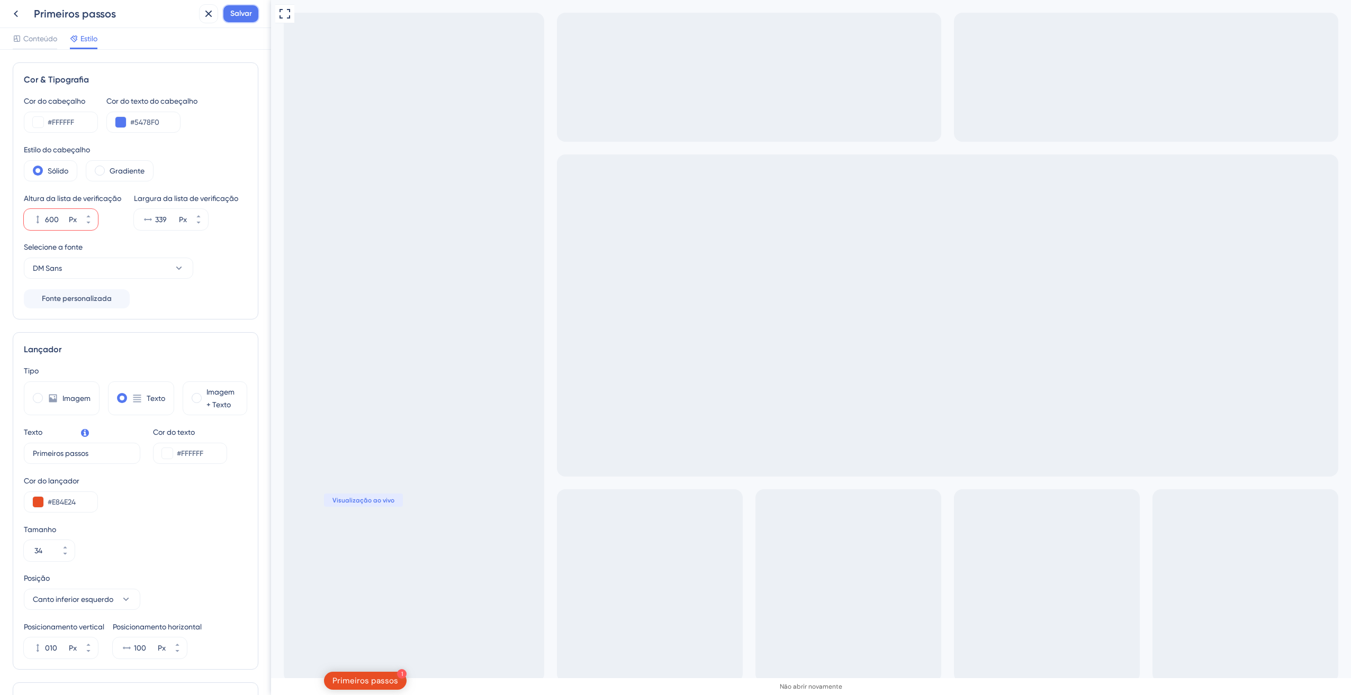
click at [250, 19] on span "Salvar" at bounding box center [241, 13] width 22 height 13
drag, startPoint x: 61, startPoint y: 214, endPoint x: 16, endPoint y: 210, distance: 44.7
click at [16, 210] on div "Cor & Tipografia Cor do cabeçalho #FFFFFF Cor do texto do cabeçalho #5478F0 Est…" at bounding box center [136, 190] width 246 height 257
type input "540"
click at [244, 11] on span "Salvar" at bounding box center [241, 13] width 22 height 13
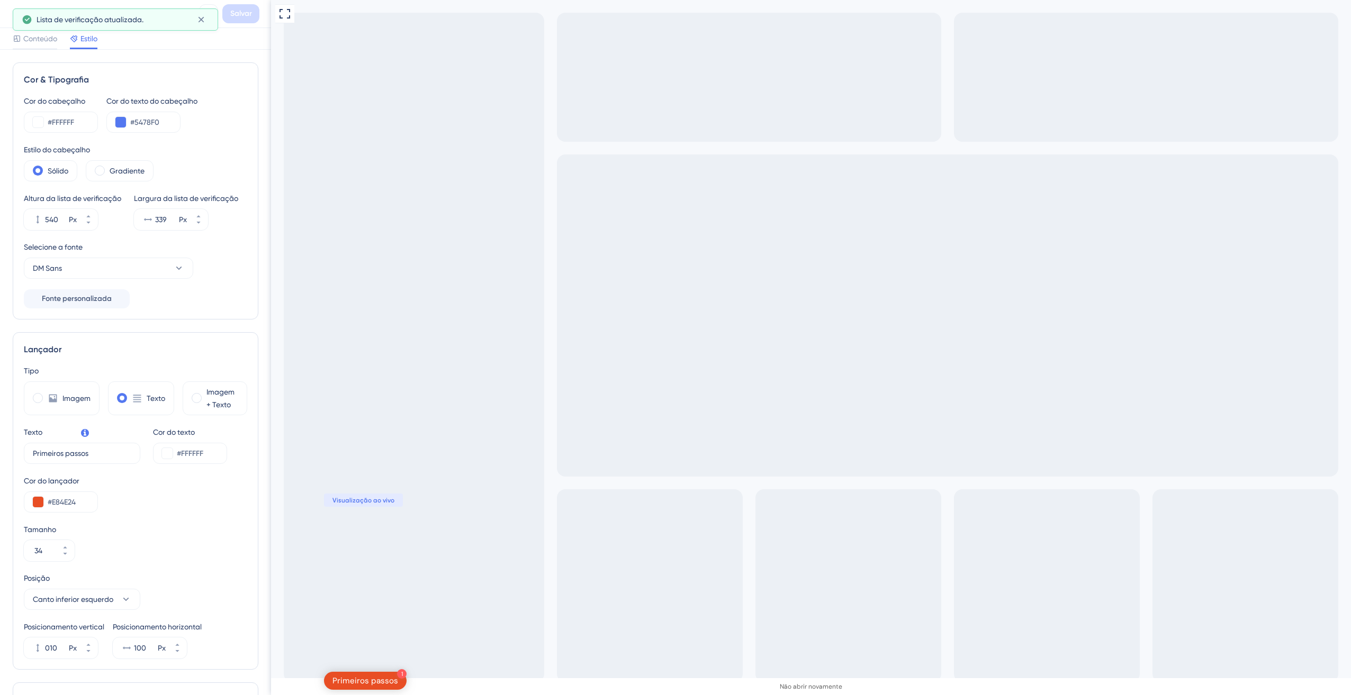
click at [370, 505] on div "Visualização ao vivo" at bounding box center [363, 500] width 79 height 13
click at [381, 502] on span "Visualização ao vivo" at bounding box center [363, 500] width 62 height 8
click at [20, 15] on icon at bounding box center [16, 13] width 13 height 13
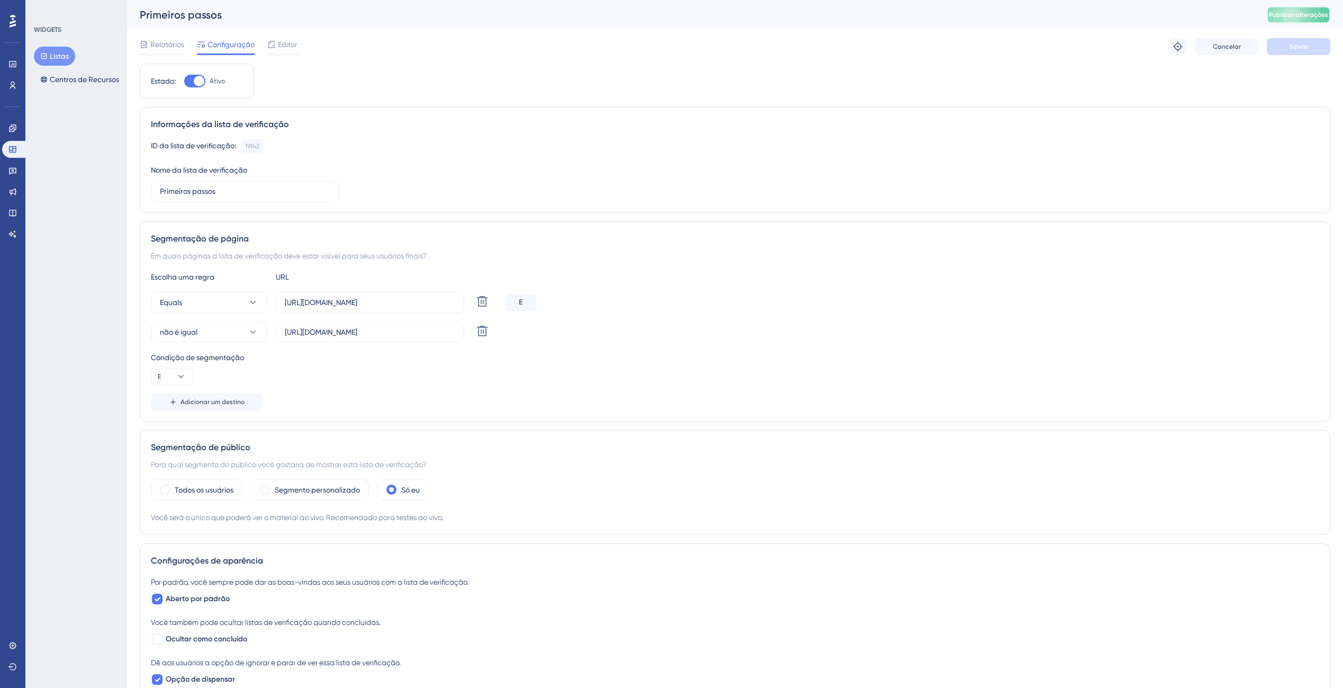
click at [1290, 10] on button "Publicar alterações" at bounding box center [1299, 14] width 64 height 17
click at [275, 47] on icon at bounding box center [271, 44] width 8 height 8
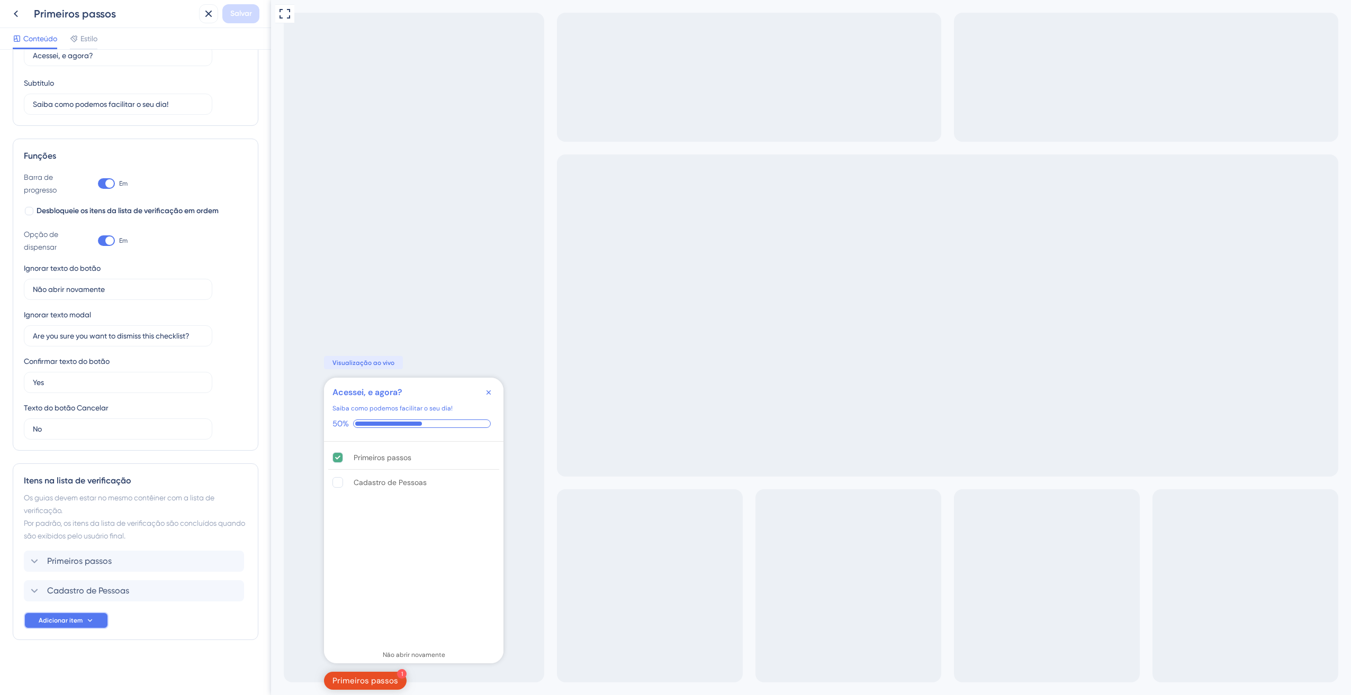
click at [48, 626] on button "Adicionar item" at bounding box center [66, 620] width 85 height 17
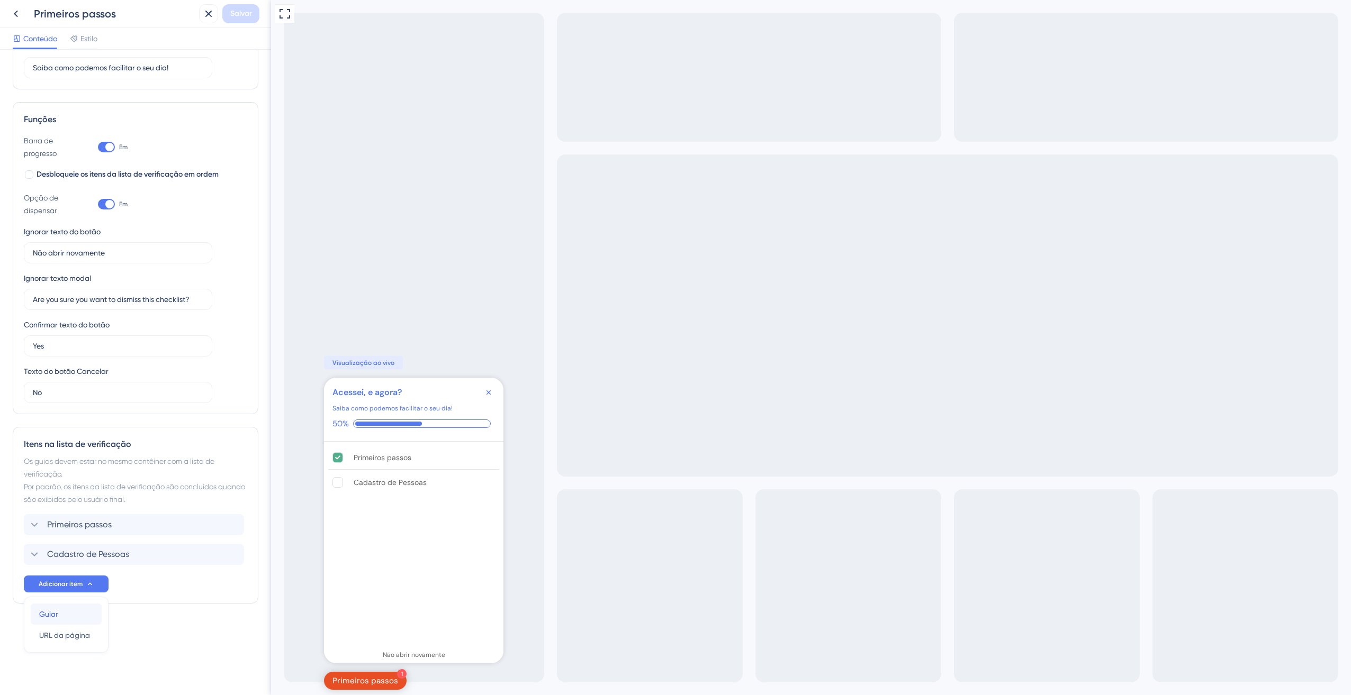
click at [59, 612] on div "Guiar Guiar" at bounding box center [66, 614] width 54 height 21
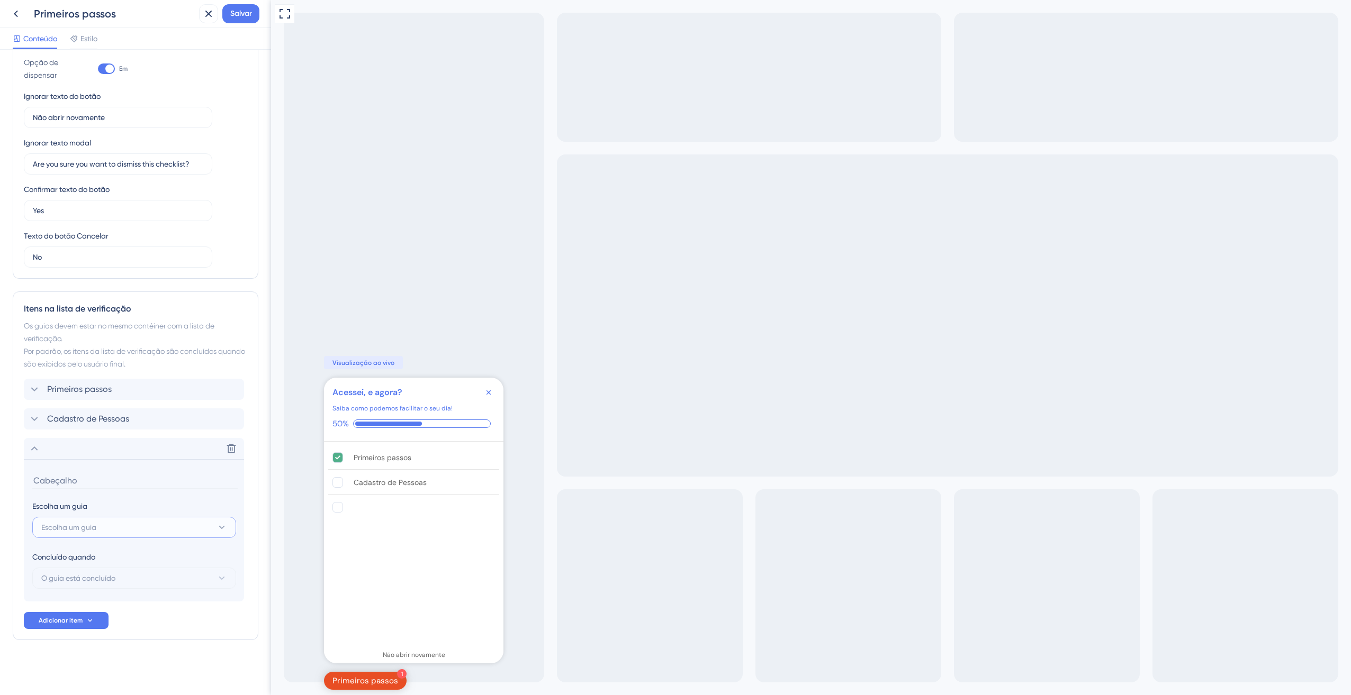
click at [87, 526] on span "Escolha um guia" at bounding box center [68, 527] width 55 height 13
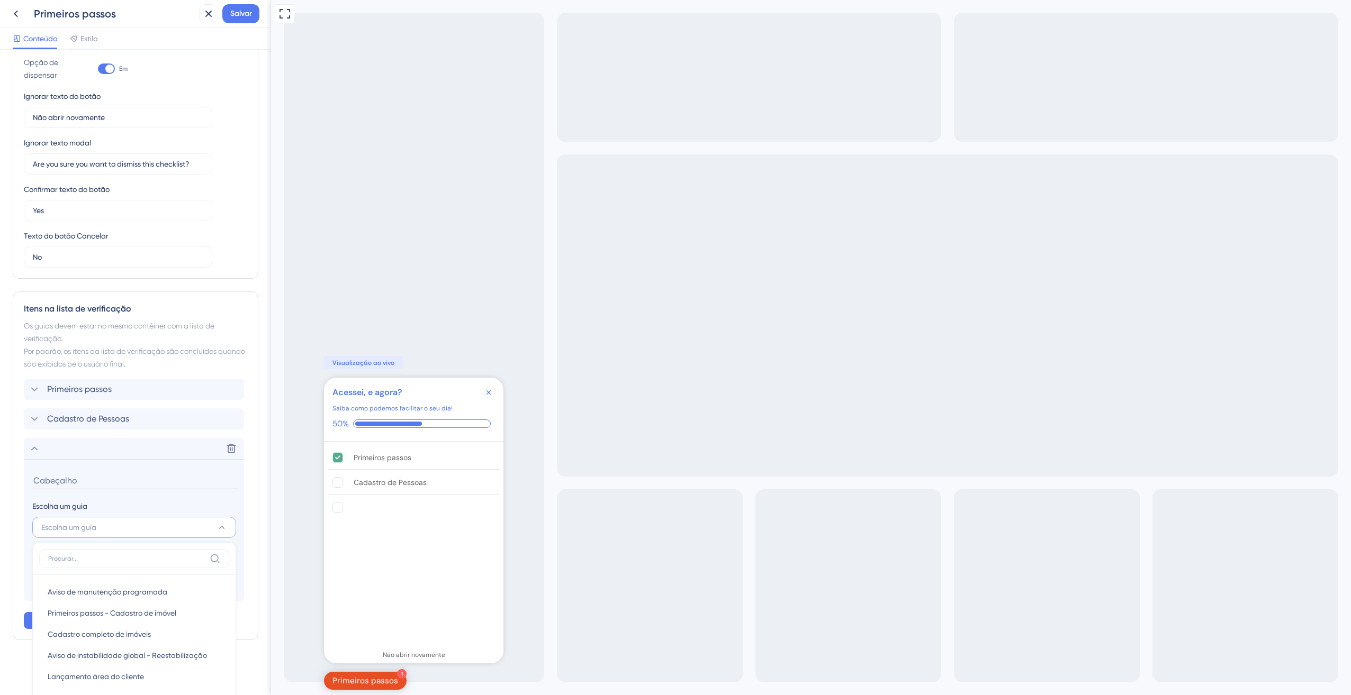
scroll to position [512, 0]
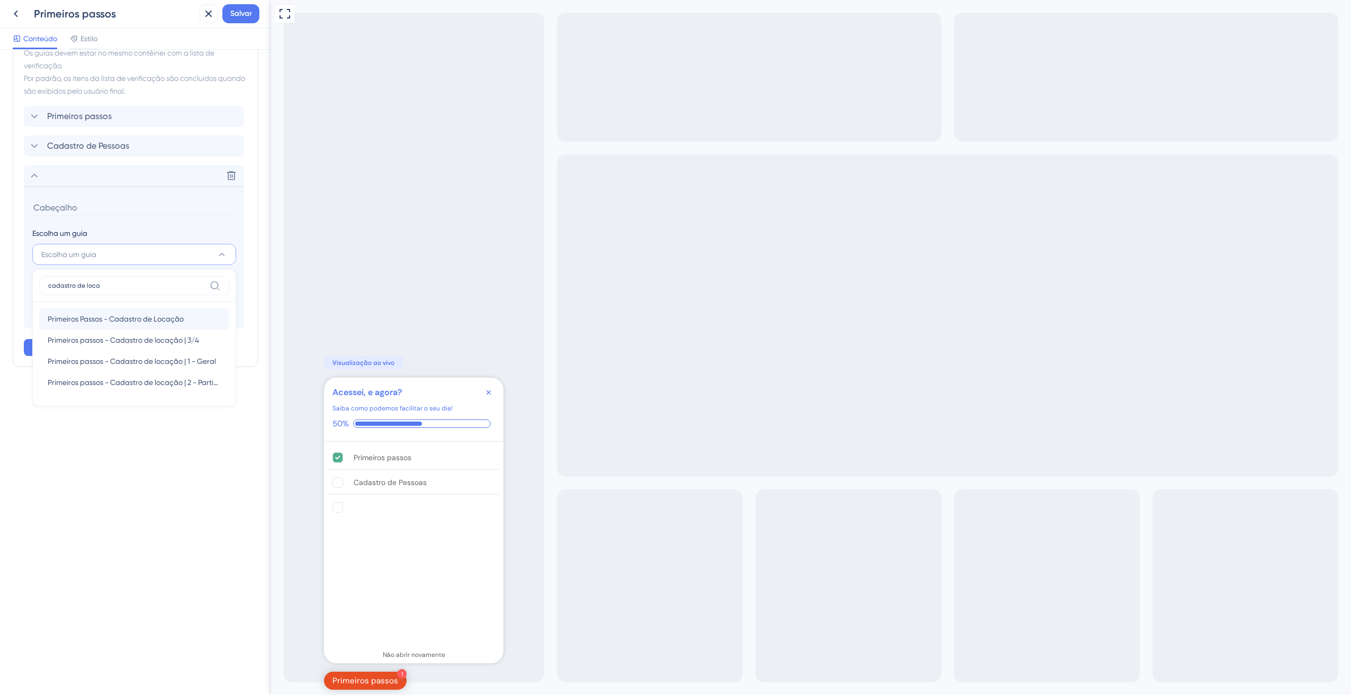
type input "cadastro de loca"
click at [187, 324] on div "Primeiros Passos - Cadastro de Locação Primeiros Passos - Cadastro de Locação" at bounding box center [134, 319] width 173 height 21
type input "Primeiros Passos - Cadastro de Locação"
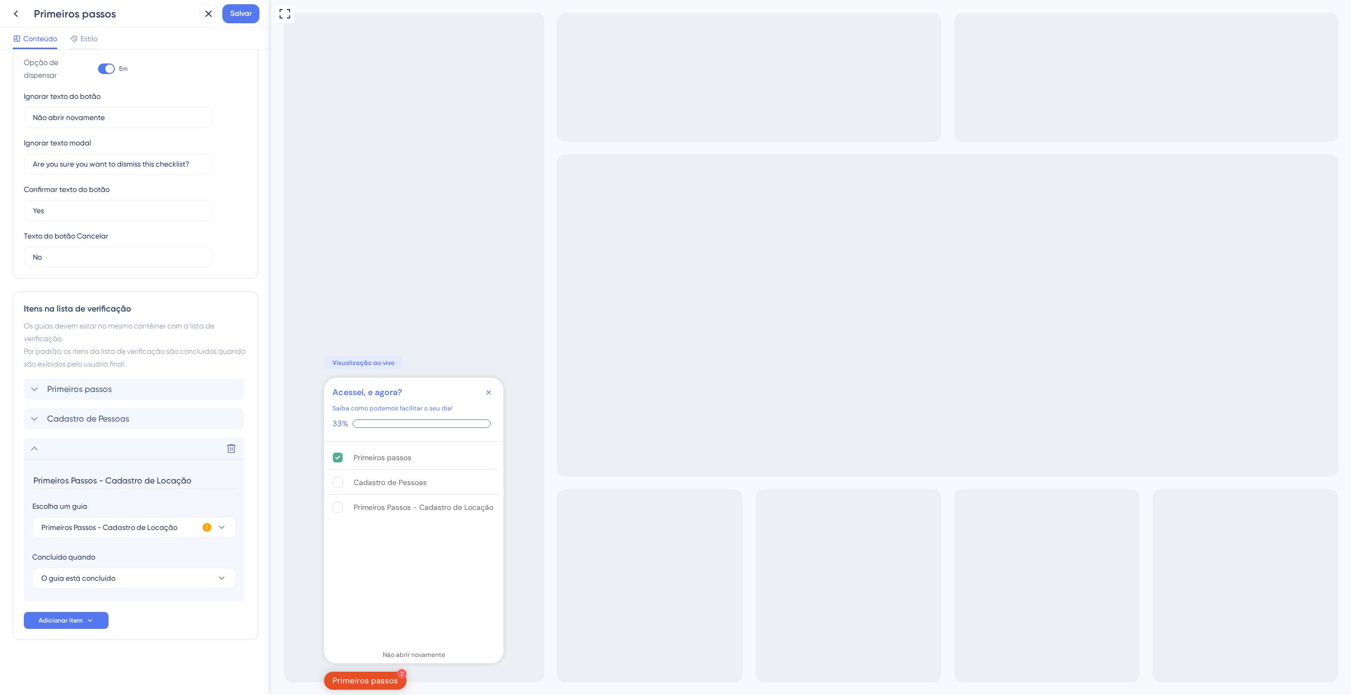
click at [23, 445] on div "Itens na lista de verificação Os guias devem estar no mesmo contêiner com a lis…" at bounding box center [136, 466] width 246 height 349
click at [33, 450] on icon at bounding box center [34, 448] width 13 height 13
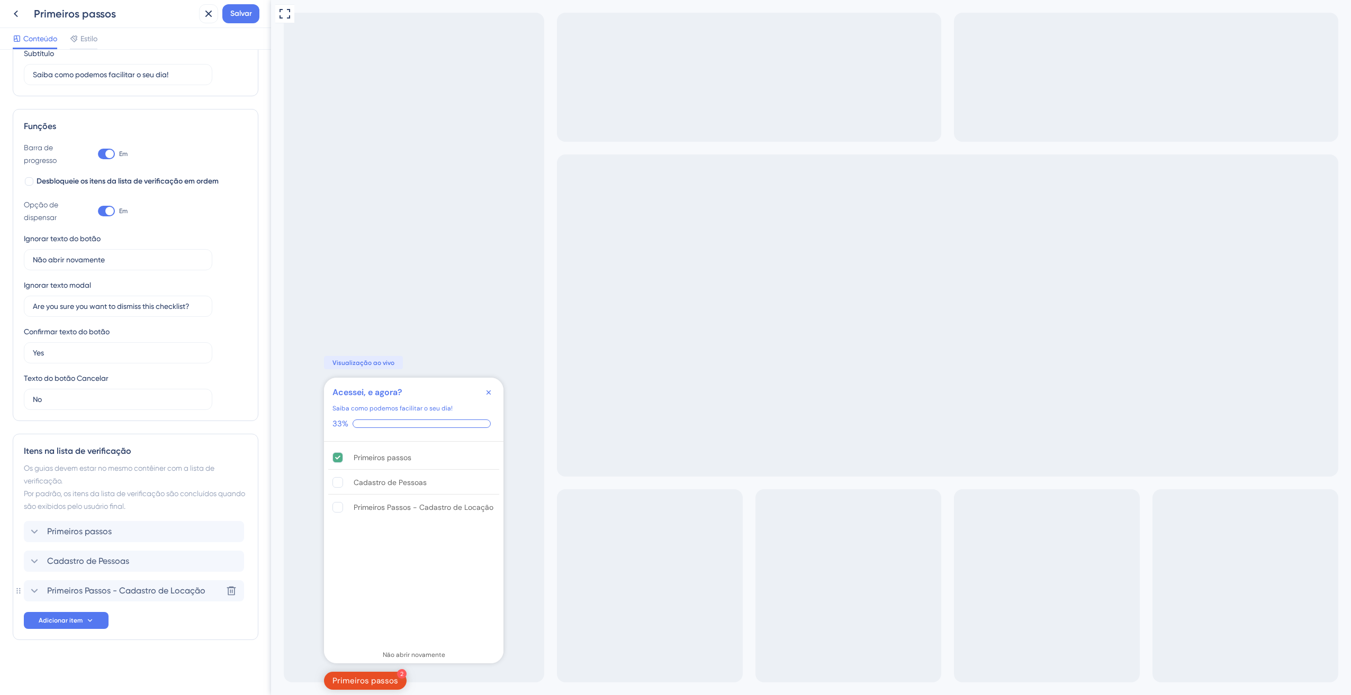
click at [77, 447] on div "Itens na lista de verificação" at bounding box center [135, 451] width 223 height 13
copy div "Itens na lista de verificação"
click at [60, 597] on span "Primeiros Passos - Cadastro de Locação" at bounding box center [126, 591] width 158 height 13
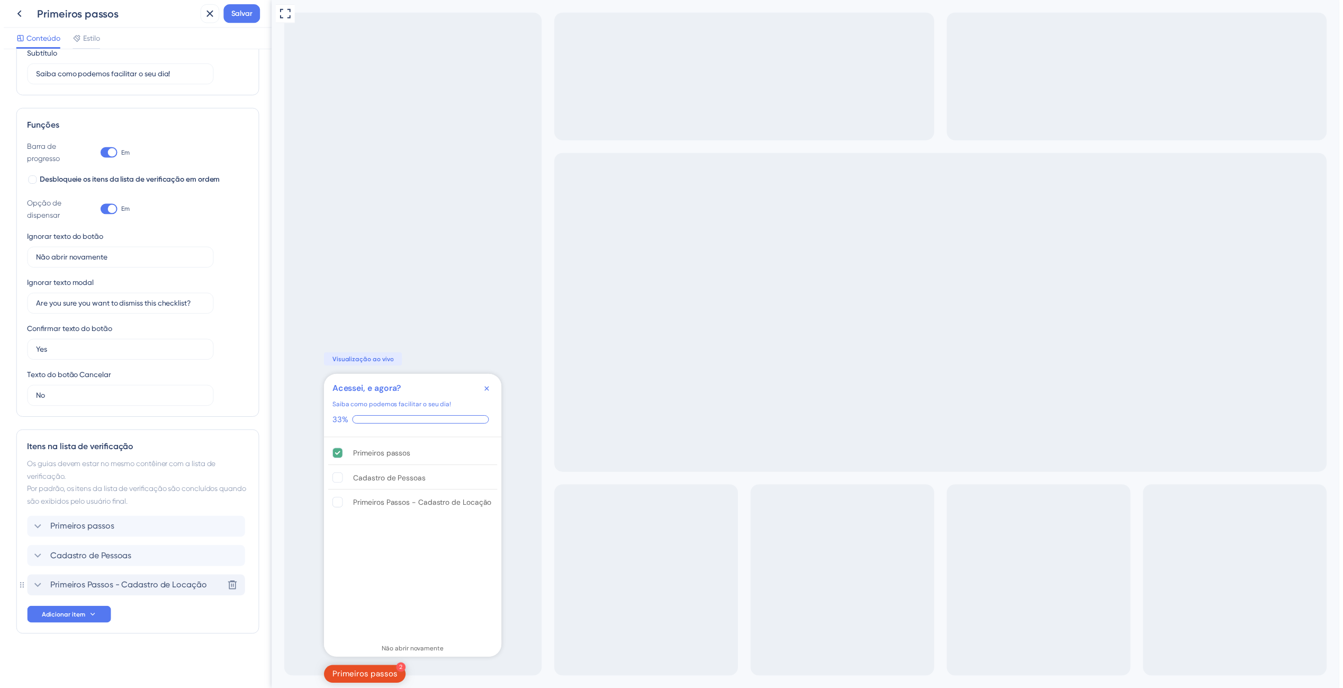
scroll to position [239, 0]
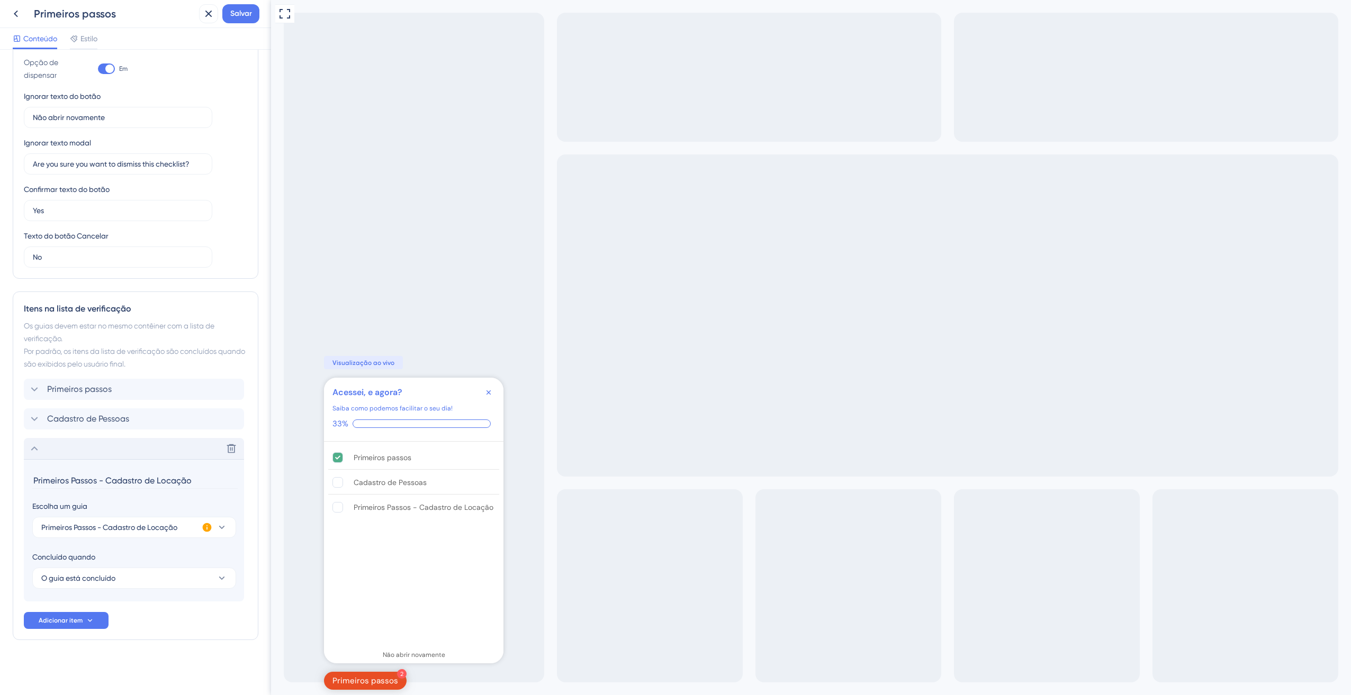
click at [112, 478] on input "Primeiros Passos - Cadastro de Locação" at bounding box center [134, 481] width 205 height 16
click at [100, 479] on input "Primeiros Passos - Cadastro de Locação" at bounding box center [134, 481] width 205 height 16
drag, startPoint x: 58, startPoint y: 477, endPoint x: -2, endPoint y: 473, distance: 60.4
click at [0, 0] on html "Primeiros passos Salvar Conteúdo Estilo Cabeçalho da lista de verificação Títul…" at bounding box center [675, 0] width 1351 height 0
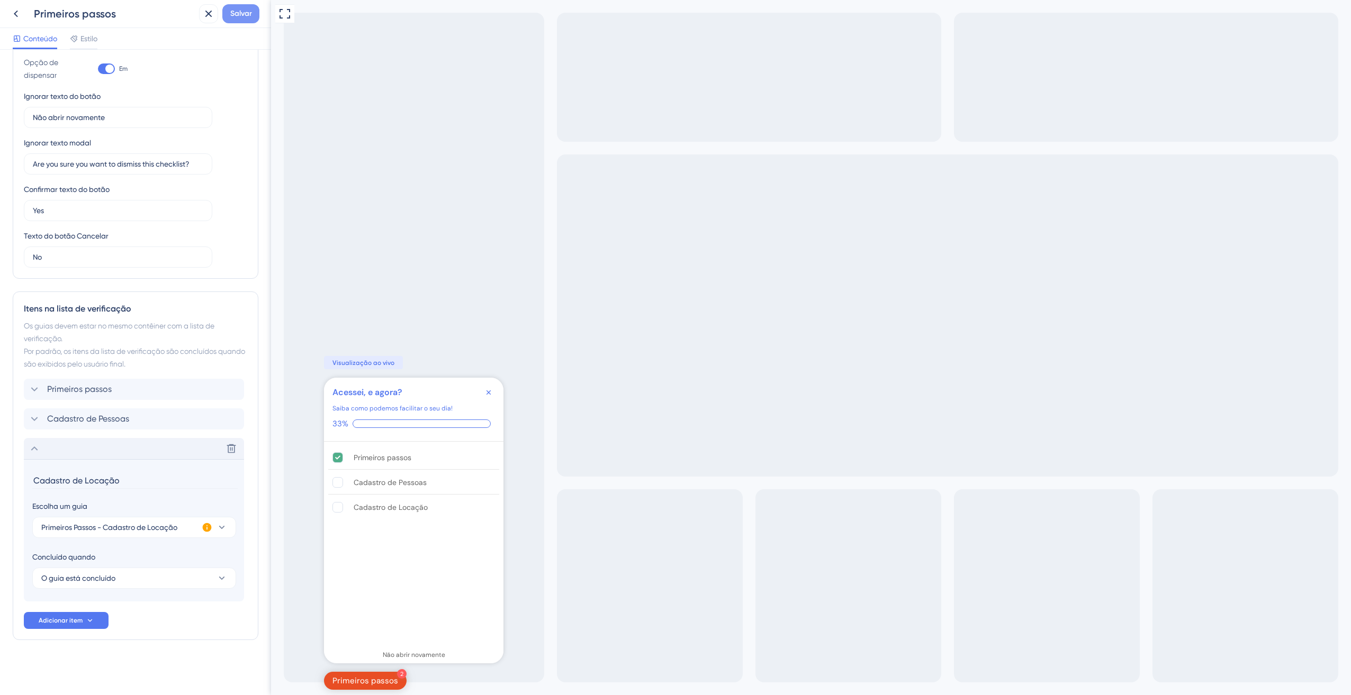
type input "Cadastro de Locação"
click at [250, 15] on span "Salvar" at bounding box center [241, 13] width 22 height 13
click at [207, 529] on icon at bounding box center [207, 527] width 11 height 11
click at [287, 547] on span "Ative agora" at bounding box center [276, 544] width 35 height 8
click at [12, 11] on icon at bounding box center [16, 13] width 13 height 13
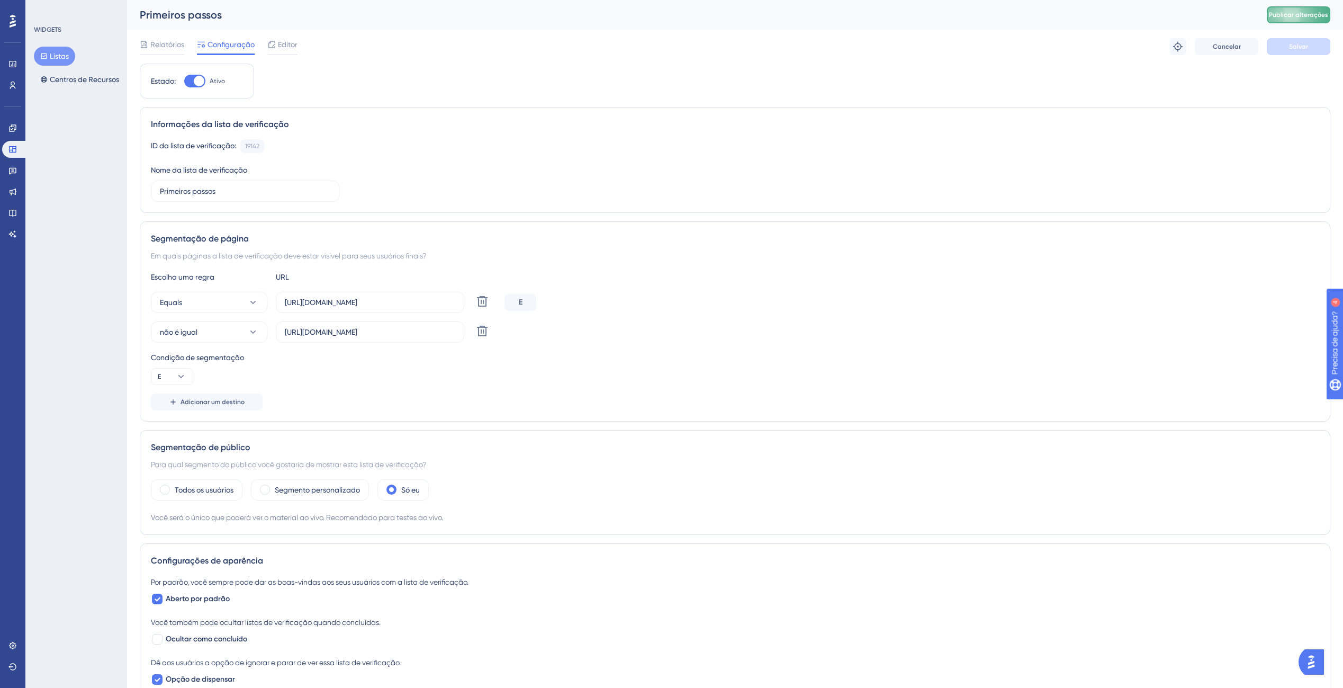
click at [1295, 10] on button "Publicar alterações" at bounding box center [1299, 14] width 64 height 17
click at [1290, 25] on div "Primeiros passos Publicar alterações" at bounding box center [735, 15] width 1216 height 30
click at [1295, 16] on span "Publicar alterações" at bounding box center [1298, 15] width 59 height 8
click at [291, 42] on span "Editor" at bounding box center [288, 44] width 20 height 13
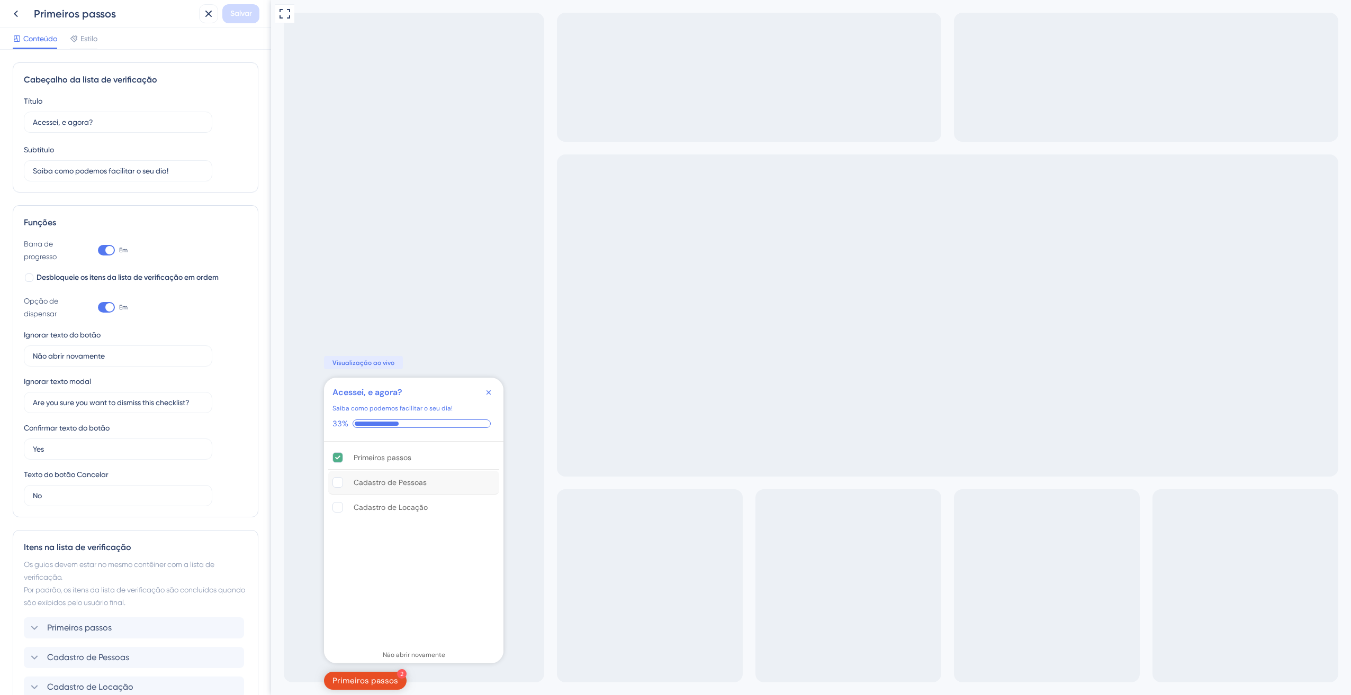
click at [346, 478] on div "Cadastro de Pessoas está incompleto." at bounding box center [342, 482] width 21 height 11
click at [333, 489] on div "Cadastro de Pessoas" at bounding box center [413, 483] width 171 height 24
click at [336, 487] on rect "Cadastro de Pessoas está incompleto." at bounding box center [338, 483] width 10 height 10
click at [374, 508] on div "Cadastro de Locação" at bounding box center [391, 507] width 74 height 13
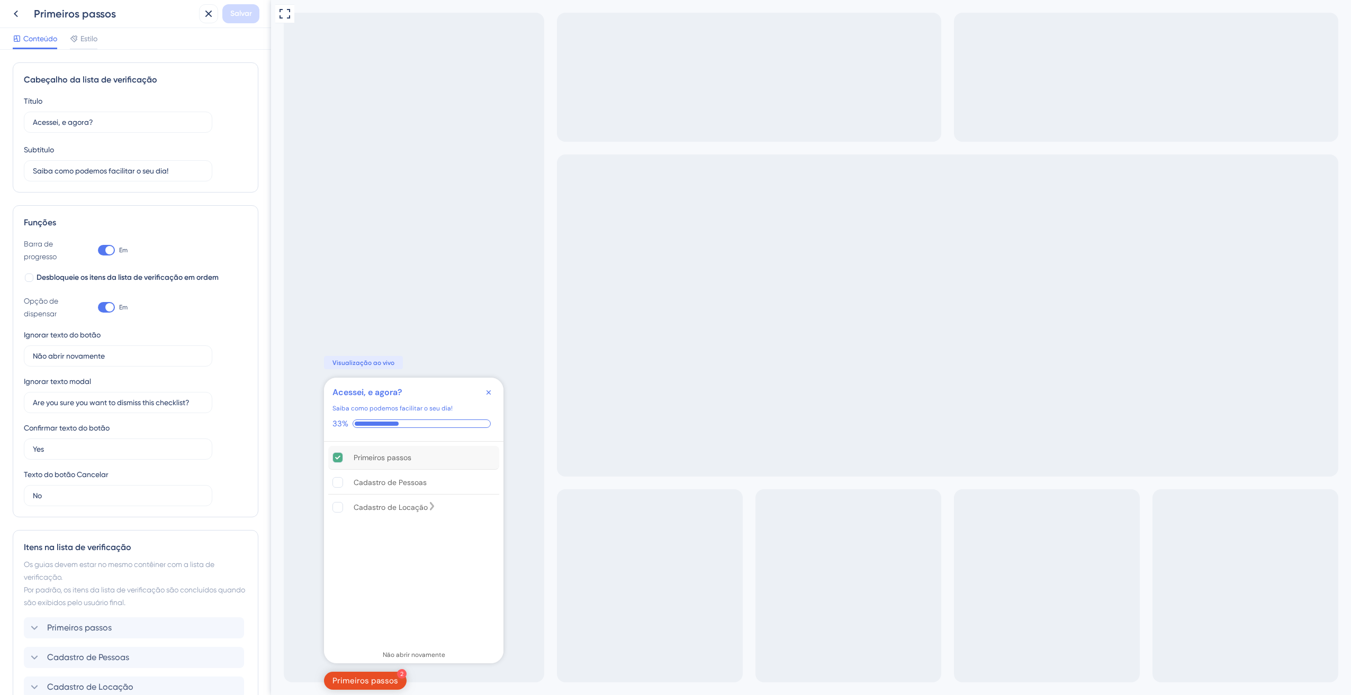
drag, startPoint x: 374, startPoint y: 508, endPoint x: 359, endPoint y: 449, distance: 61.1
click at [359, 449] on div "Primeiros passos" at bounding box center [413, 458] width 171 height 24
click at [357, 457] on div "Primeiros passos" at bounding box center [383, 457] width 58 height 13
click at [357, 458] on div "Primeiros passos" at bounding box center [383, 457] width 58 height 13
drag, startPoint x: 357, startPoint y: 458, endPoint x: 328, endPoint y: 458, distance: 28.6
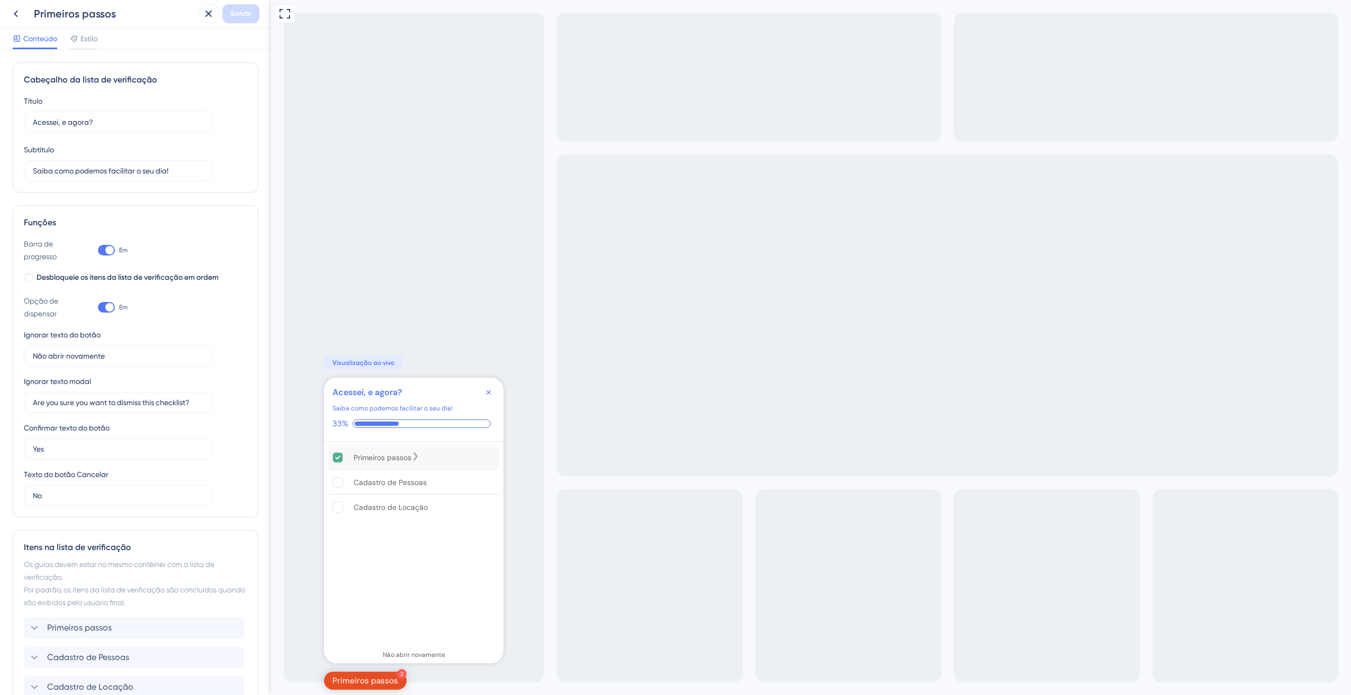
click at [327, 457] on div "Primeiros passos Cadastro de Pessoas Cadastro de Locação" at bounding box center [413, 543] width 179 height 202
click at [336, 481] on rect "Cadastro de Pessoas está incompleto." at bounding box center [338, 483] width 10 height 10
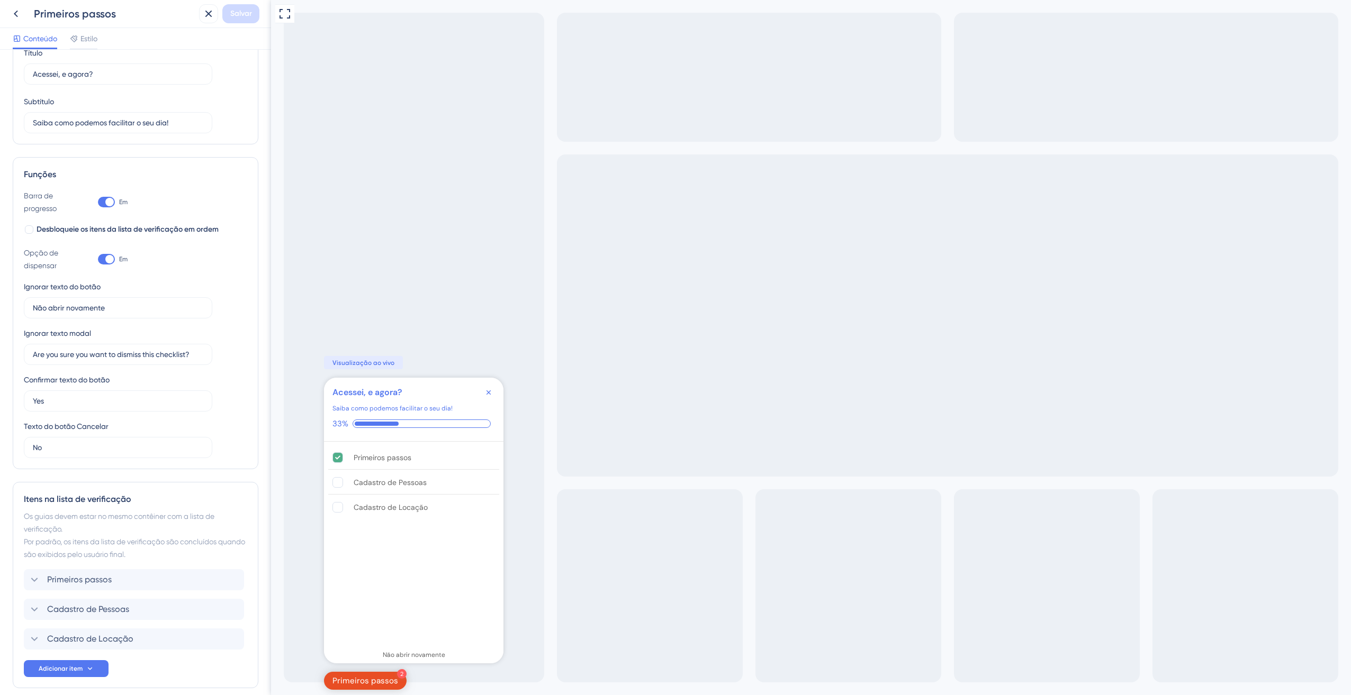
scroll to position [53, 0]
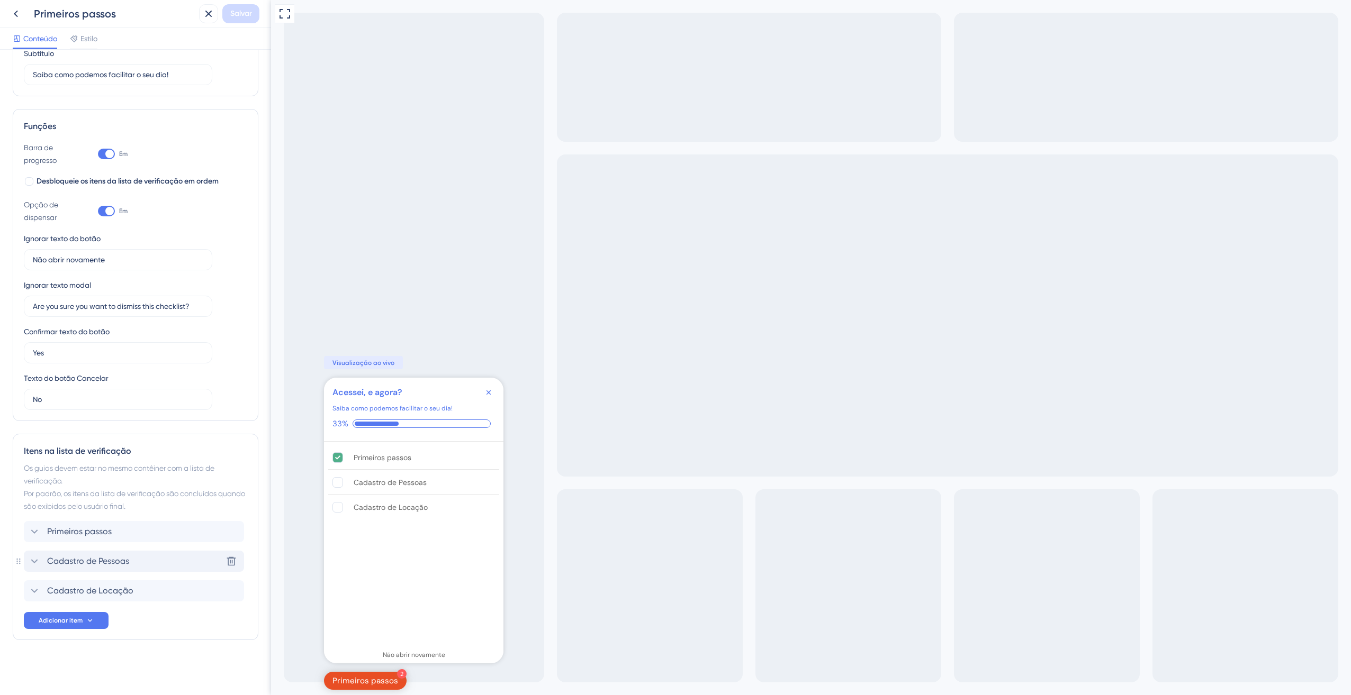
click at [112, 559] on span "Cadastro de Pessoas" at bounding box center [88, 561] width 82 height 13
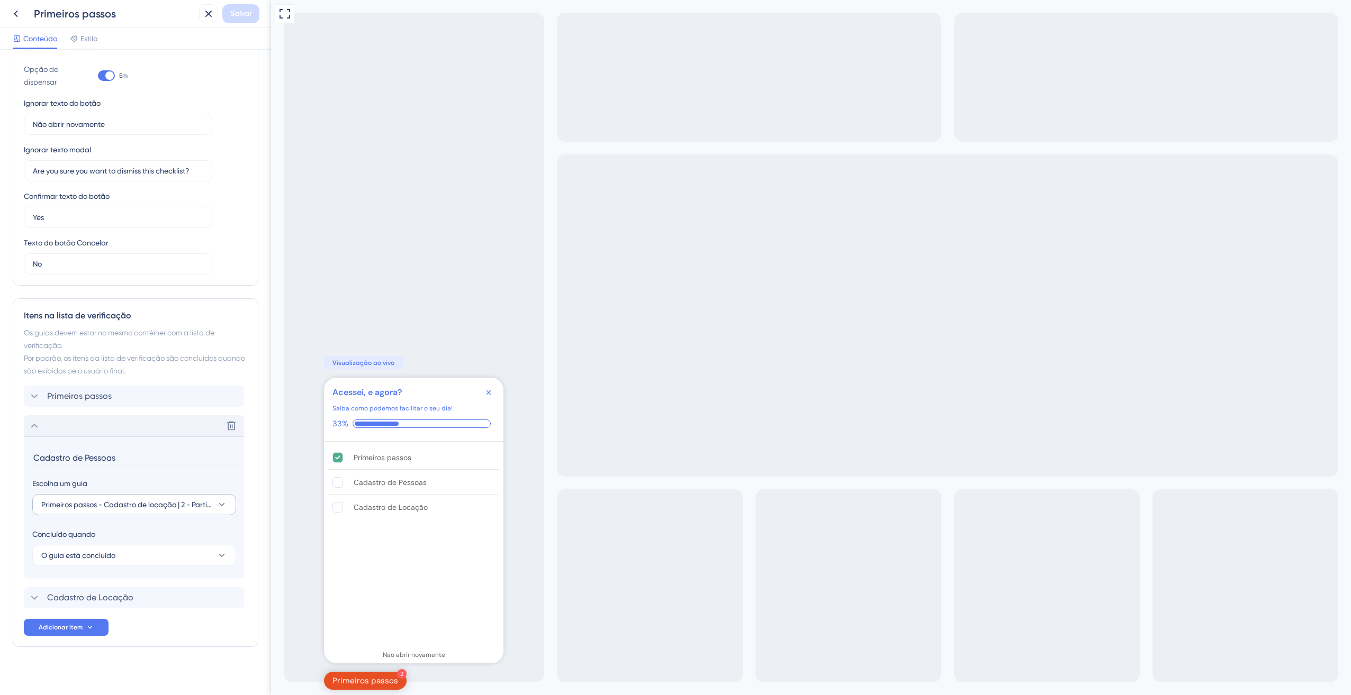
scroll to position [239, 0]
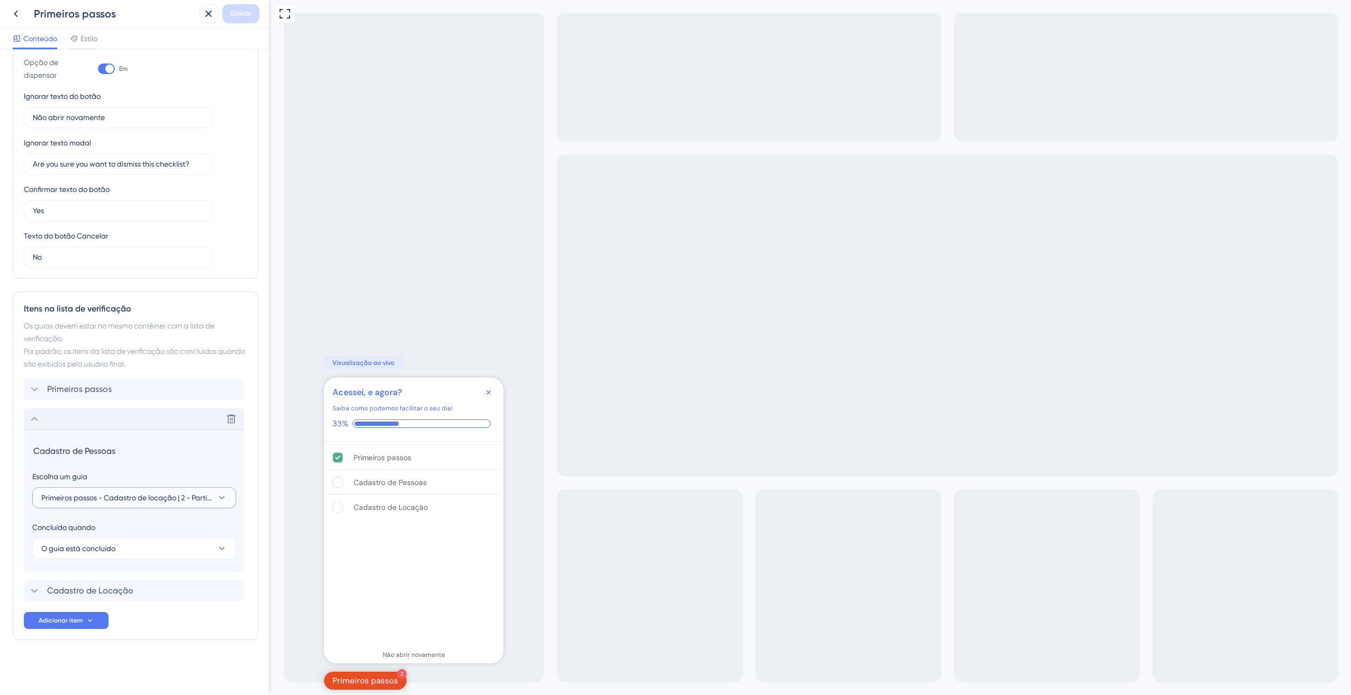
click at [185, 503] on span "Primeiros passos - Cadastro de locação | 2 - Participantes" at bounding box center [126, 498] width 171 height 13
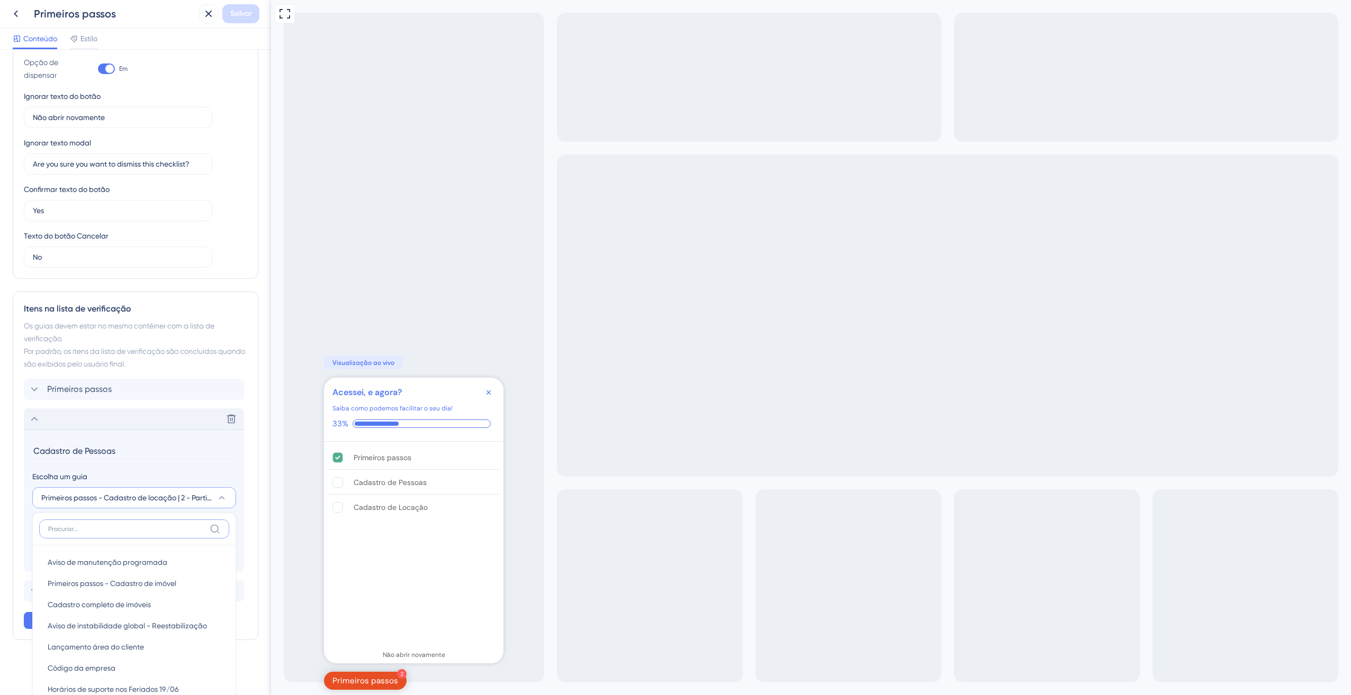
scroll to position [480, 0]
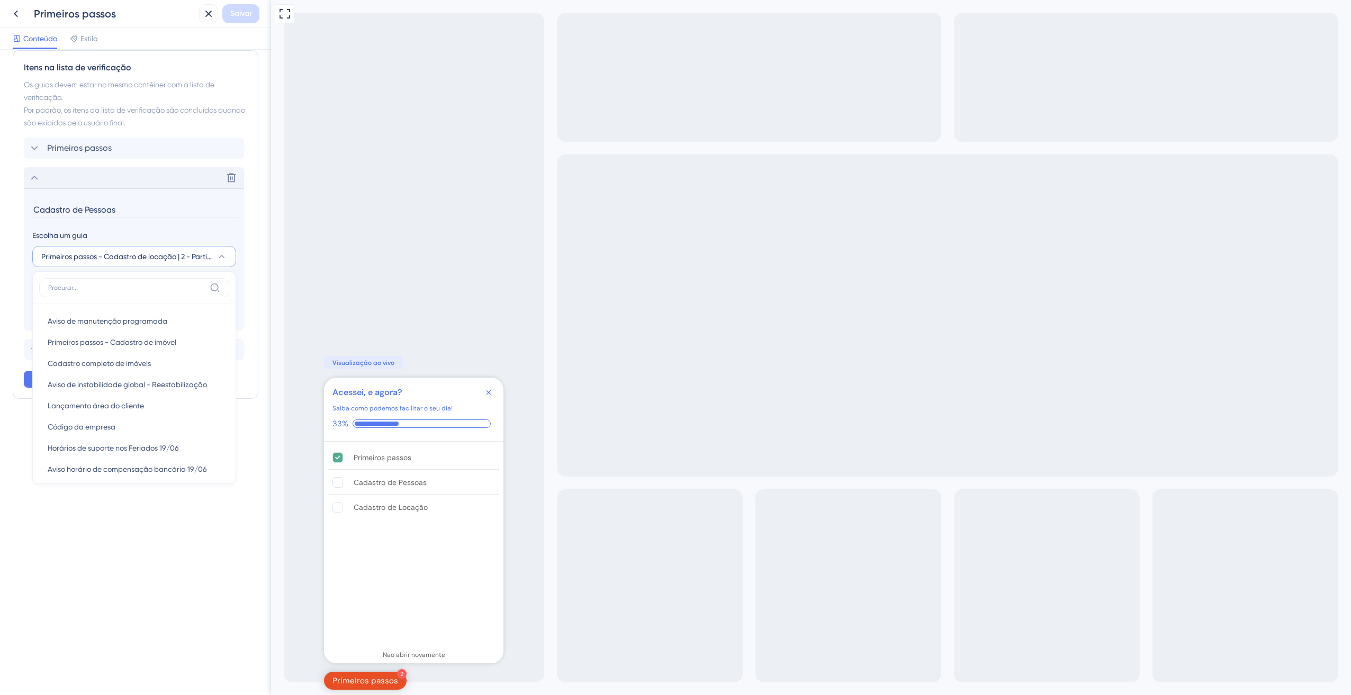
click at [129, 282] on label at bounding box center [134, 287] width 190 height 19
click at [129, 284] on input at bounding box center [126, 288] width 157 height 8
click at [130, 288] on input at bounding box center [126, 288] width 157 height 8
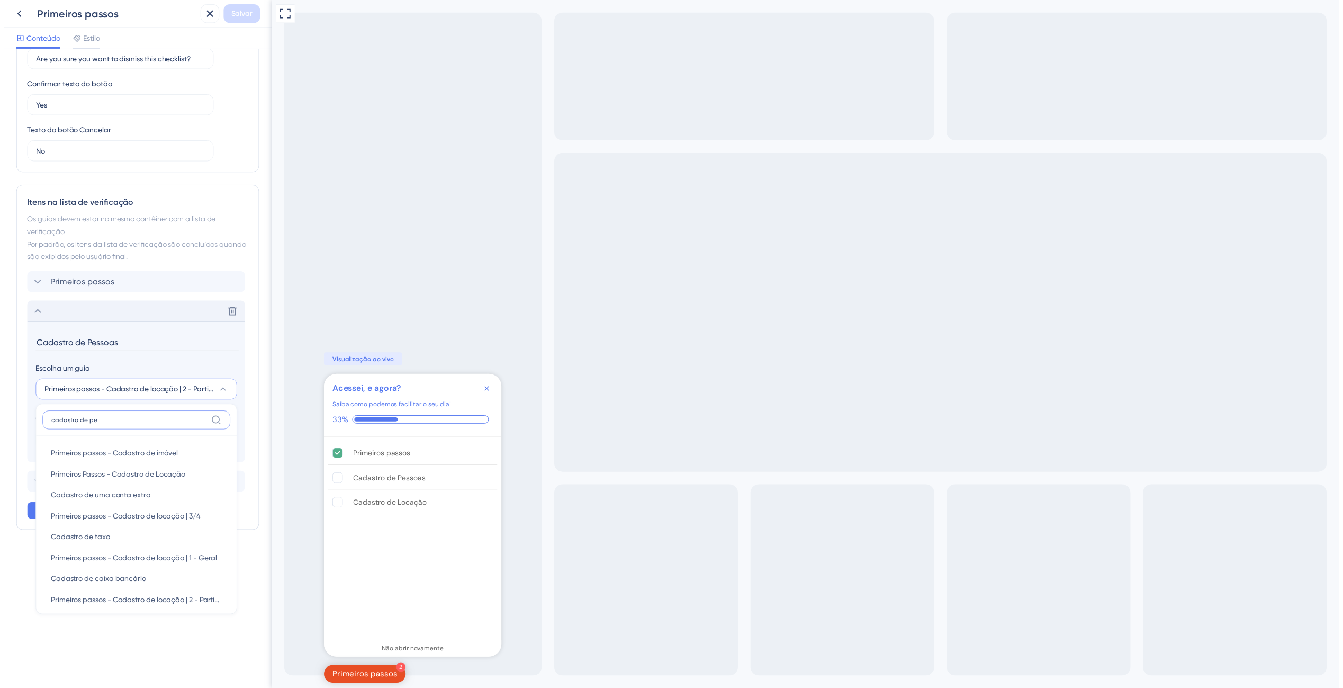
scroll to position [239, 0]
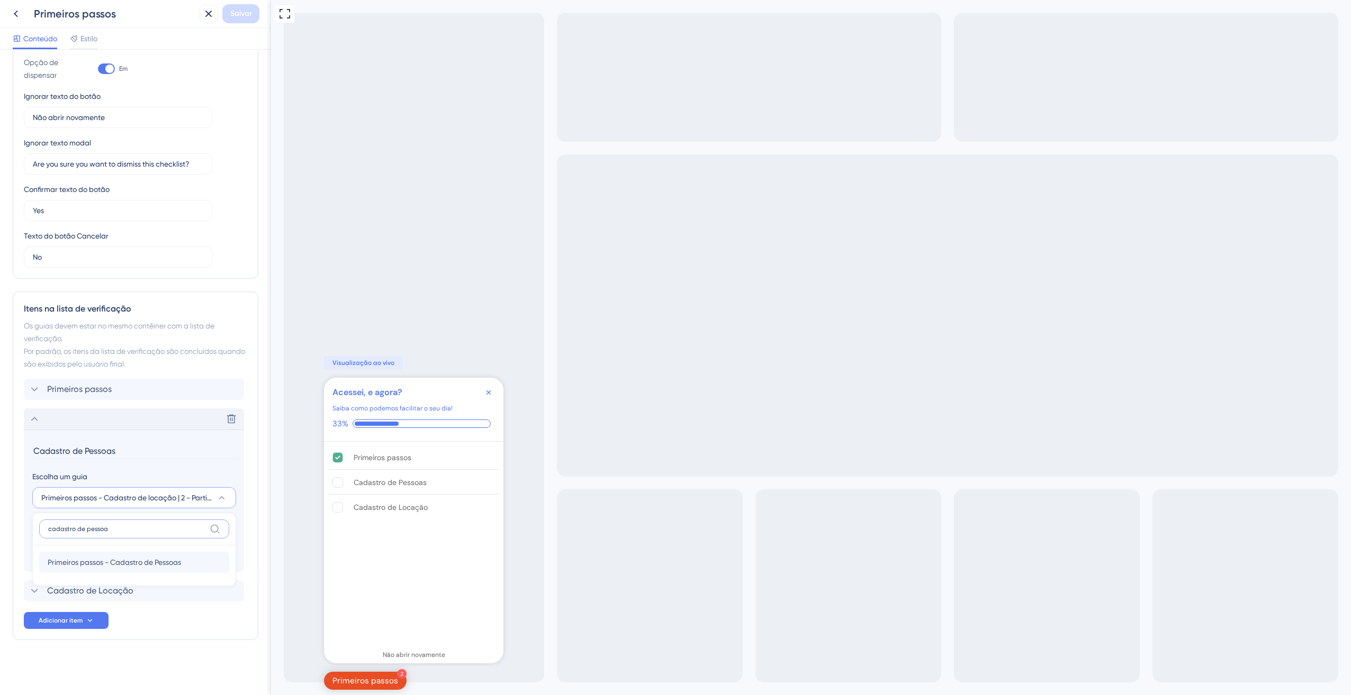
type input "cadastro de pessoa"
click at [181, 566] on span "Primeiros passos - Cadastro de Pessoas" at bounding box center [114, 562] width 133 height 13
drag, startPoint x: 106, startPoint y: 447, endPoint x: 0, endPoint y: 450, distance: 105.9
click at [0, 0] on html "Primeiros passos Salvar Conteúdo Estilo Cabeçalho da lista de verificação Títul…" at bounding box center [675, 0] width 1351 height 0
type input "Cadastro de Pessoas"
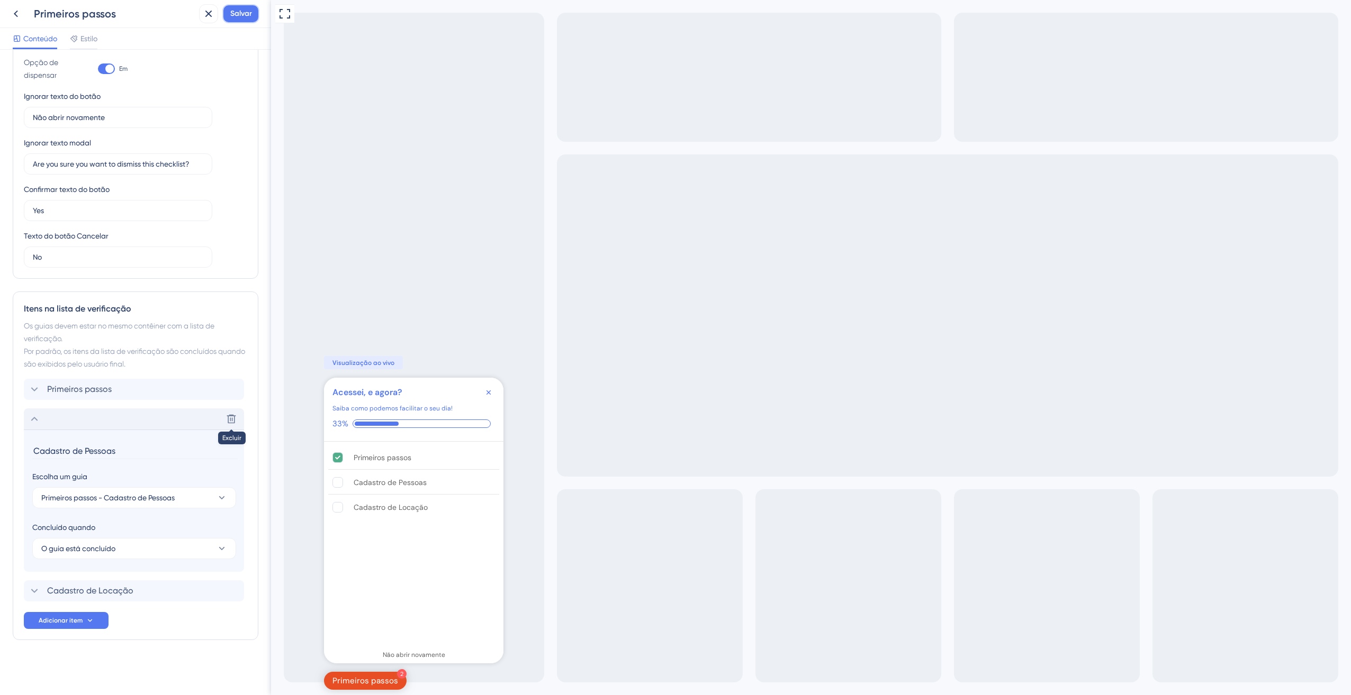
click at [231, 20] on button "Salvar" at bounding box center [240, 13] width 37 height 19
click at [6, 12] on div "Primeiros passos Salvar" at bounding box center [135, 14] width 271 height 28
click at [9, 18] on button at bounding box center [15, 13] width 19 height 19
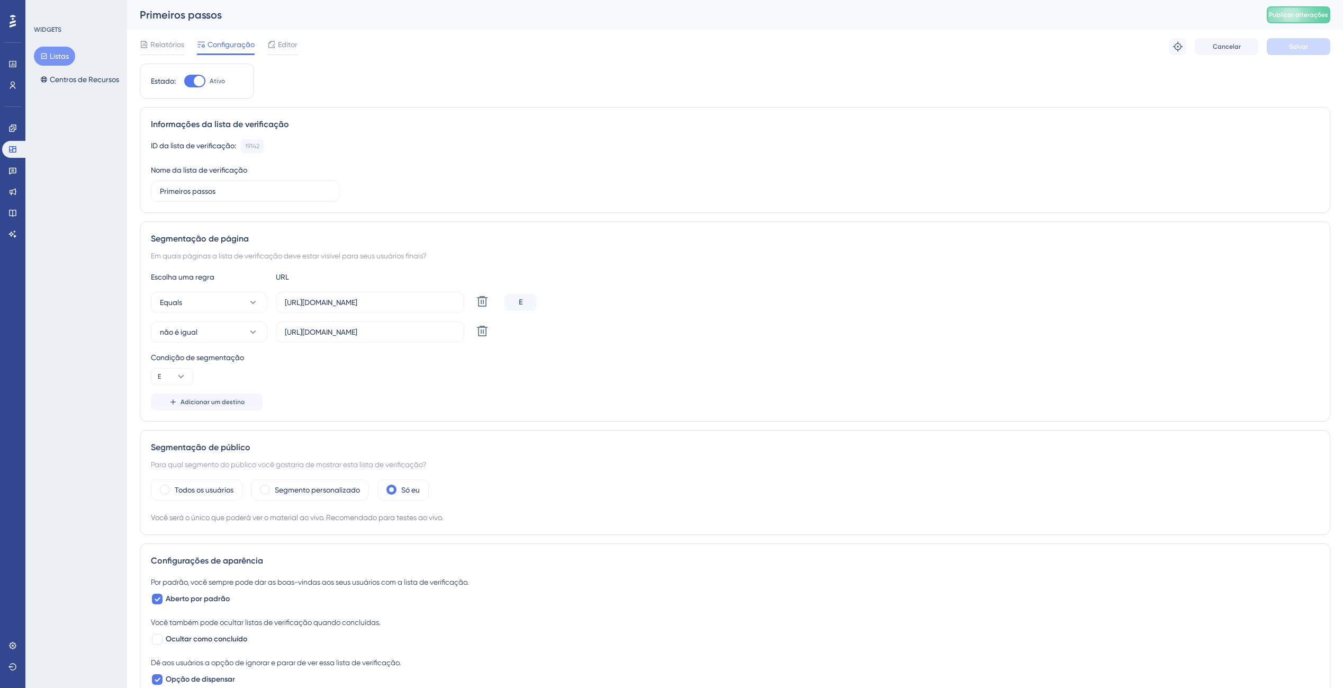
click at [1283, 4] on div "Primeiros passos Publicar alterações" at bounding box center [735, 15] width 1216 height 30
click at [1283, 7] on button "Publicar alterações" at bounding box center [1299, 14] width 64 height 17
click at [287, 40] on span "Editor" at bounding box center [288, 44] width 20 height 13
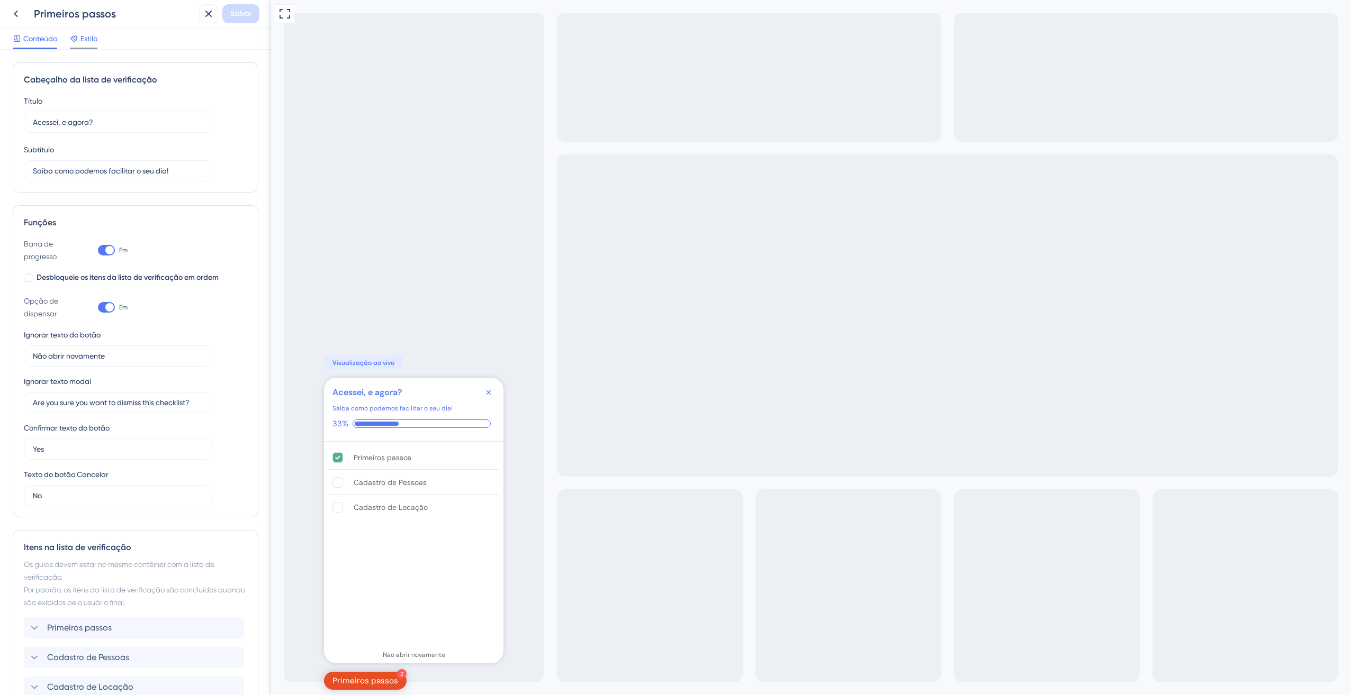
click at [76, 39] on icon at bounding box center [74, 38] width 8 height 8
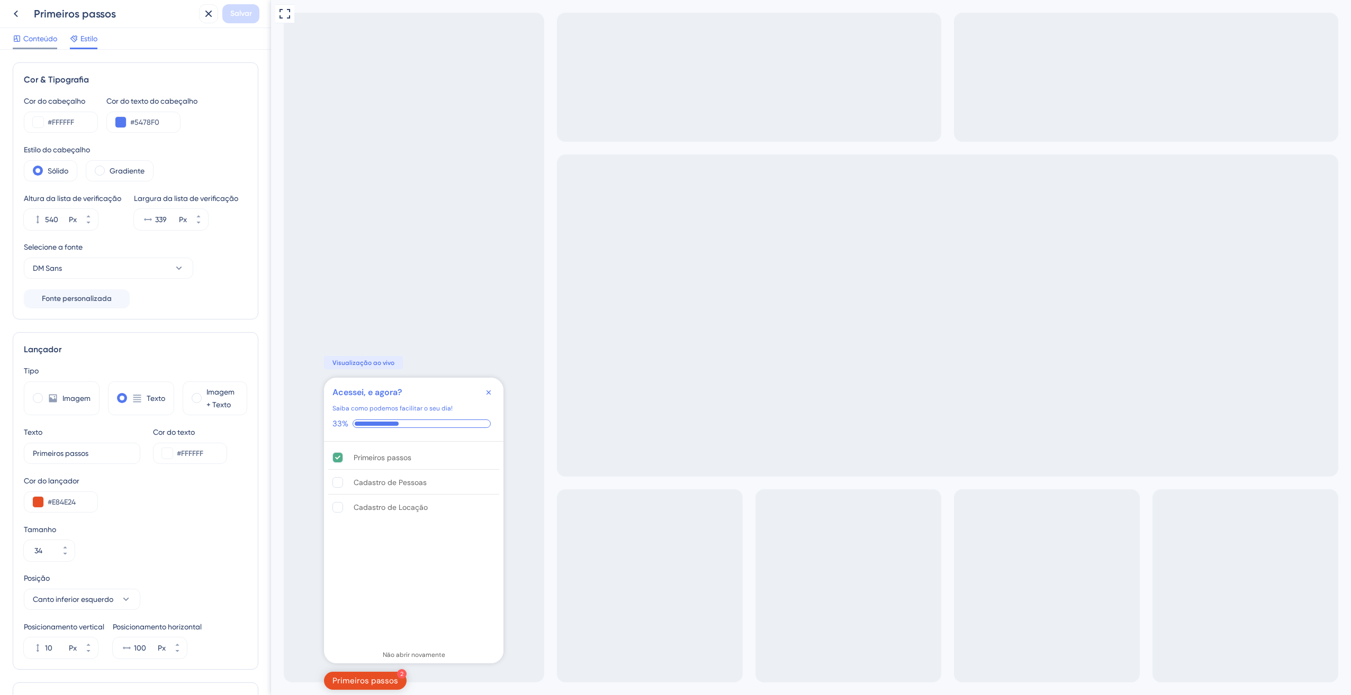
click at [48, 42] on span "Conteúdo" at bounding box center [40, 38] width 34 height 13
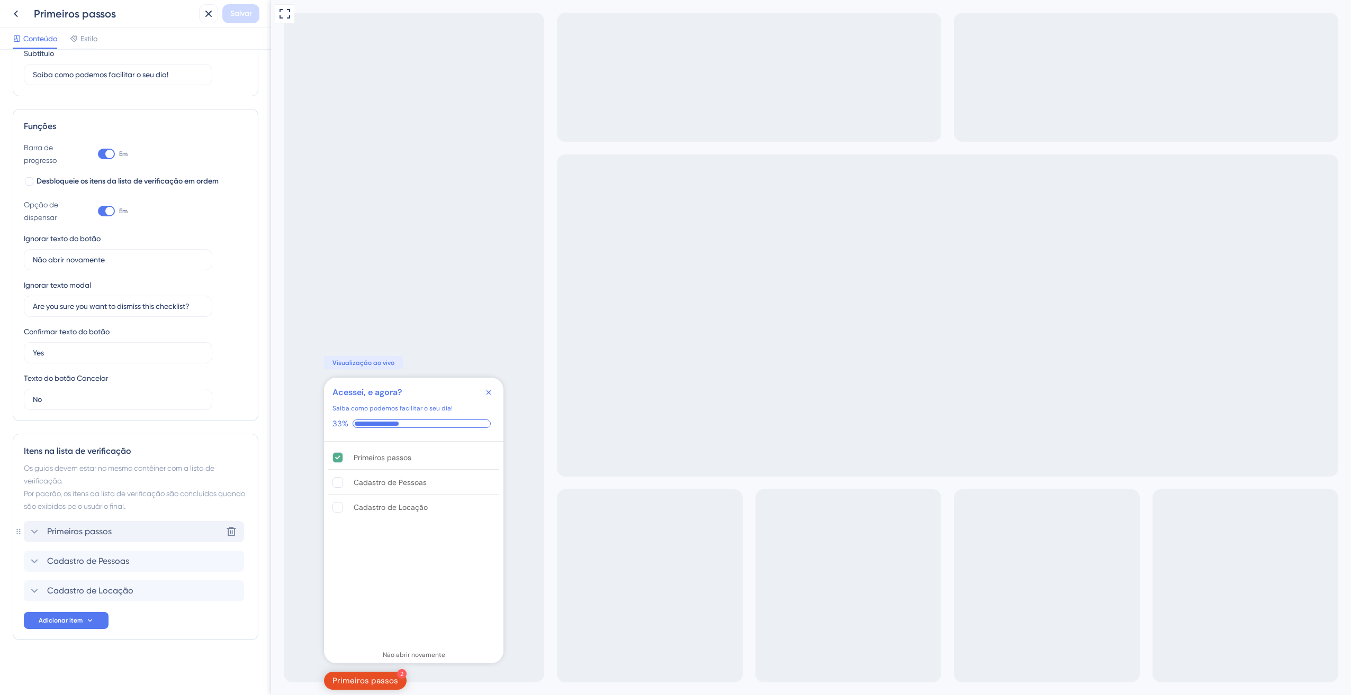
click at [70, 535] on span "Primeiros passos" at bounding box center [79, 532] width 65 height 13
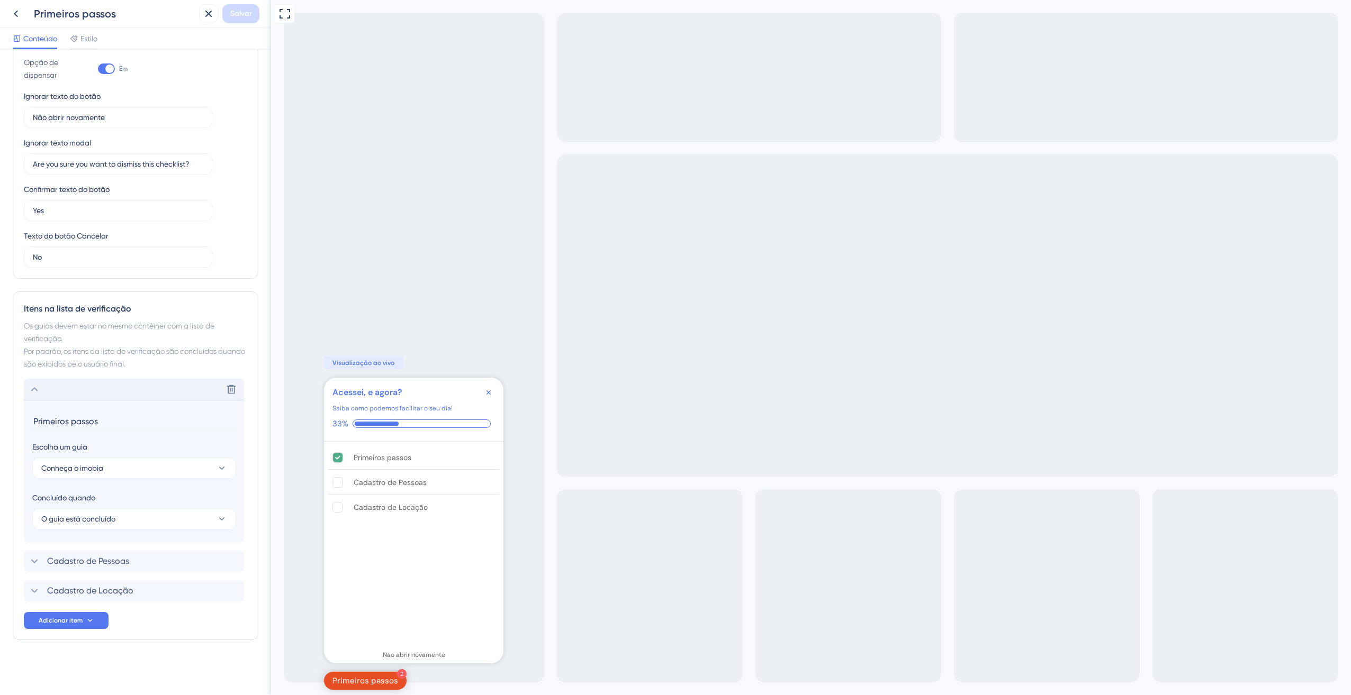
click at [81, 421] on input "Primeiros passos" at bounding box center [134, 421] width 205 height 16
type input "Conhecendo a Dashboard"
click at [43, 384] on div "Excluir" at bounding box center [134, 389] width 220 height 21
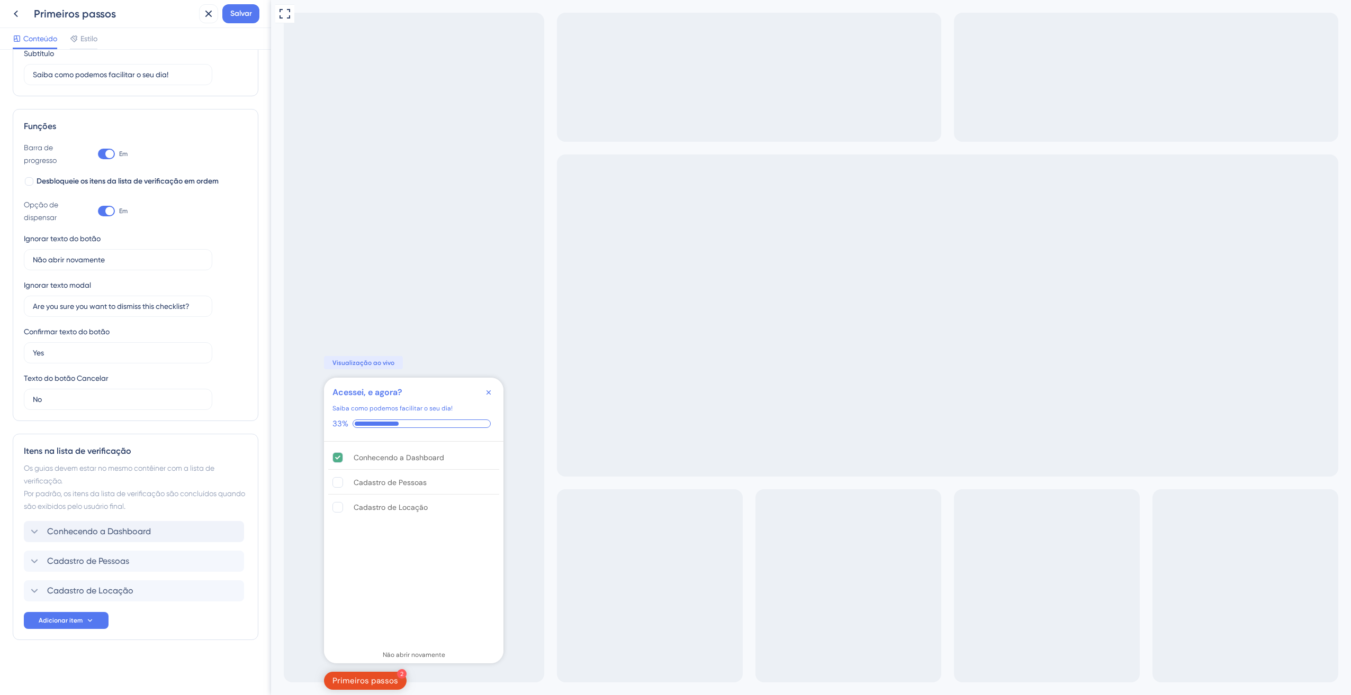
scroll to position [96, 0]
click at [103, 527] on span "Conhecendo um Dashboard" at bounding box center [102, 532] width 111 height 13
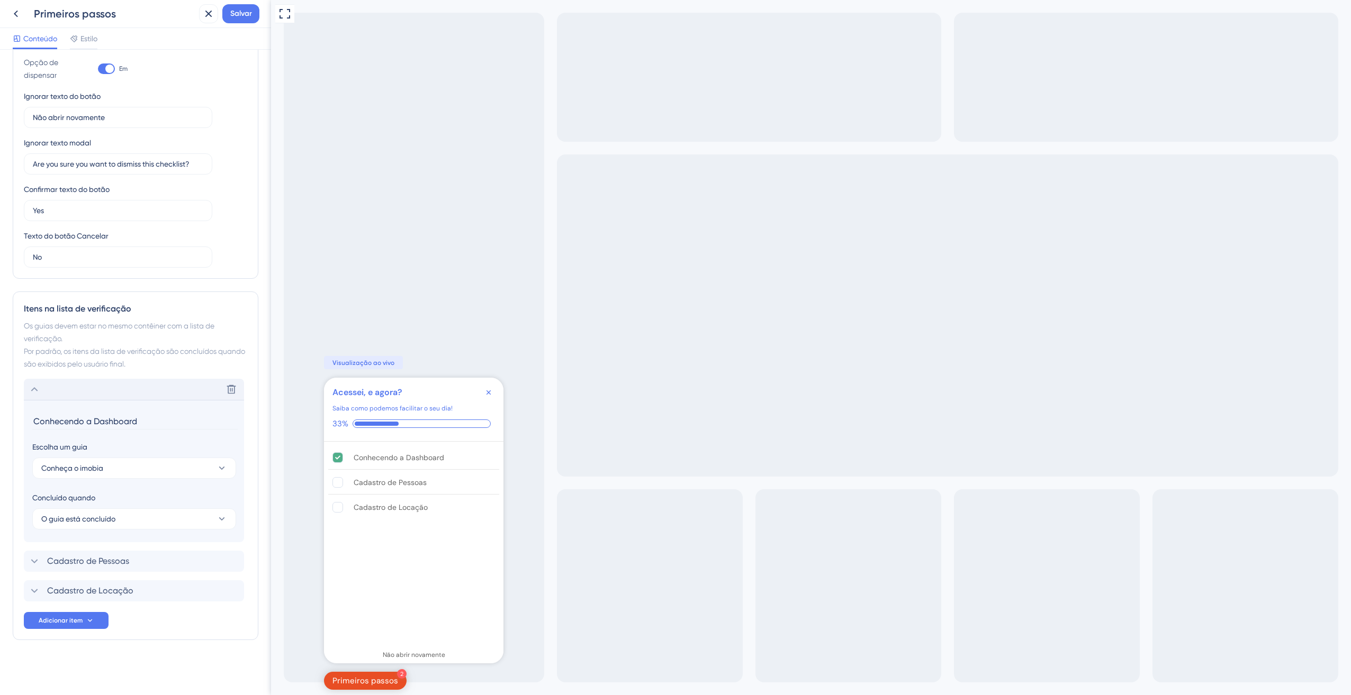
click at [65, 396] on div "Excluir" at bounding box center [134, 389] width 220 height 21
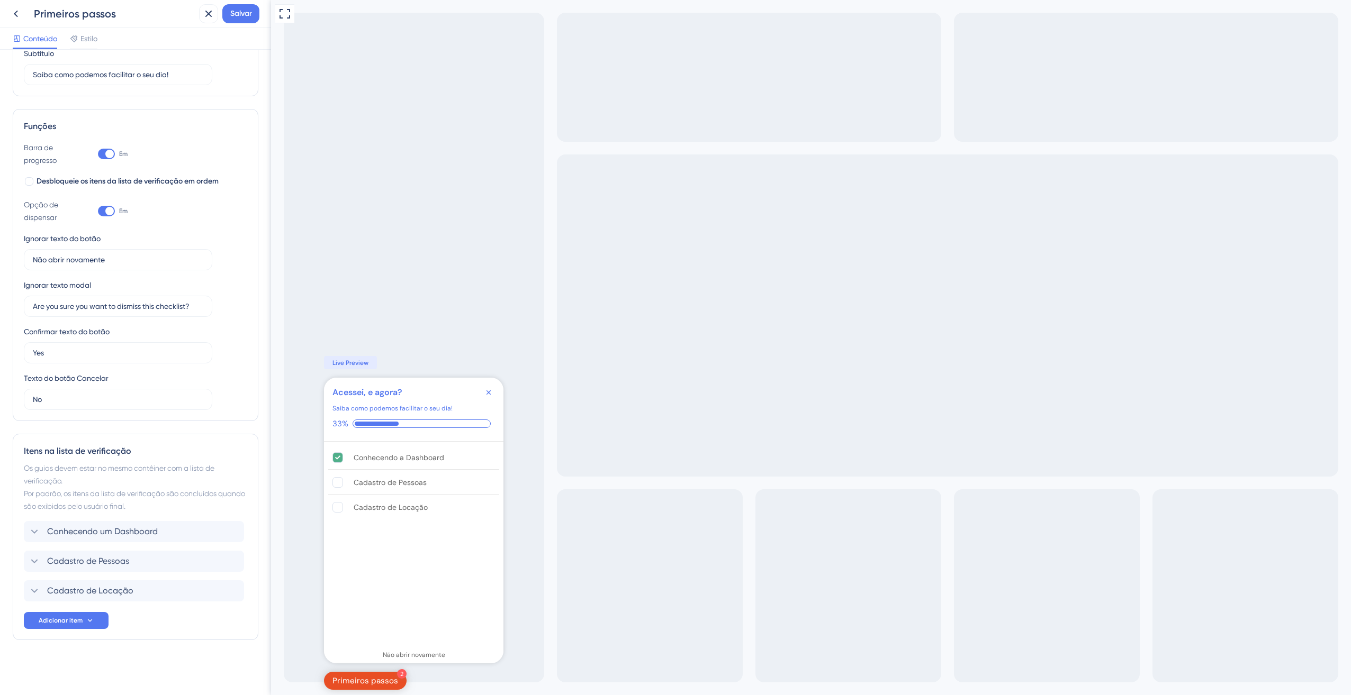
scroll to position [58, 0]
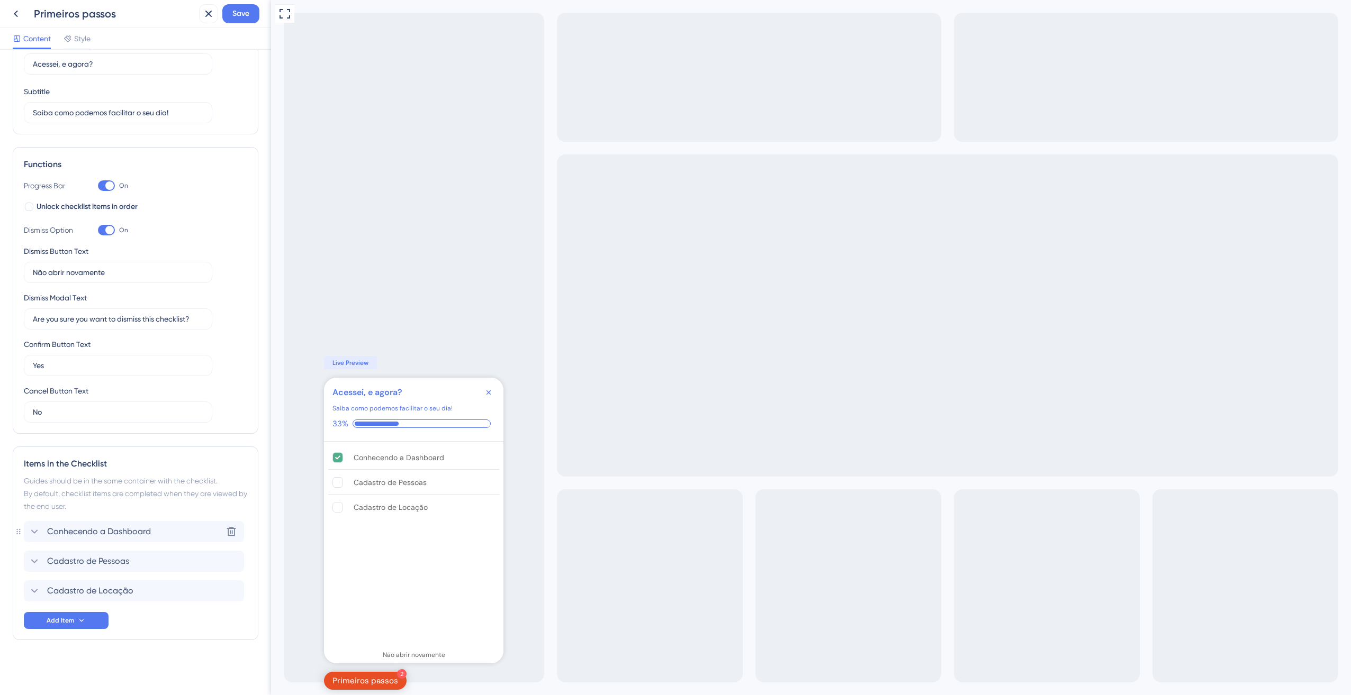
click at [45, 537] on div "Conhecendo a Dashboard" at bounding box center [89, 532] width 123 height 13
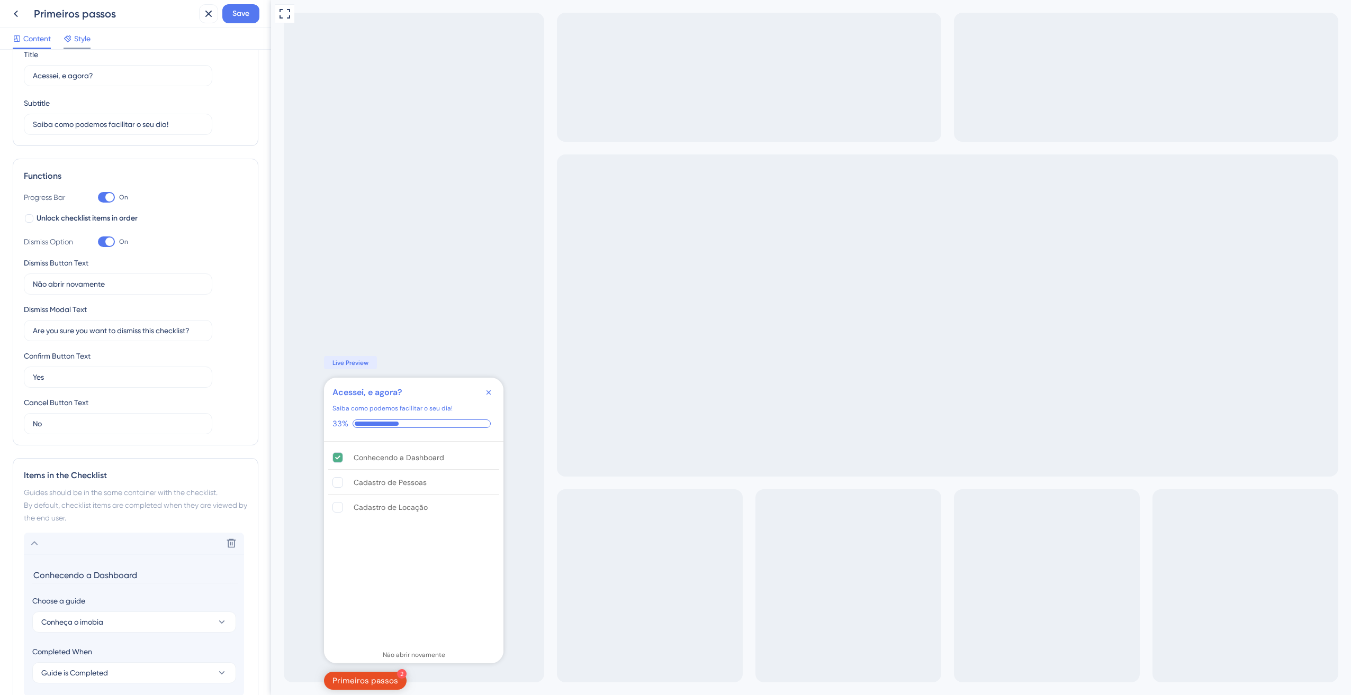
scroll to position [42, 0]
click at [89, 22] on div "Primeiros passos" at bounding box center [100, 13] width 188 height 19
click at [78, 36] on span "Style" at bounding box center [82, 38] width 16 height 13
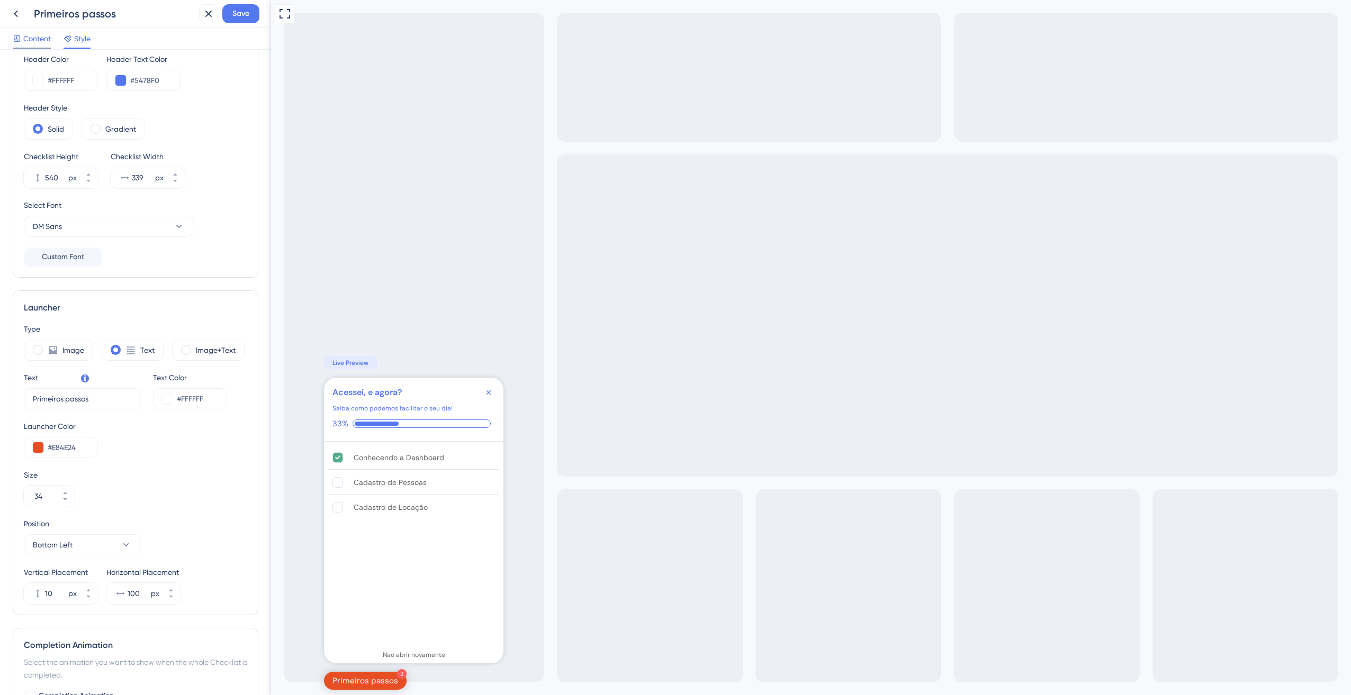
click at [30, 44] on span "Content" at bounding box center [37, 38] width 28 height 13
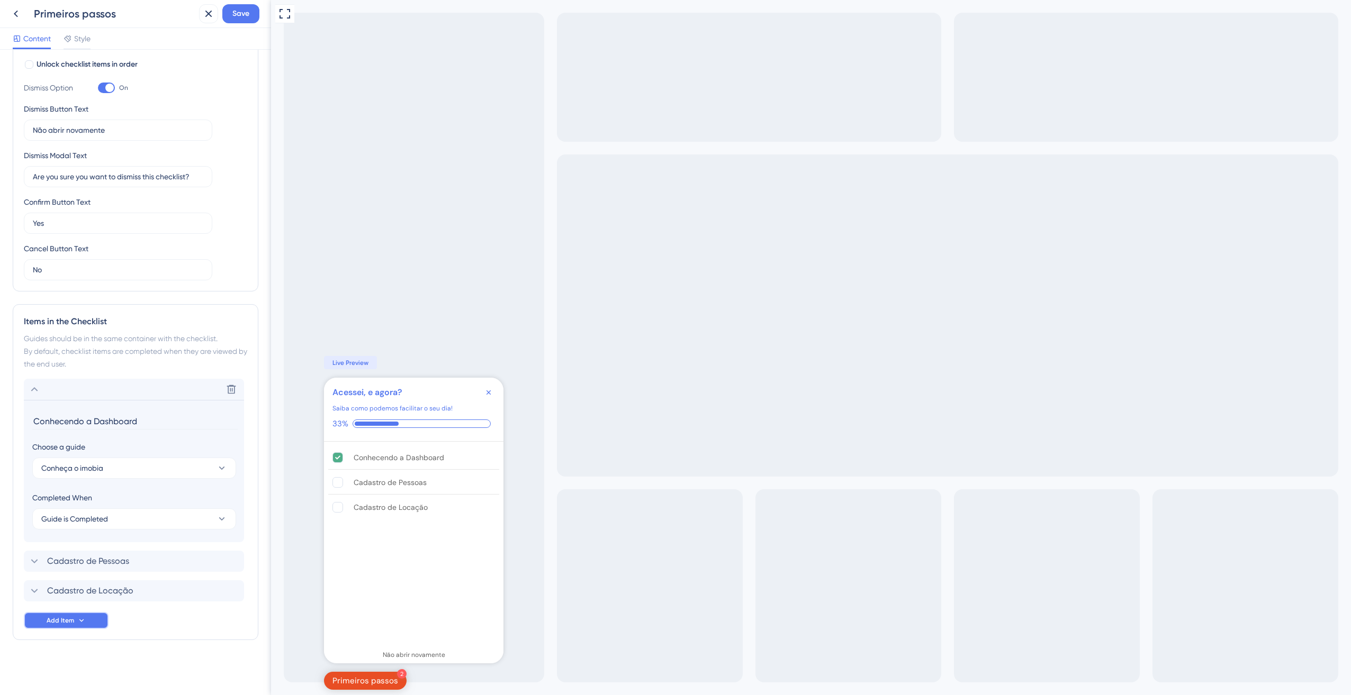
click at [75, 616] on button "Add Item" at bounding box center [66, 620] width 85 height 17
drag, startPoint x: 31, startPoint y: 572, endPoint x: 23, endPoint y: 590, distance: 20.0
click at [18, 599] on div "Items in the Checklist Guides should be in the same container with the checklis…" at bounding box center [136, 472] width 246 height 336
click at [28, 388] on div "Delete" at bounding box center [134, 389] width 220 height 21
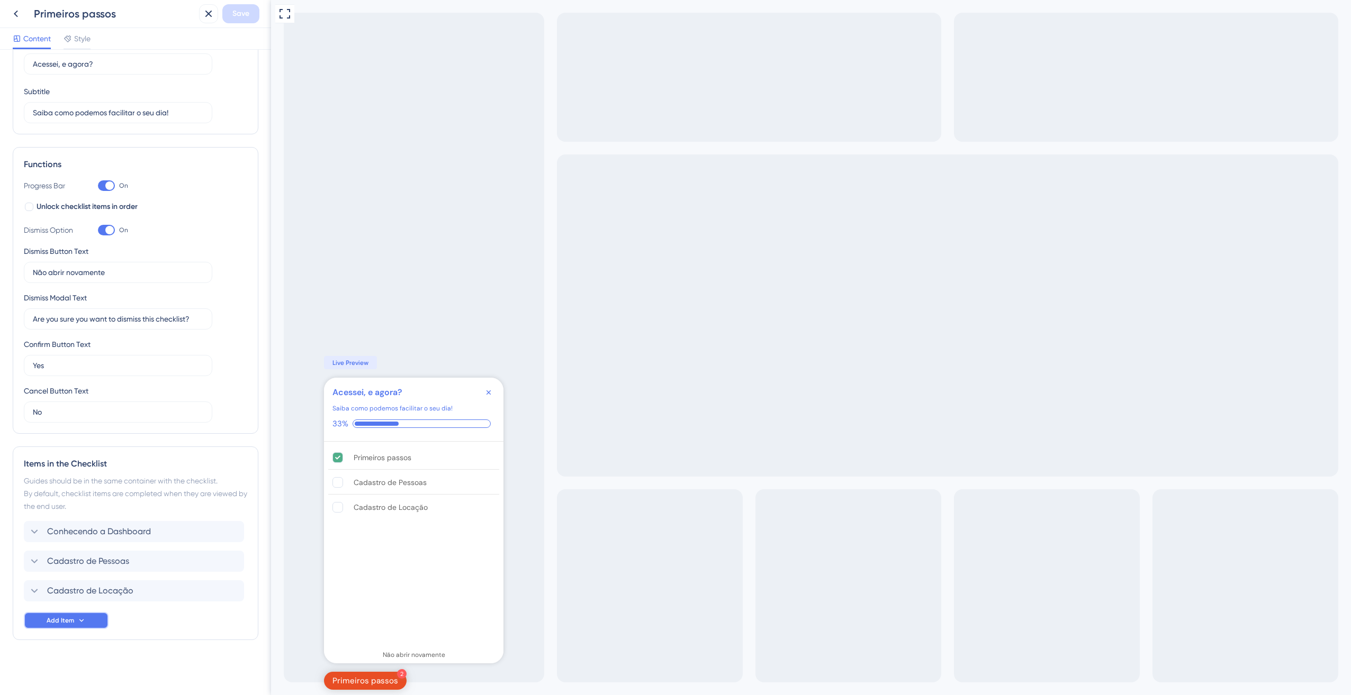
click at [69, 626] on button "Add Item" at bounding box center [66, 620] width 85 height 17
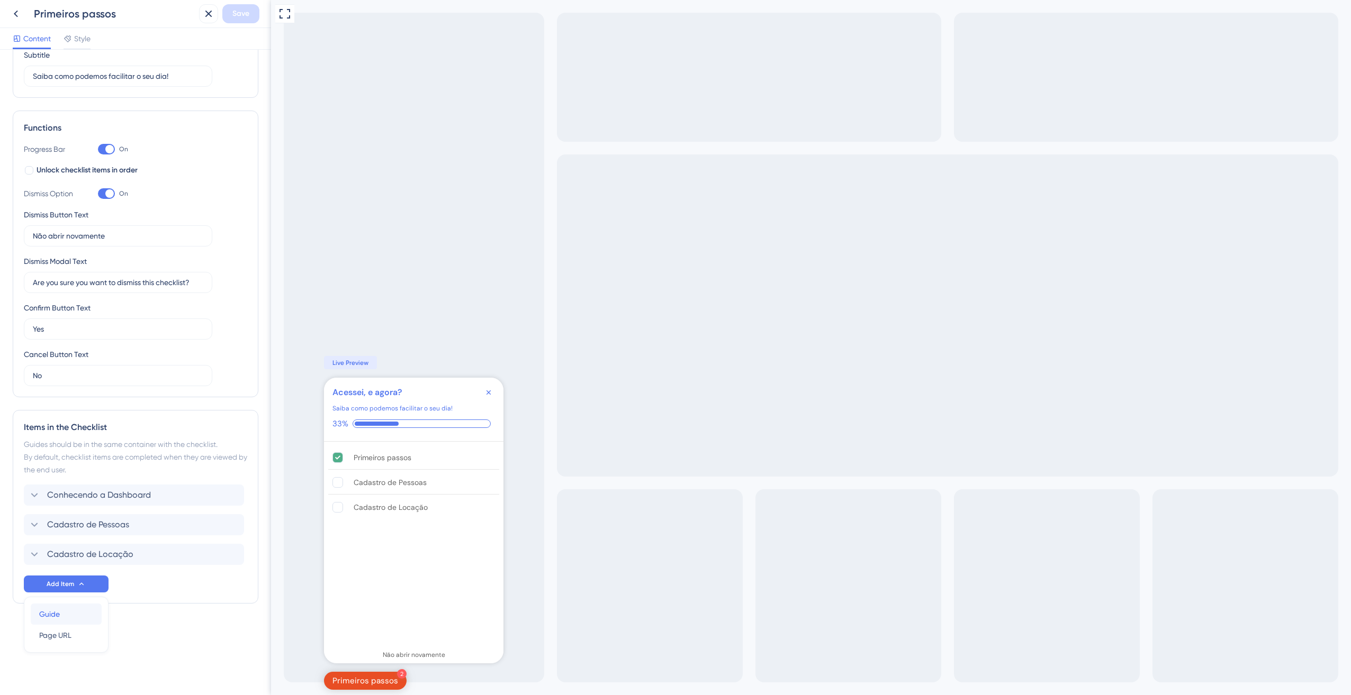
click at [73, 612] on div "Guide Guide" at bounding box center [66, 614] width 54 height 21
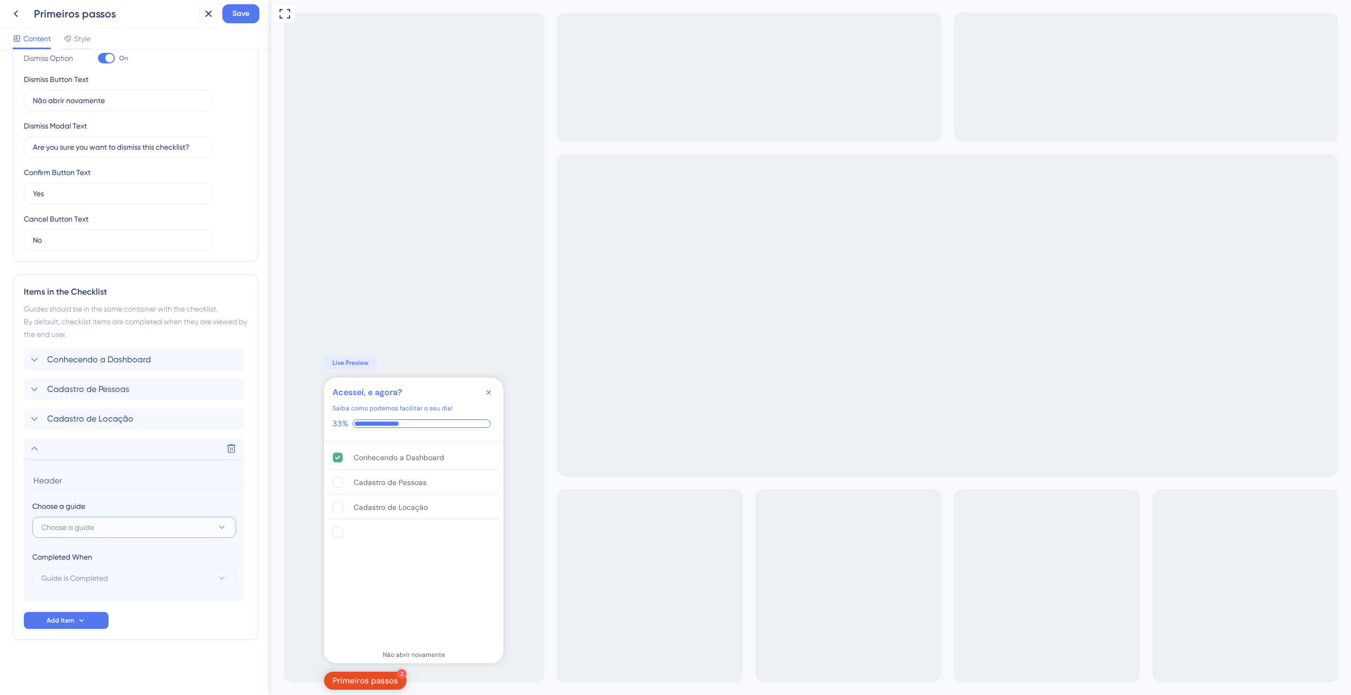
click at [82, 521] on span "Choose a guide" at bounding box center [67, 527] width 53 height 13
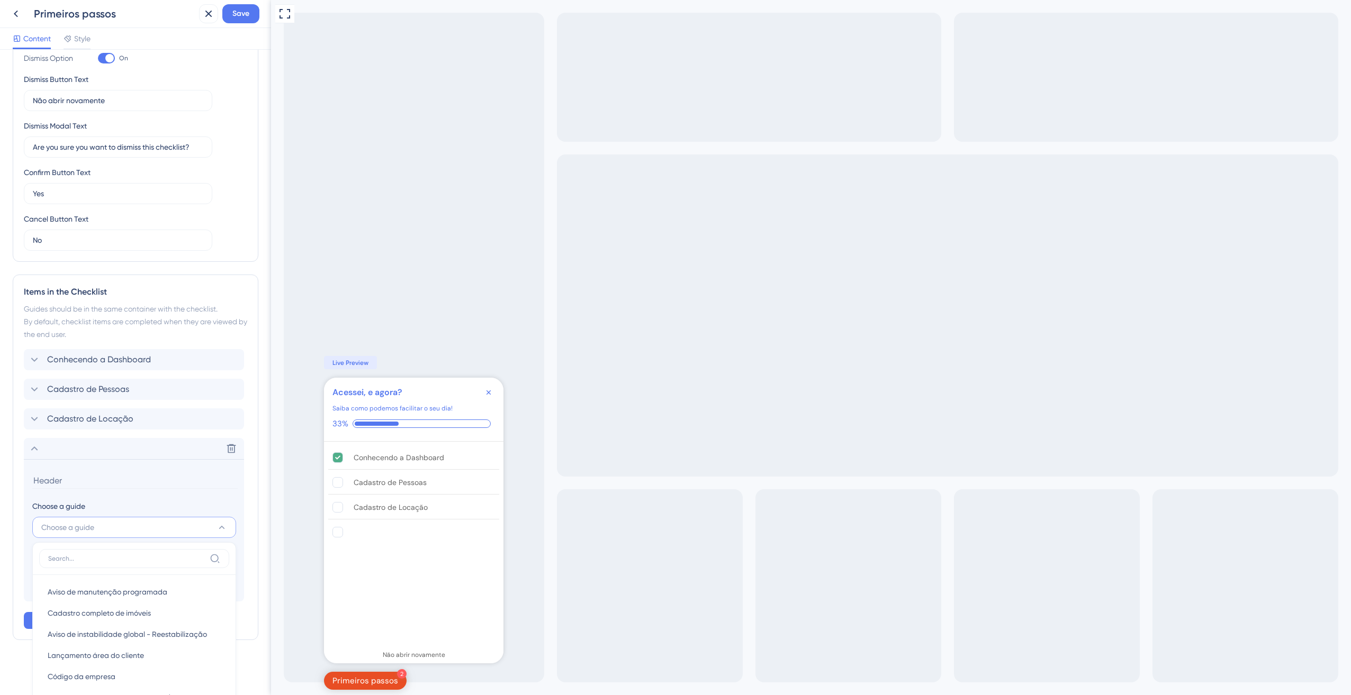
scroll to position [506, 0]
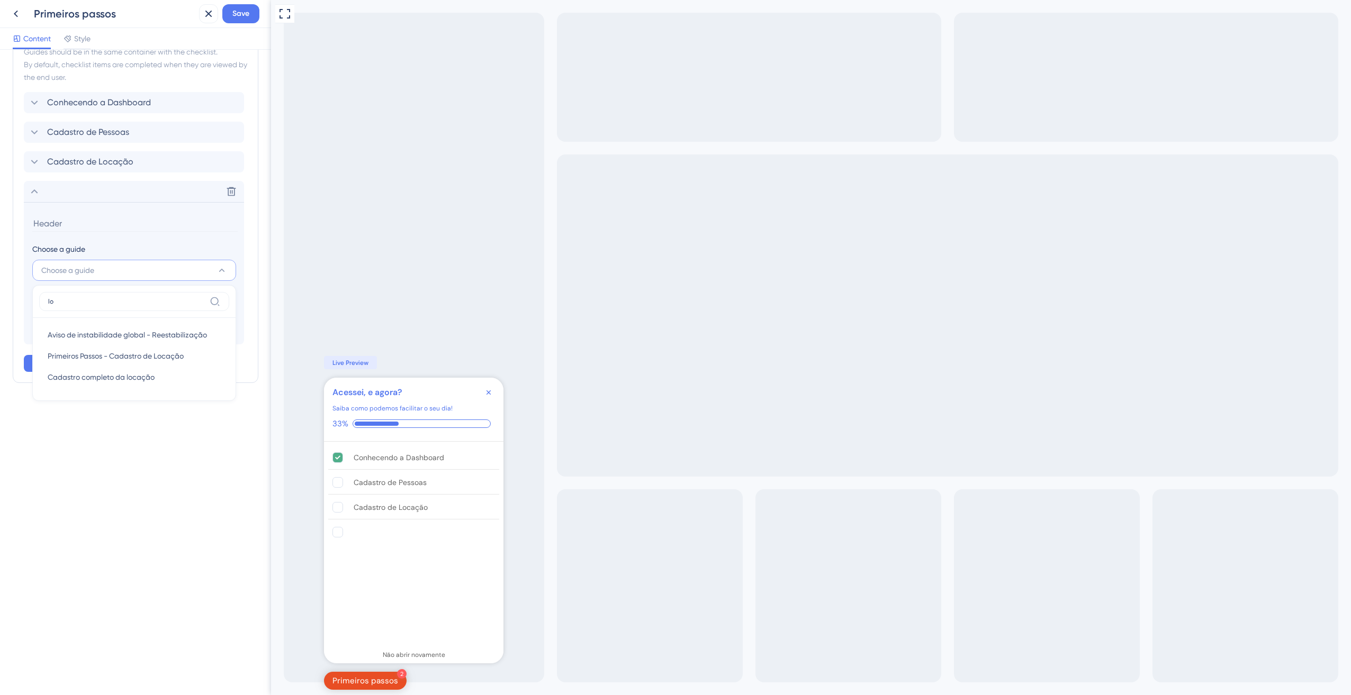
type input "l"
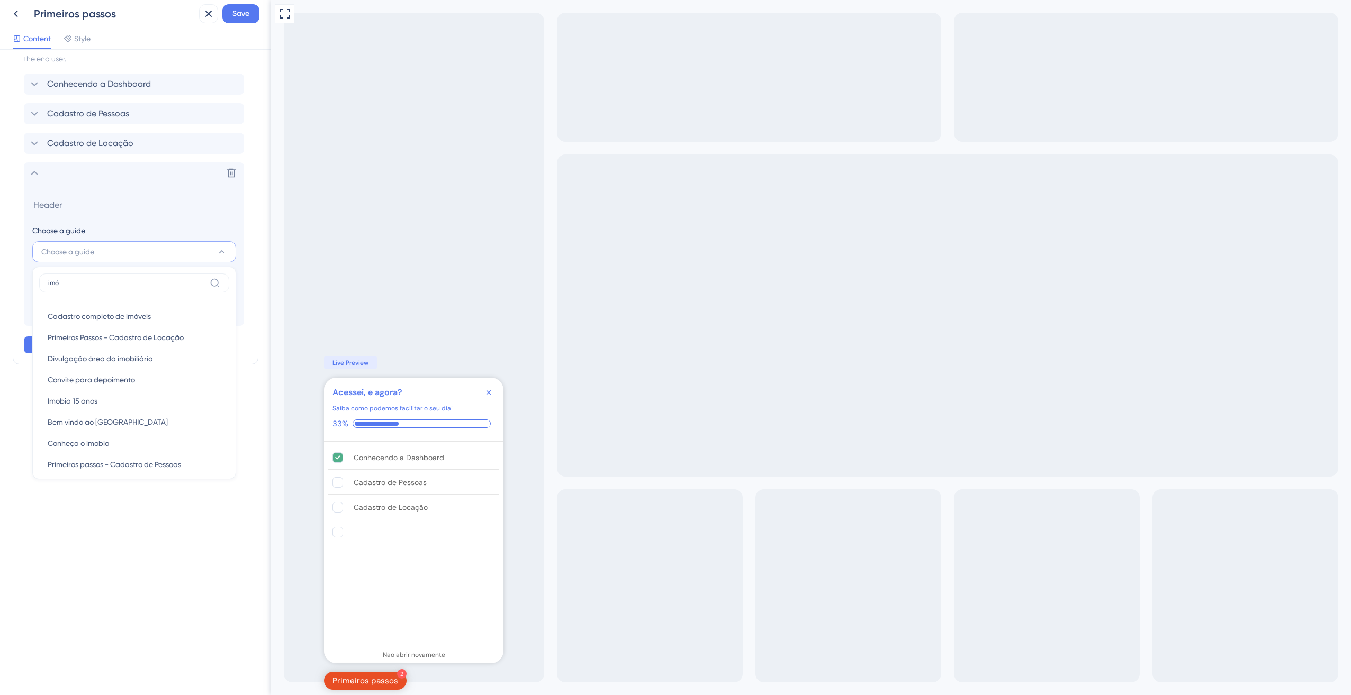
scroll to position [230, 0]
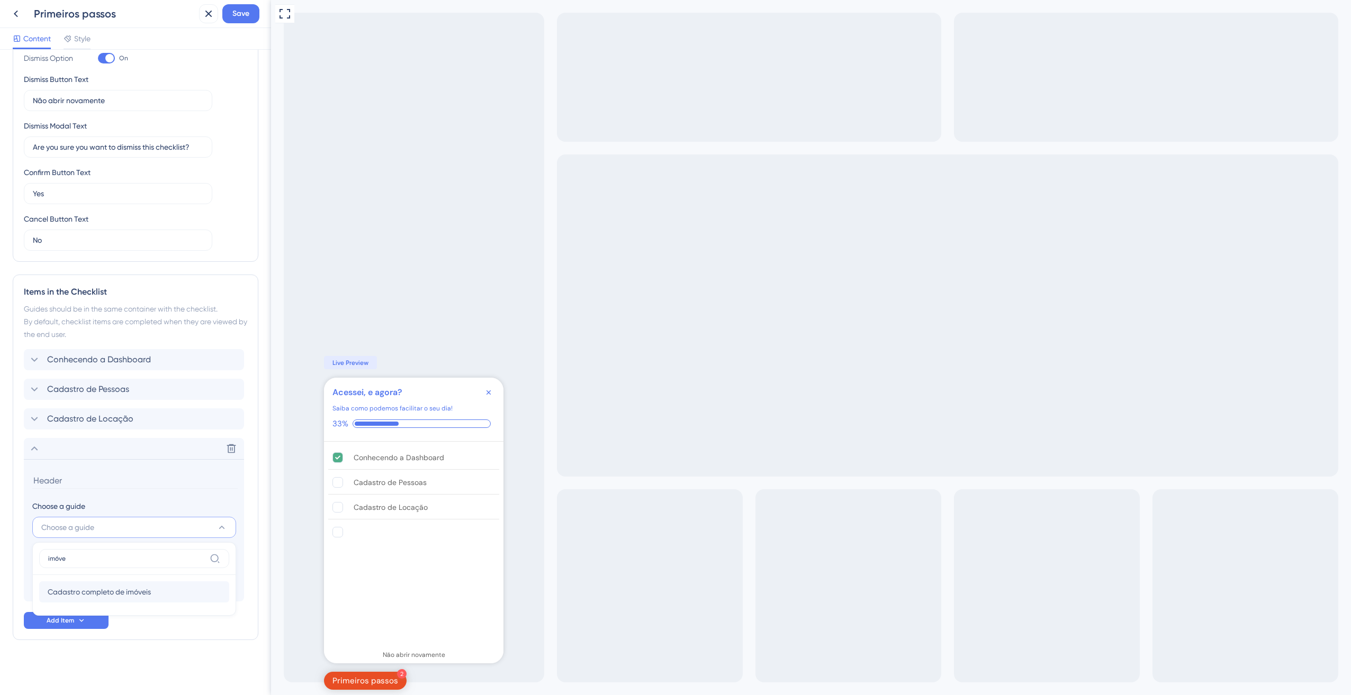
type input "imóve"
click at [201, 590] on div "Cadastro completo de imóveis Cadastro completo de imóveis" at bounding box center [134, 592] width 173 height 21
drag, startPoint x: 109, startPoint y: 482, endPoint x: 72, endPoint y: 482, distance: 37.0
click at [72, 482] on input "Cadastro completo de imóveis" at bounding box center [134, 481] width 205 height 16
click at [85, 483] on input "Cadastro de imóveis" at bounding box center [134, 481] width 205 height 16
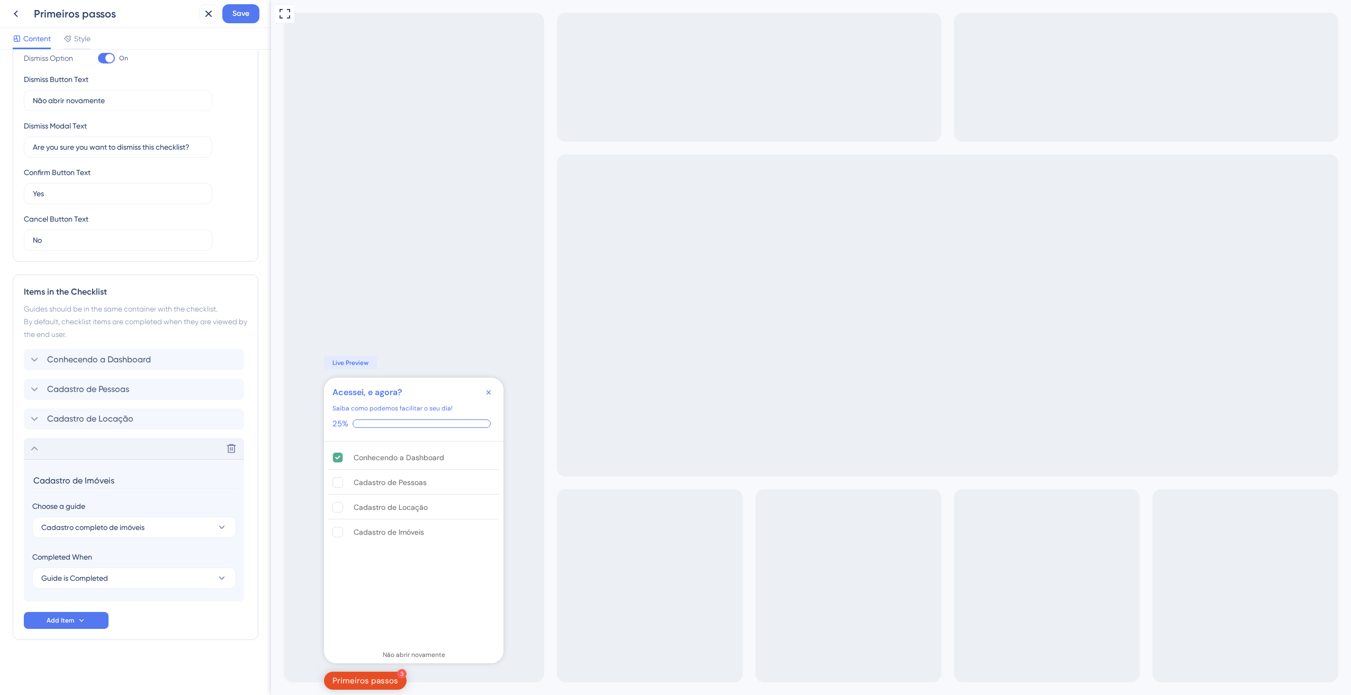
type input "Cadastro de Imóveis"
click at [36, 447] on icon at bounding box center [34, 448] width 13 height 13
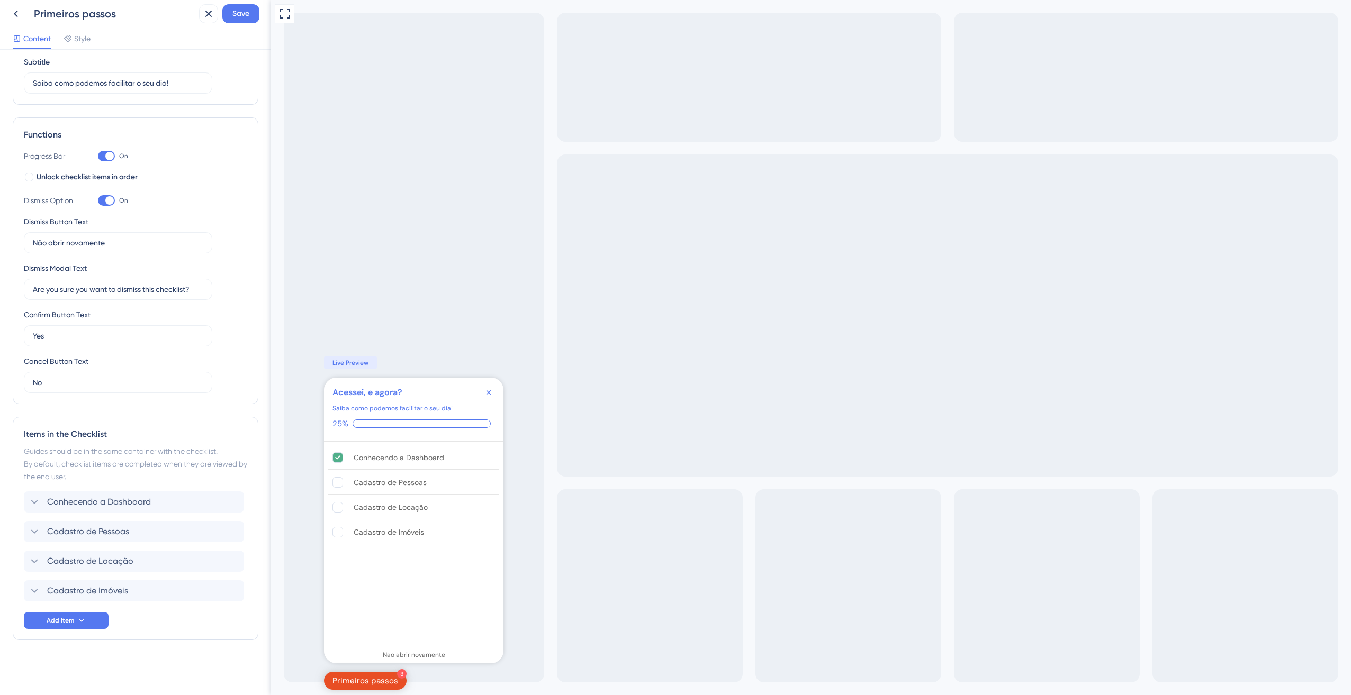
drag, startPoint x: 17, startPoint y: 559, endPoint x: 19, endPoint y: 571, distance: 12.3
click at [19, 571] on div "Items in the Checklist Guides should be in the same container with the checklis…" at bounding box center [136, 528] width 246 height 223
click at [245, 8] on span "Save" at bounding box center [240, 13] width 17 height 13
click at [35, 523] on div "Cadastro de Imóveis Delete" at bounding box center [134, 531] width 220 height 21
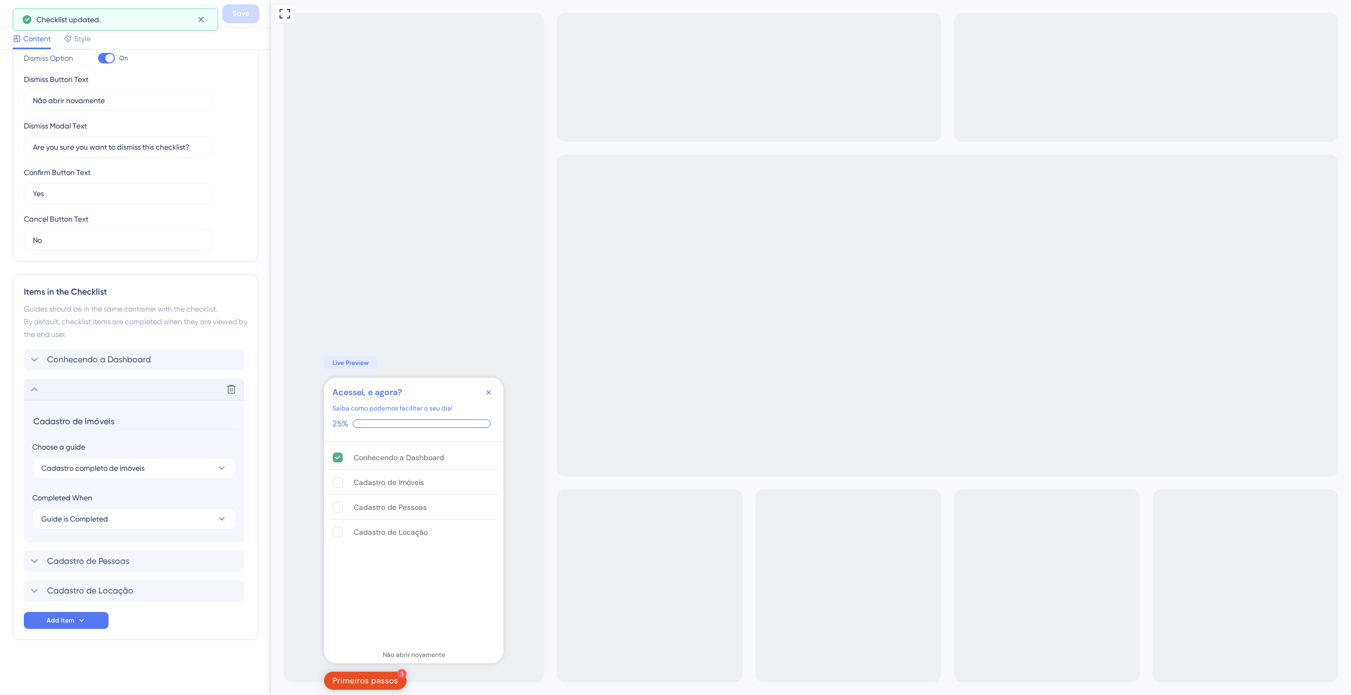
click at [39, 395] on icon at bounding box center [34, 389] width 13 height 13
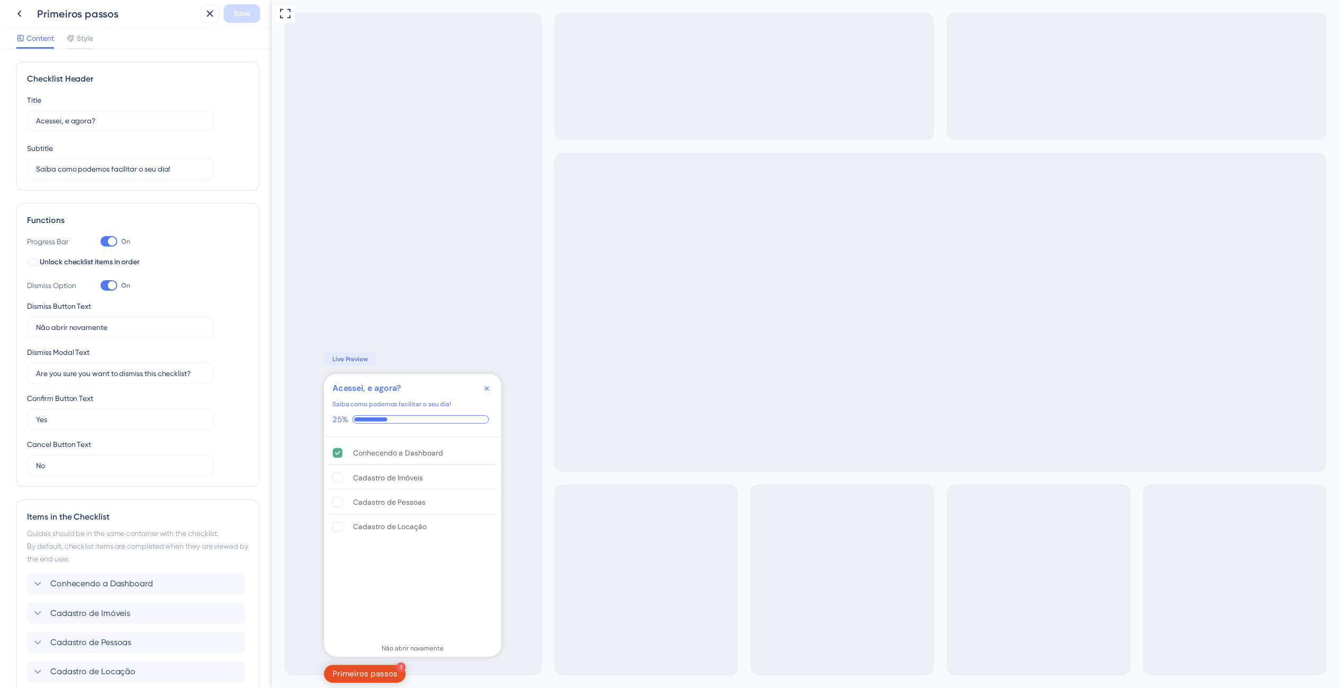
scroll to position [0, 0]
click at [10, 15] on icon at bounding box center [16, 13] width 13 height 13
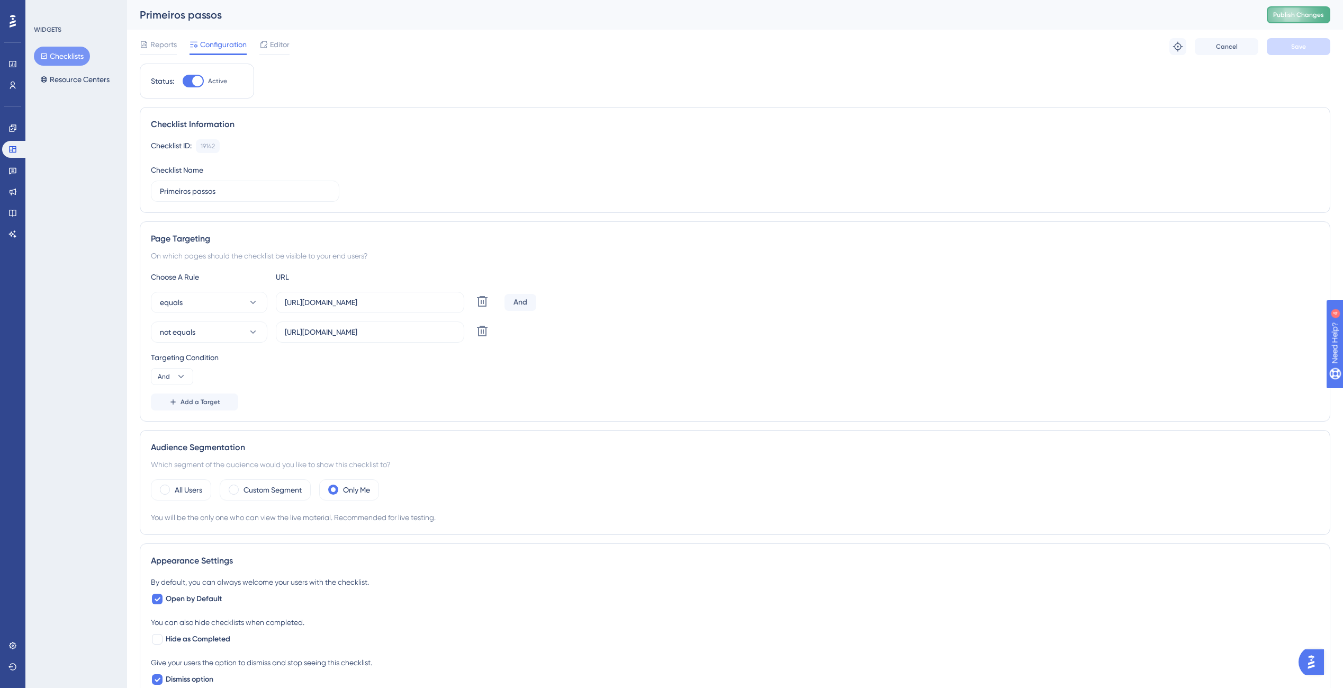
click at [1291, 8] on button "Publish Changes" at bounding box center [1299, 14] width 64 height 17
click at [222, 25] on div "Primeiros passos Publish Changes" at bounding box center [735, 15] width 1216 height 30
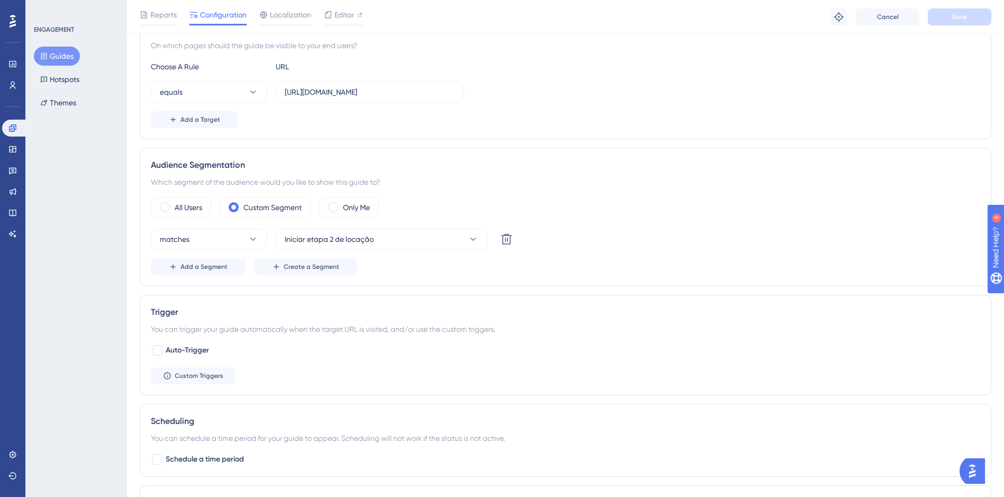
scroll to position [265, 0]
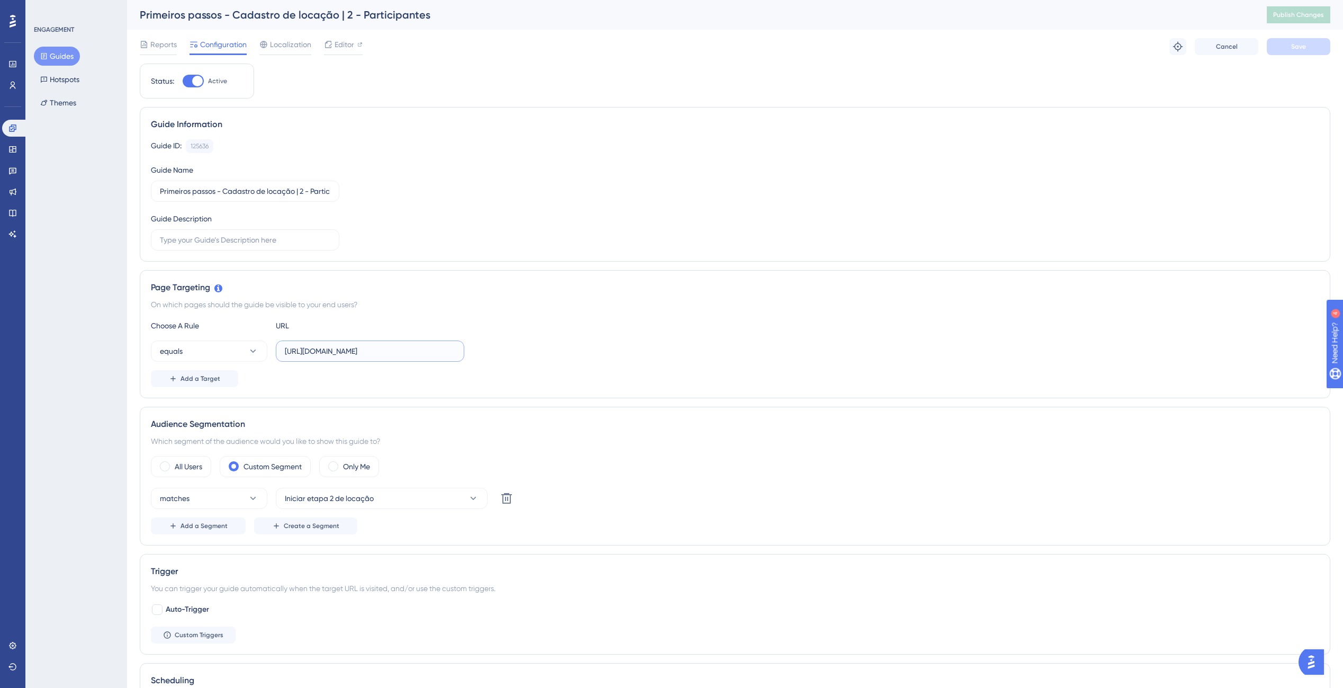
drag, startPoint x: 370, startPoint y: 354, endPoint x: 475, endPoint y: 358, distance: 104.3
click at [475, 358] on div "equals https://meu.imobia.app/locacoes/cadastro" at bounding box center [735, 350] width 1168 height 21
type input "[URL][DOMAIN_NAME]"
click at [1296, 39] on button "Save" at bounding box center [1299, 46] width 64 height 17
click at [417, 505] on button "Iniciar etapa 2 de locação" at bounding box center [382, 497] width 212 height 21
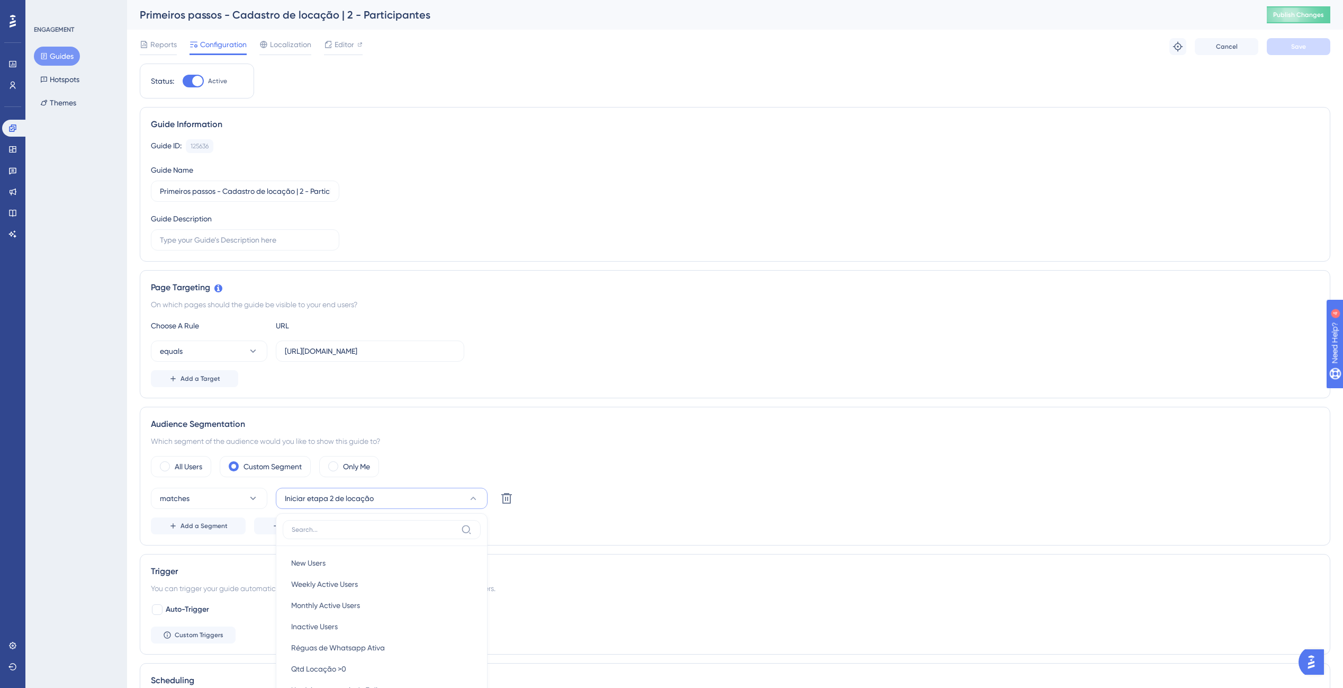
scroll to position [279, 0]
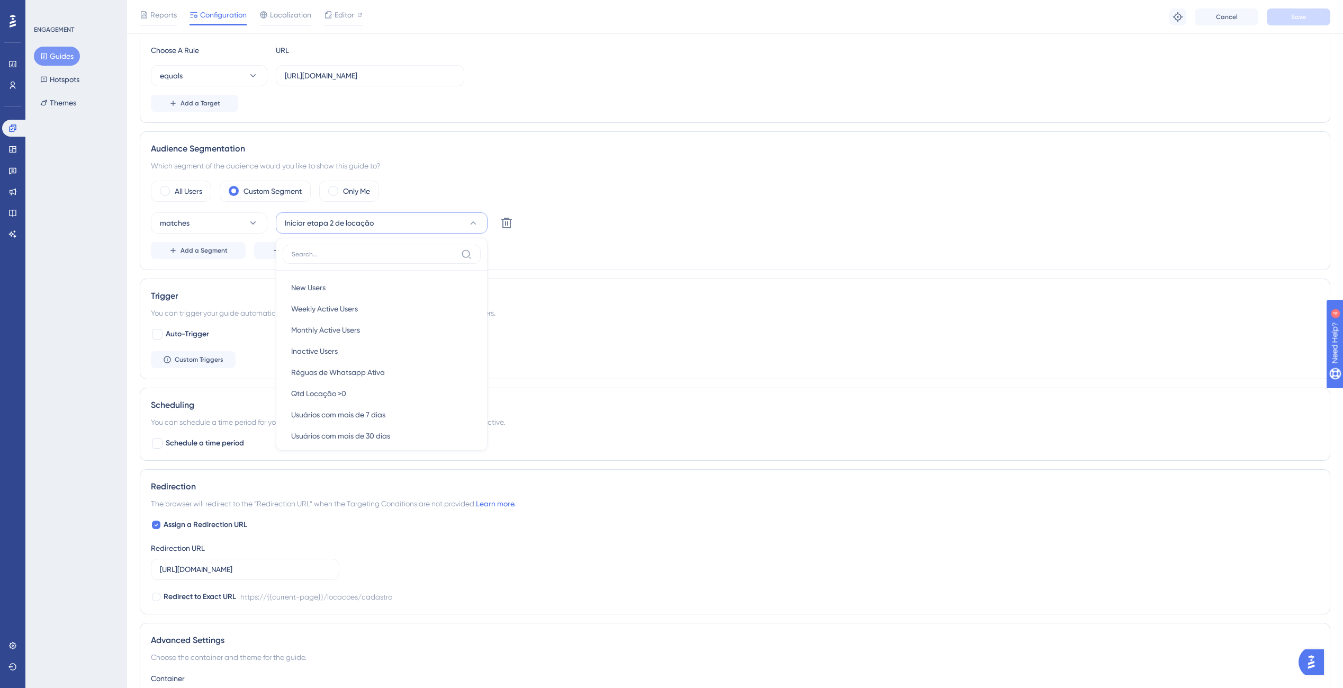
click at [618, 223] on div "matches Iniciar etapa 2 de locação New Users New Users Weekly Active Users Week…" at bounding box center [735, 222] width 1168 height 21
click at [510, 223] on icon at bounding box center [506, 223] width 11 height 11
click at [1331, 11] on div "Reports Configuration Localization Editor Troubleshoot Cancel Save" at bounding box center [735, 17] width 1216 height 34
click at [1325, 17] on button "Save" at bounding box center [1299, 16] width 64 height 17
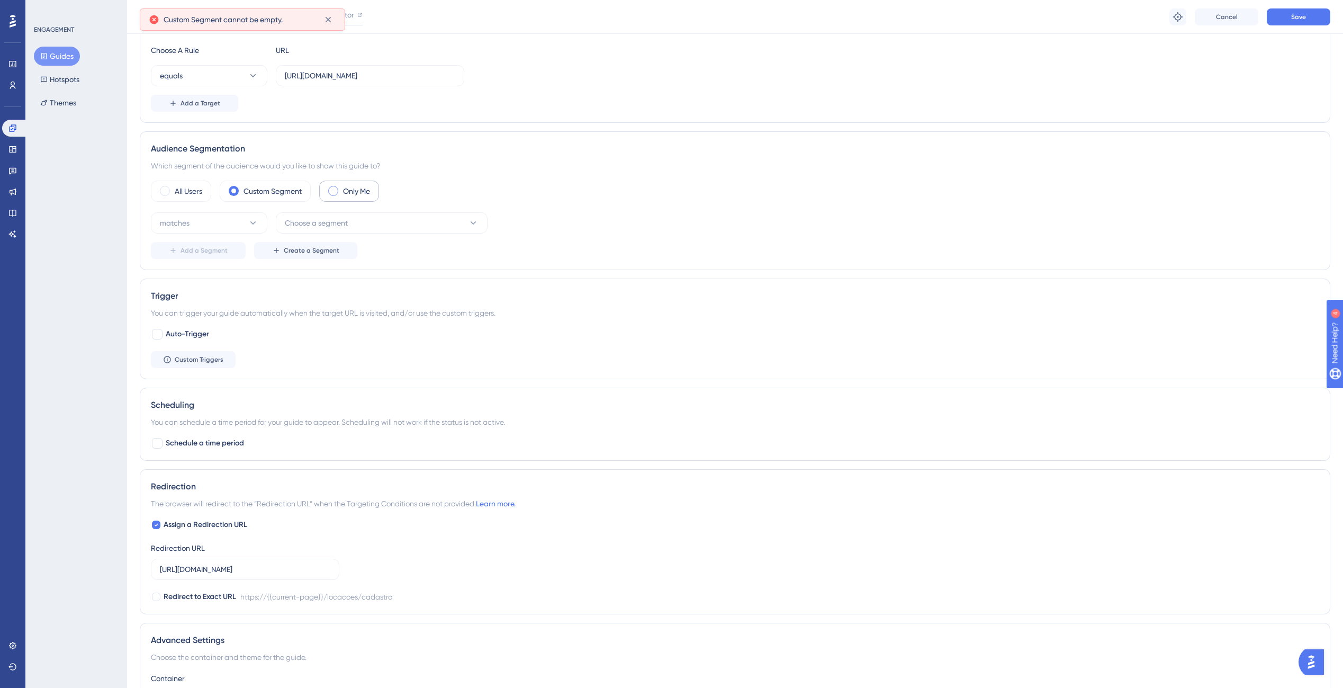
click at [352, 186] on label "Only Me" at bounding box center [356, 191] width 27 height 13
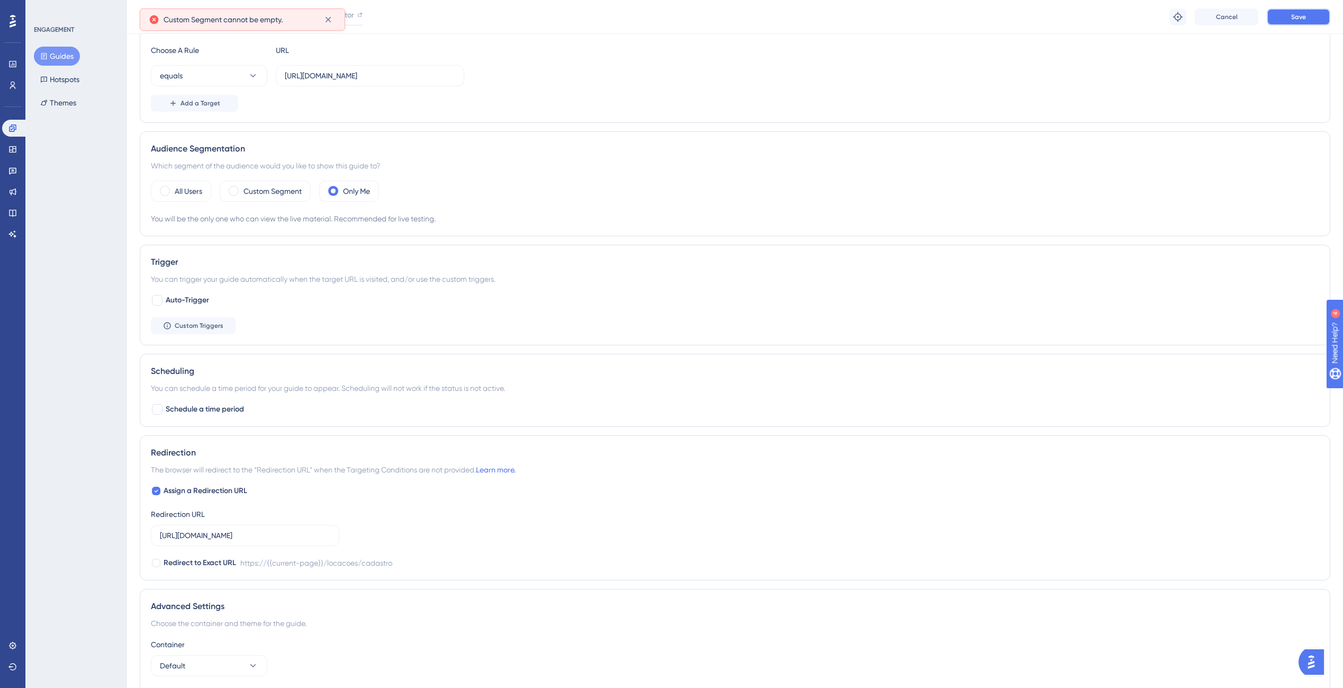
click at [1289, 22] on button "Save" at bounding box center [1299, 16] width 64 height 17
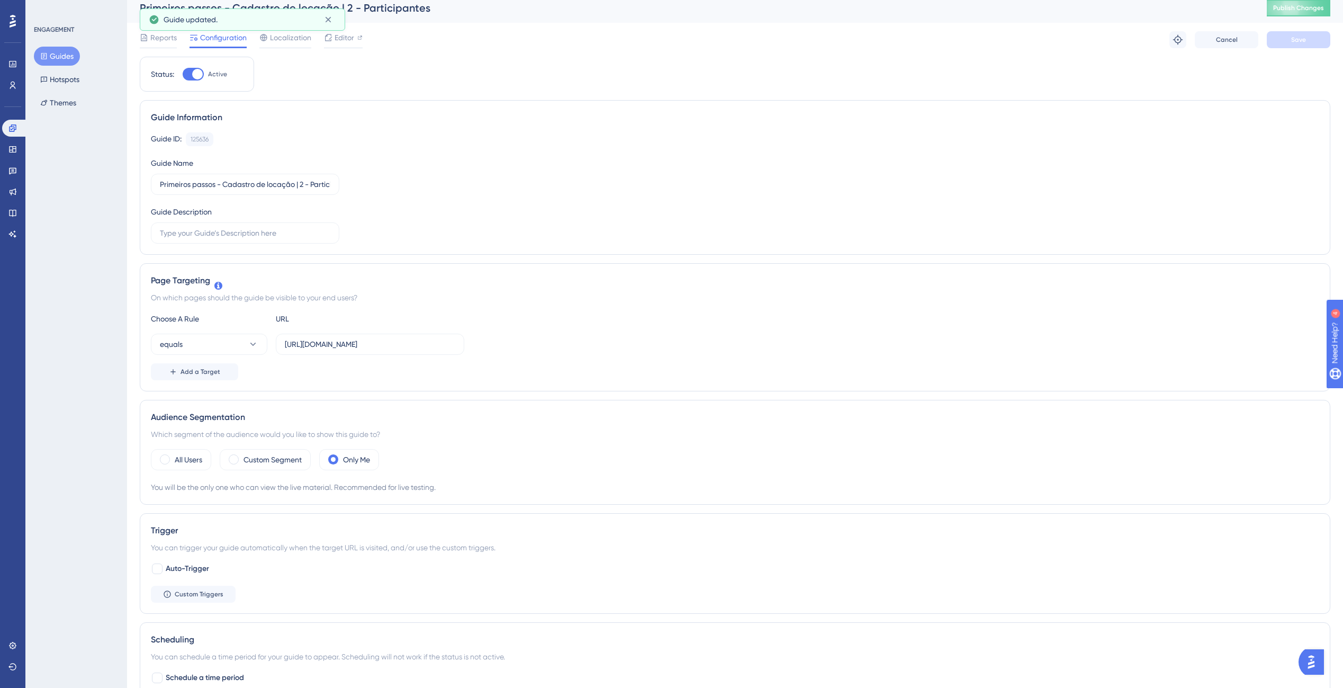
scroll to position [0, 0]
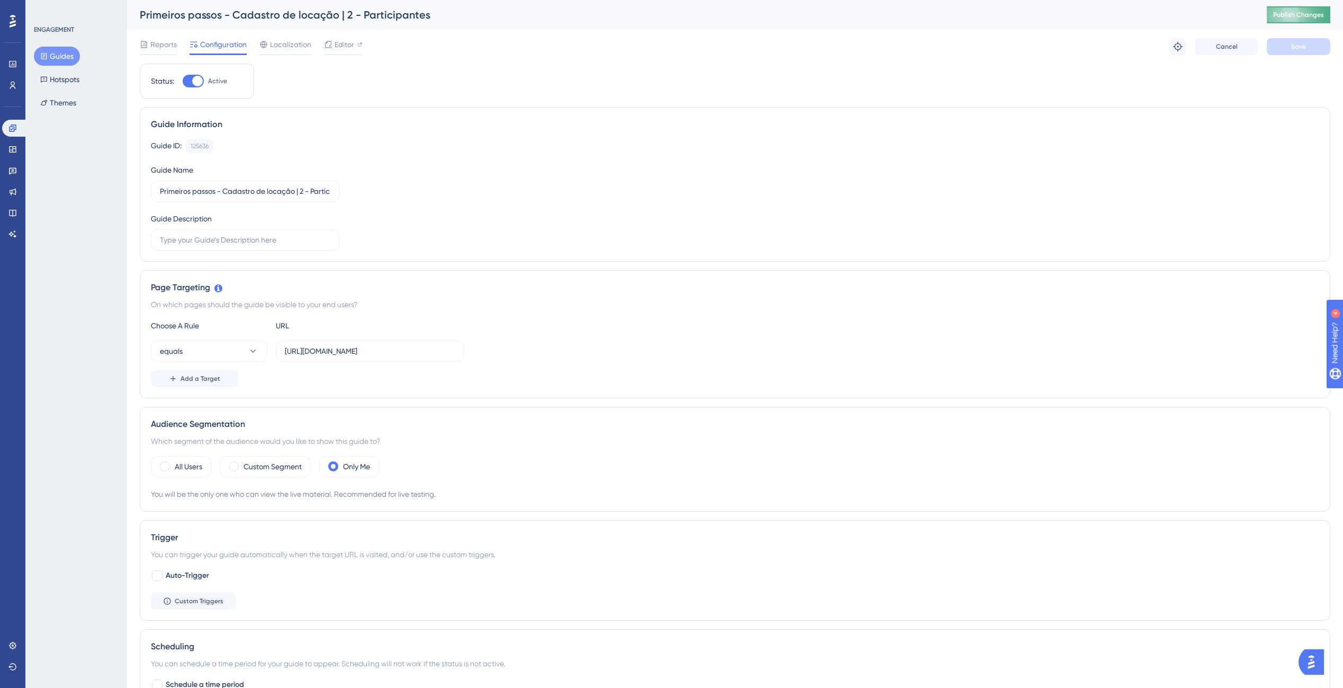
click at [1302, 13] on span "Publish Changes" at bounding box center [1298, 15] width 51 height 8
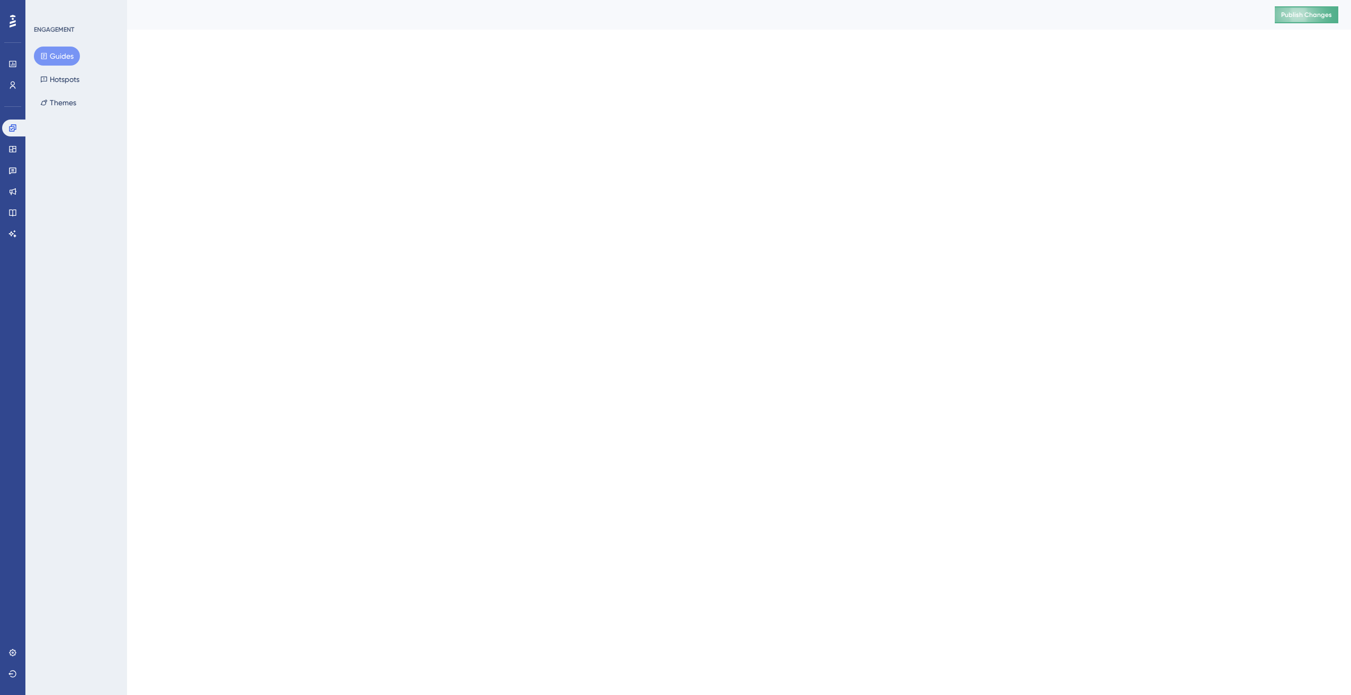
click at [1308, 15] on span "Publish Changes" at bounding box center [1306, 15] width 51 height 8
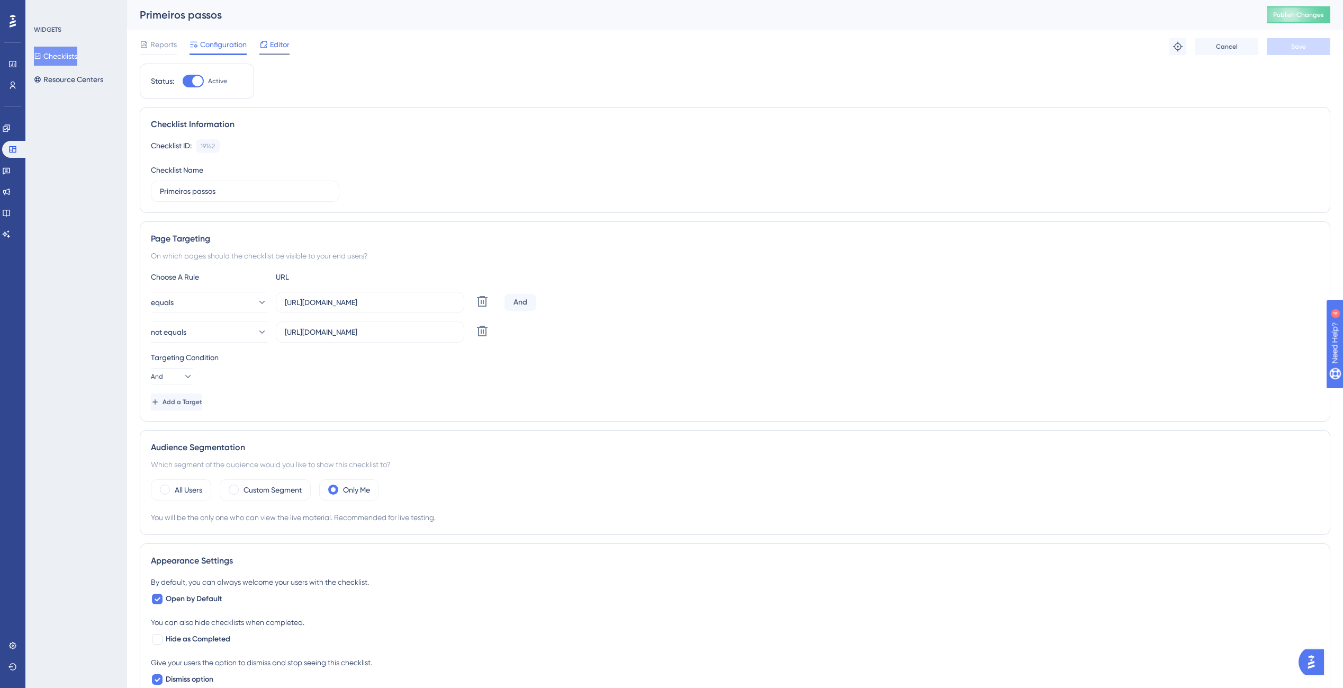
click at [278, 48] on span "Editor" at bounding box center [280, 44] width 20 height 13
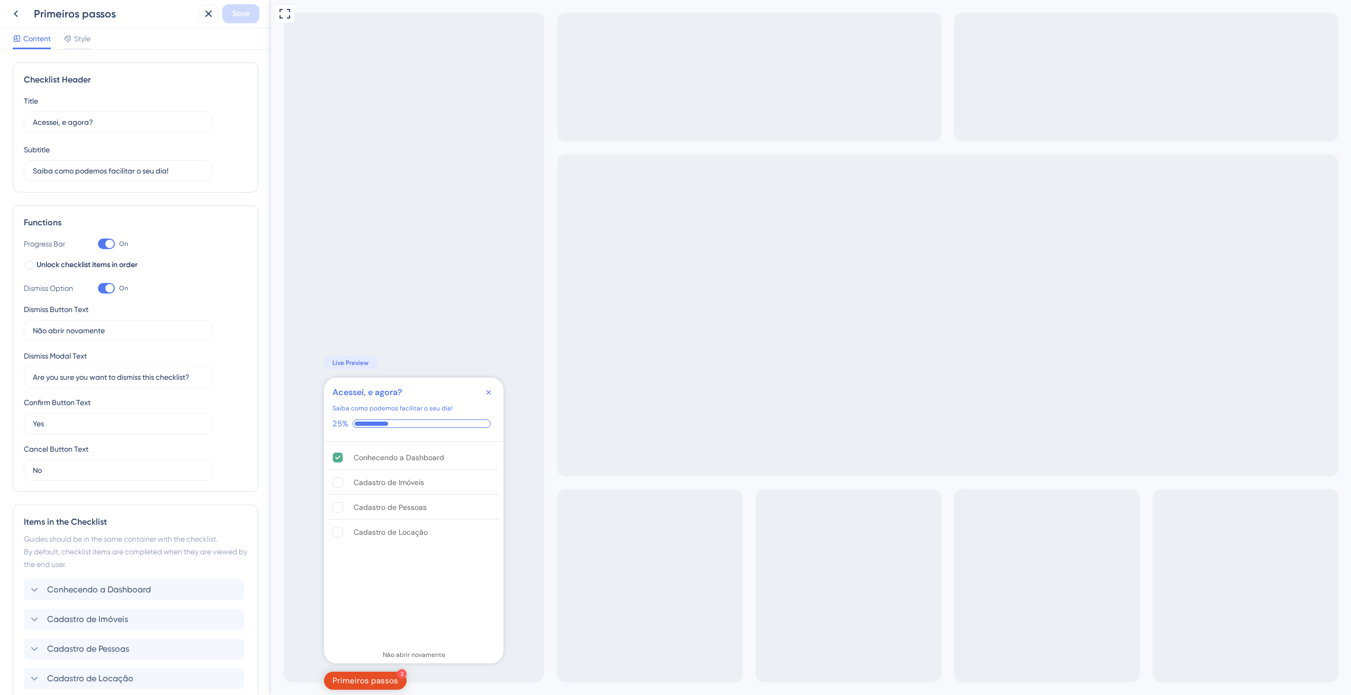
click at [98, 42] on div "Content Style" at bounding box center [135, 39] width 271 height 22
click at [91, 44] on span "Style" at bounding box center [82, 38] width 16 height 13
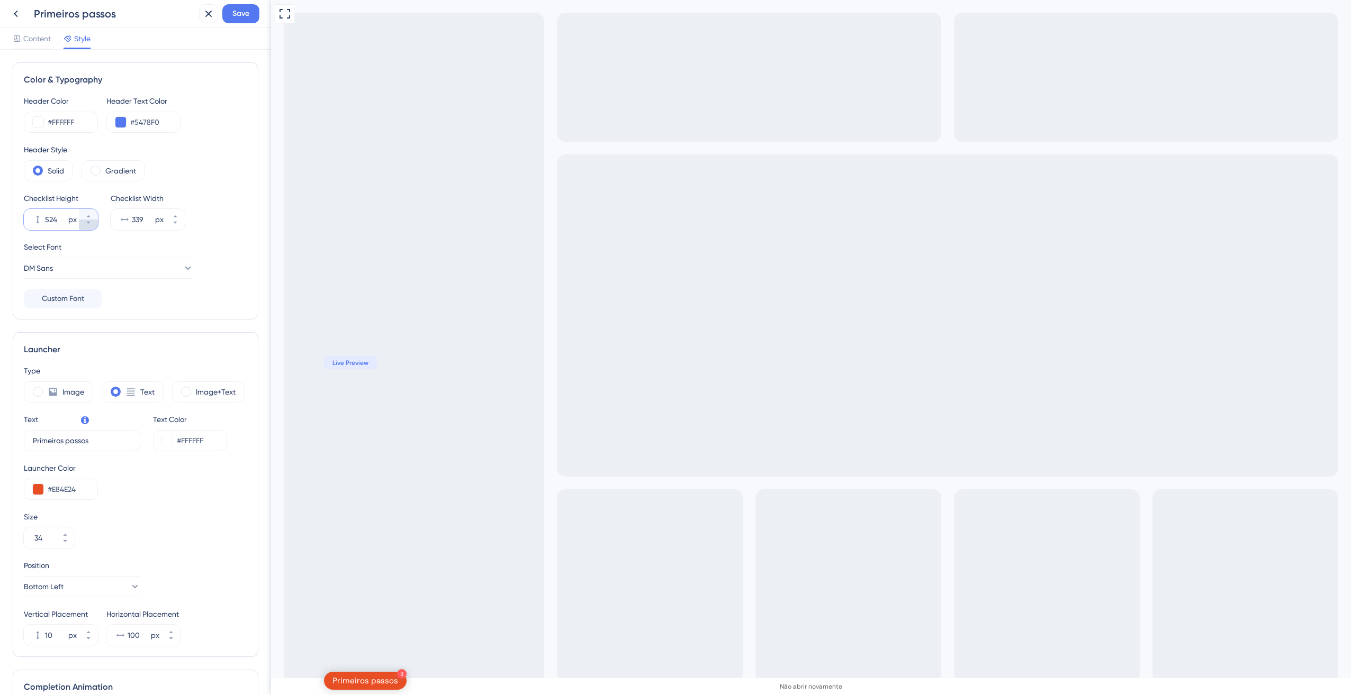
click at [89, 226] on button "524 px" at bounding box center [88, 225] width 19 height 11
click at [57, 218] on input "522" at bounding box center [55, 219] width 21 height 13
click at [236, 243] on div "Select Font" at bounding box center [135, 247] width 223 height 13
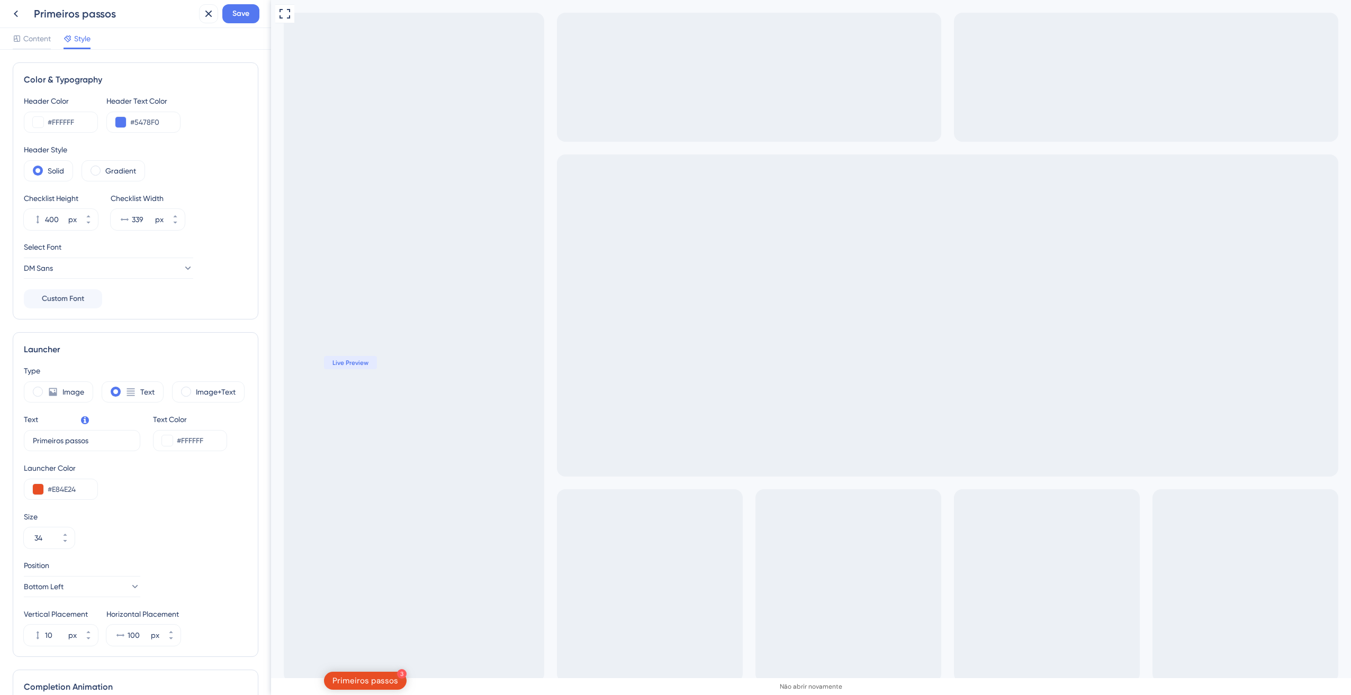
click at [195, 224] on div "Checklist Height 400 px Checklist Width 339 px" at bounding box center [135, 211] width 223 height 38
click at [83, 223] on button "400 px" at bounding box center [88, 225] width 19 height 11
click at [89, 216] on icon at bounding box center [88, 216] width 6 height 6
click at [88, 228] on button "359 px" at bounding box center [88, 225] width 19 height 11
click at [91, 223] on icon at bounding box center [88, 223] width 6 height 6
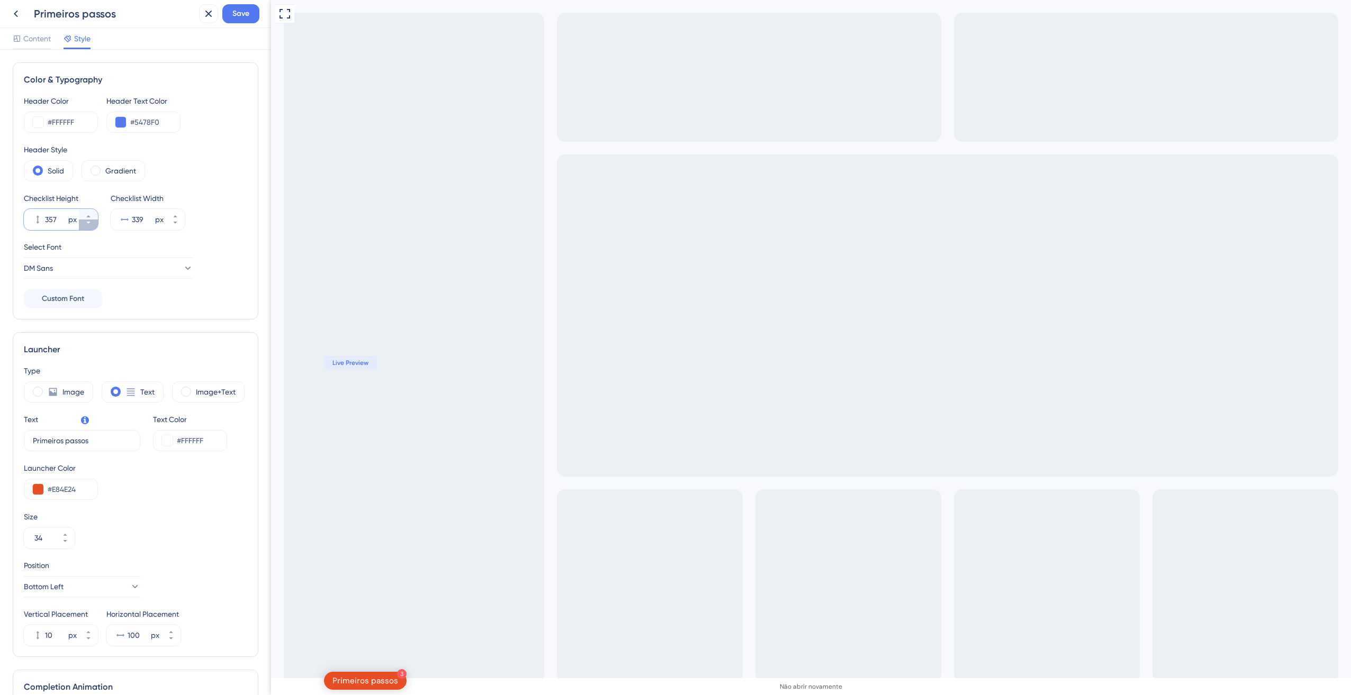
click at [83, 228] on button "357 px" at bounding box center [88, 225] width 19 height 11
click at [83, 228] on button "356 px" at bounding box center [88, 225] width 19 height 11
click at [83, 228] on button "355 px" at bounding box center [88, 225] width 19 height 11
click at [83, 228] on button "354 px" at bounding box center [88, 225] width 19 height 11
click at [83, 228] on button "353 px" at bounding box center [88, 225] width 19 height 11
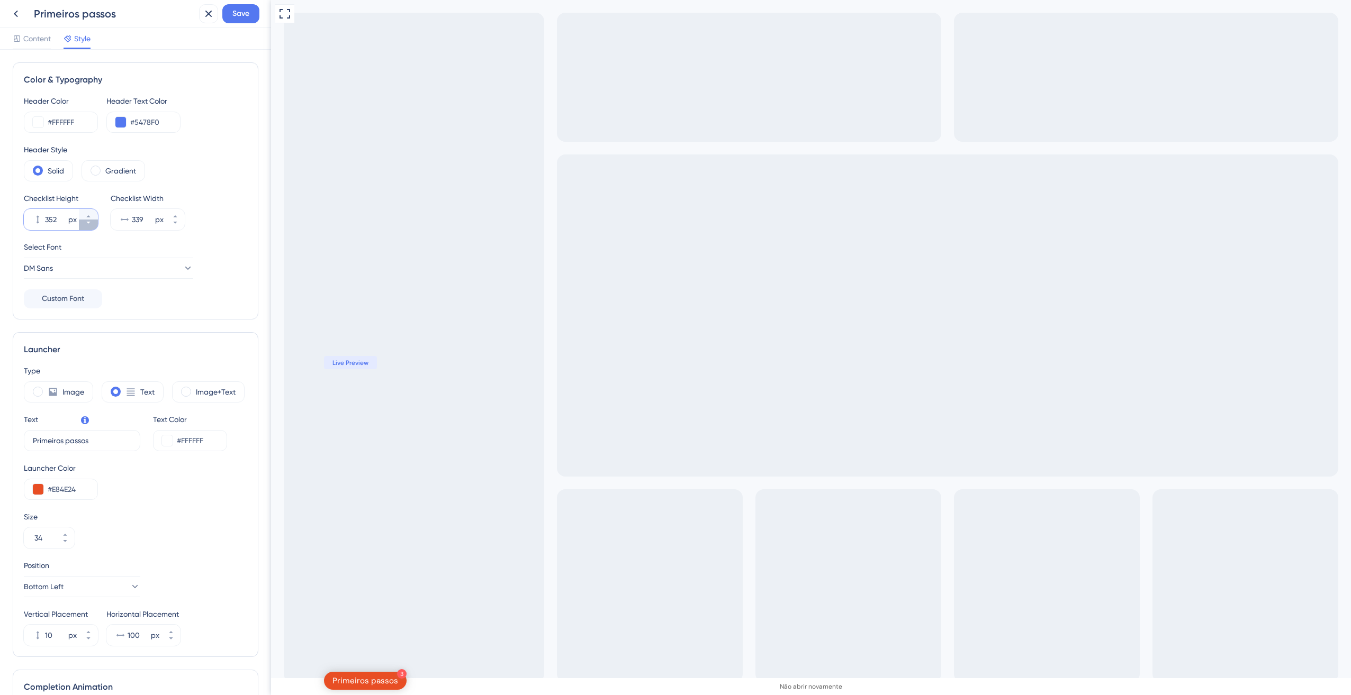
click at [83, 228] on button "352 px" at bounding box center [88, 225] width 19 height 11
click at [83, 228] on button "351 px" at bounding box center [88, 225] width 19 height 11
drag, startPoint x: 57, startPoint y: 220, endPoint x: 41, endPoint y: 218, distance: 16.5
click at [41, 218] on div "350 px" at bounding box center [51, 219] width 55 height 21
type input "375"
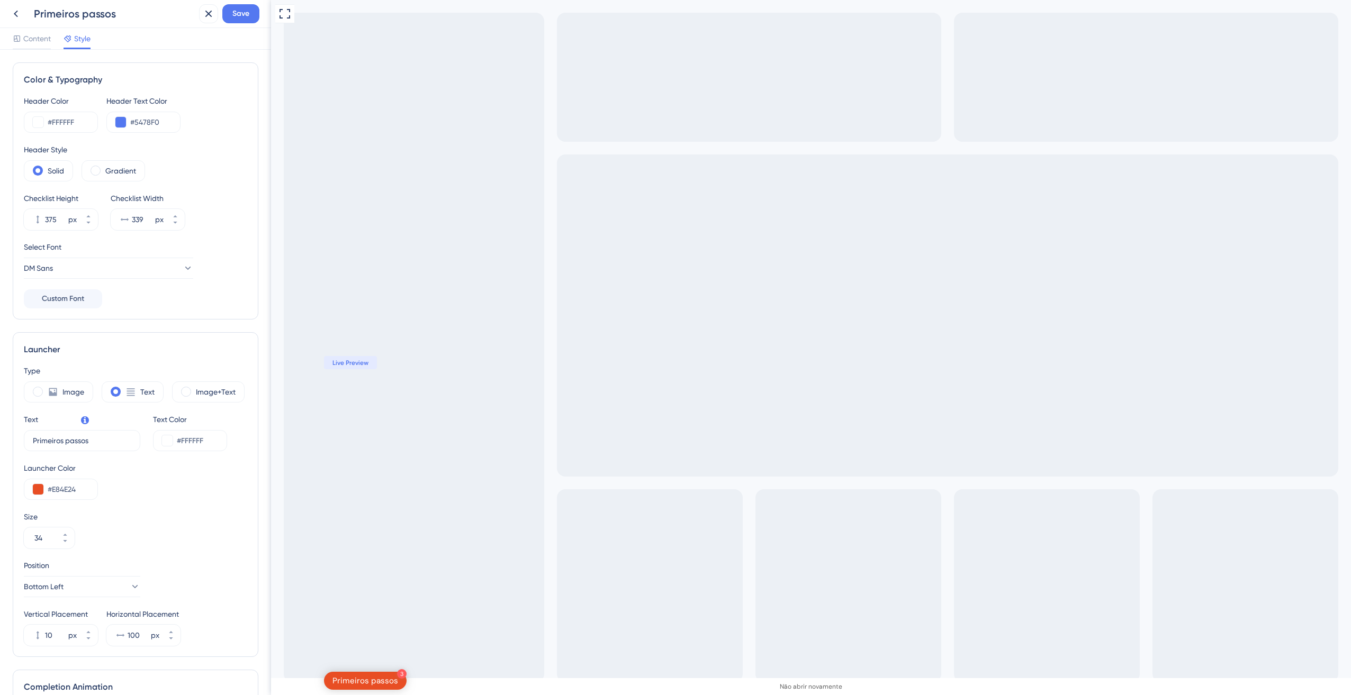
click at [364, 246] on div "Full Screen Preview 3 Primeiros passos Acessei, e agora? Saiba como podemos fac…" at bounding box center [811, 428] width 1080 height 857
click at [252, 22] on button "Save" at bounding box center [240, 13] width 37 height 19
click at [13, 15] on div "Checklist updated." at bounding box center [115, 19] width 205 height 22
click at [196, 17] on icon at bounding box center [201, 19] width 11 height 11
click at [15, 15] on icon at bounding box center [16, 14] width 4 height 7
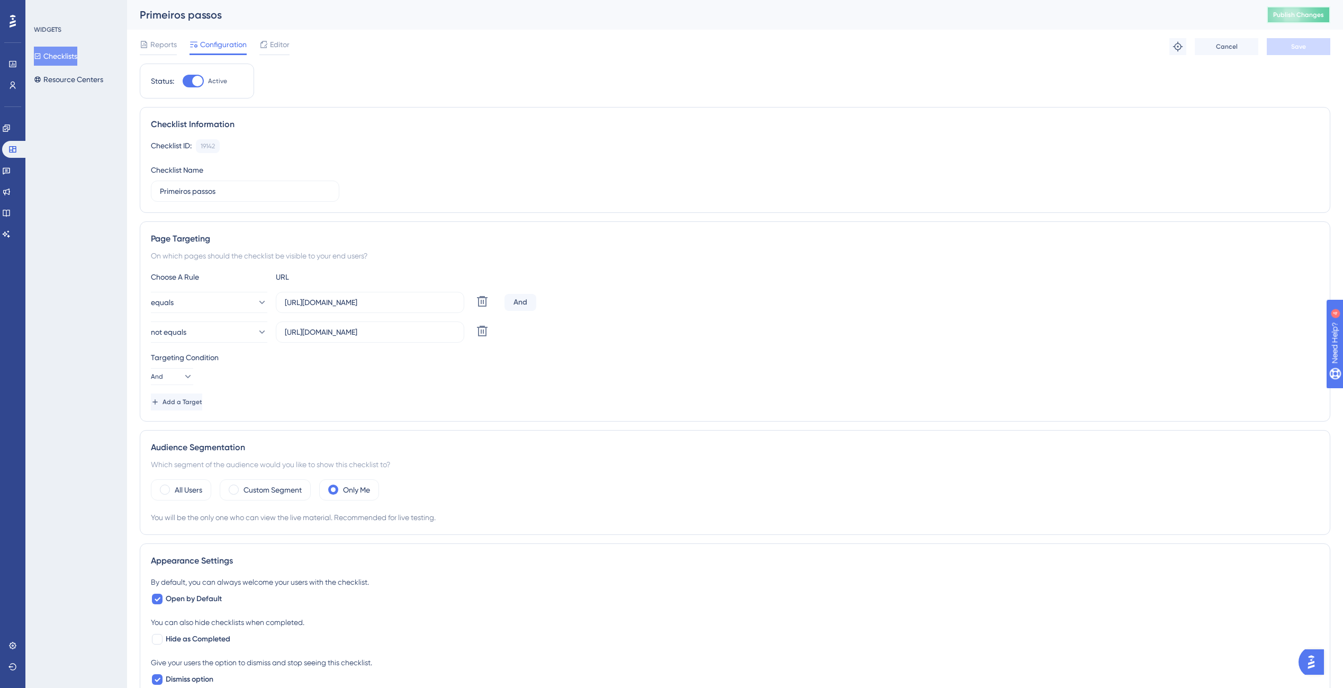
click at [1292, 15] on span "Publish Changes" at bounding box center [1298, 15] width 51 height 8
click at [277, 35] on div "Reports Configuration Editor Troubleshoot Cancel Save" at bounding box center [735, 47] width 1190 height 34
click at [273, 39] on span "Editor" at bounding box center [280, 44] width 20 height 13
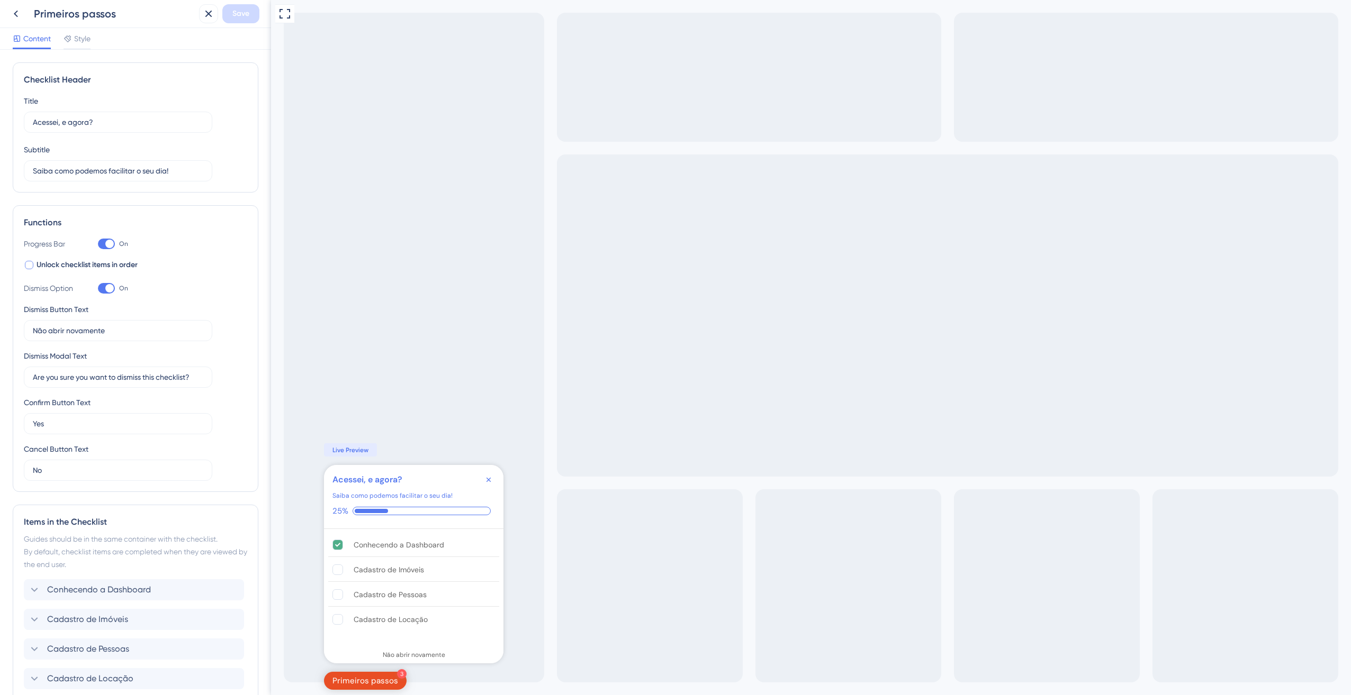
click at [57, 265] on span "Unlock checklist items in order" at bounding box center [87, 265] width 101 height 13
checkbox input "true"
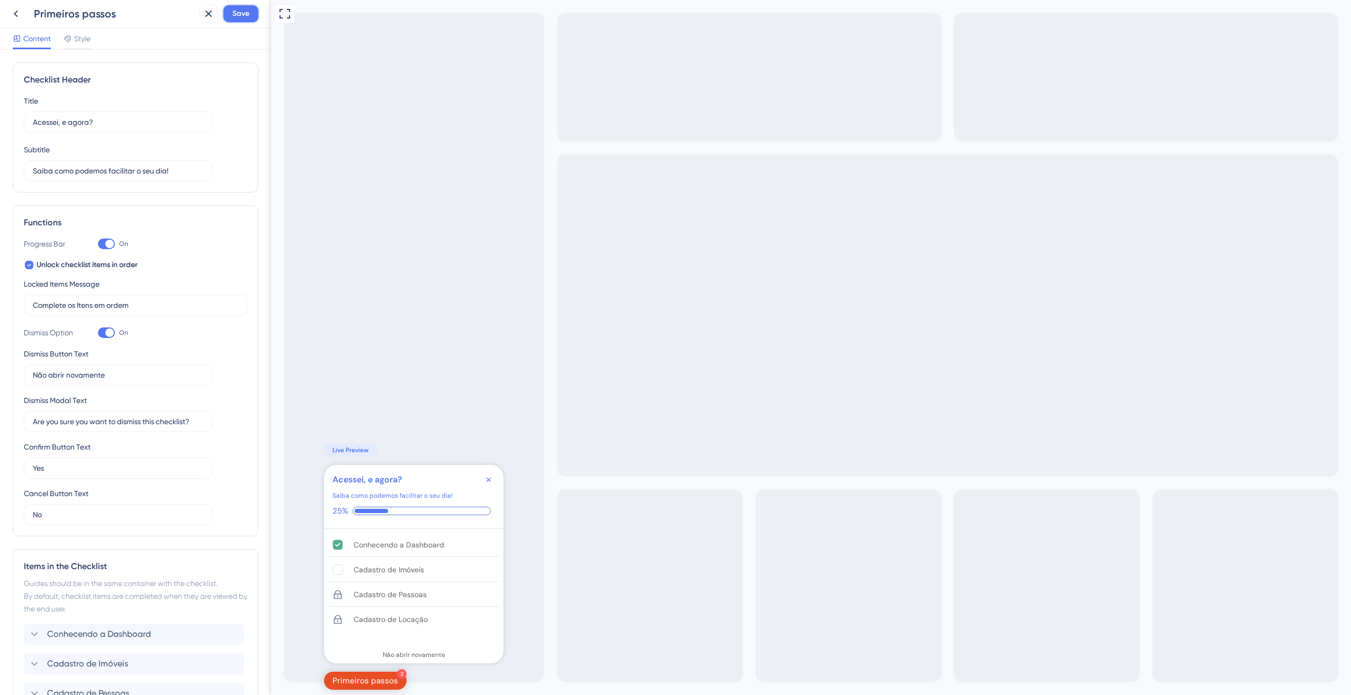
click at [233, 17] on span "Save" at bounding box center [240, 13] width 17 height 13
click at [198, 15] on icon at bounding box center [201, 19] width 11 height 11
click at [22, 9] on button at bounding box center [15, 13] width 19 height 19
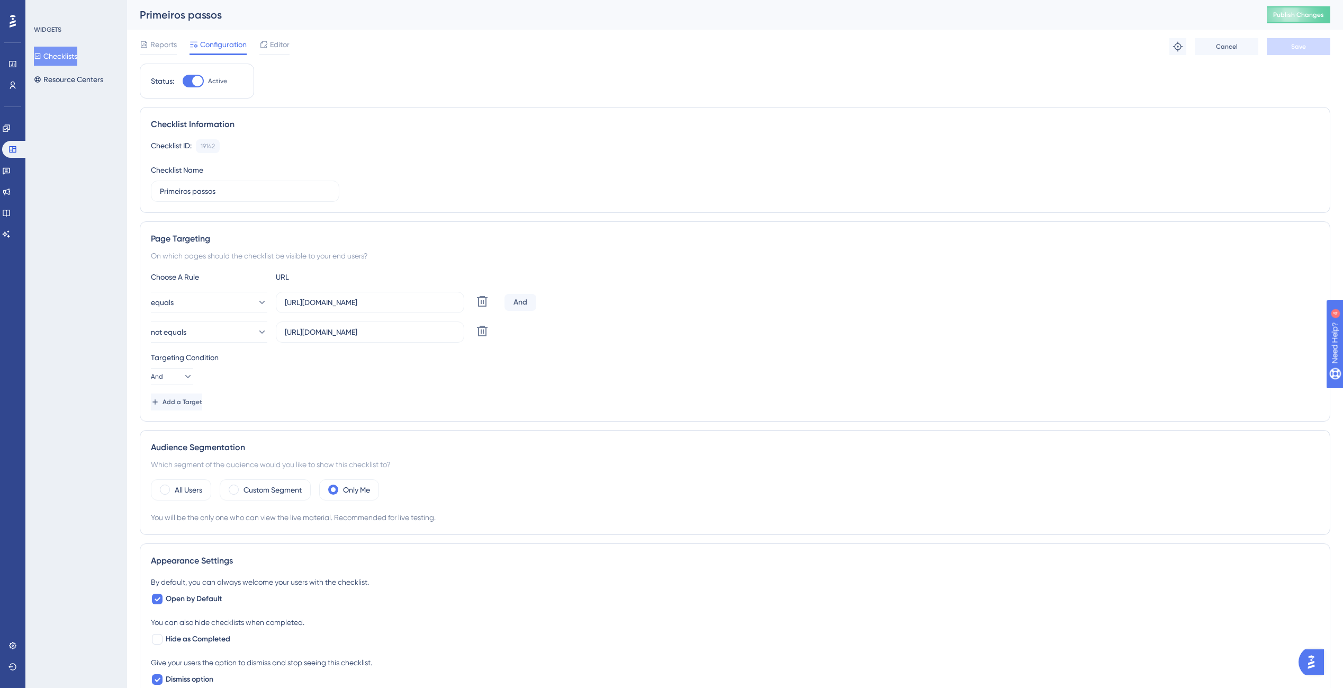
click at [1274, 11] on div "Primeiros passos Publish Changes" at bounding box center [735, 15] width 1216 height 30
click at [1280, 13] on button "Publish Changes" at bounding box center [1299, 14] width 64 height 17
click at [287, 44] on span "Editor" at bounding box center [280, 44] width 20 height 13
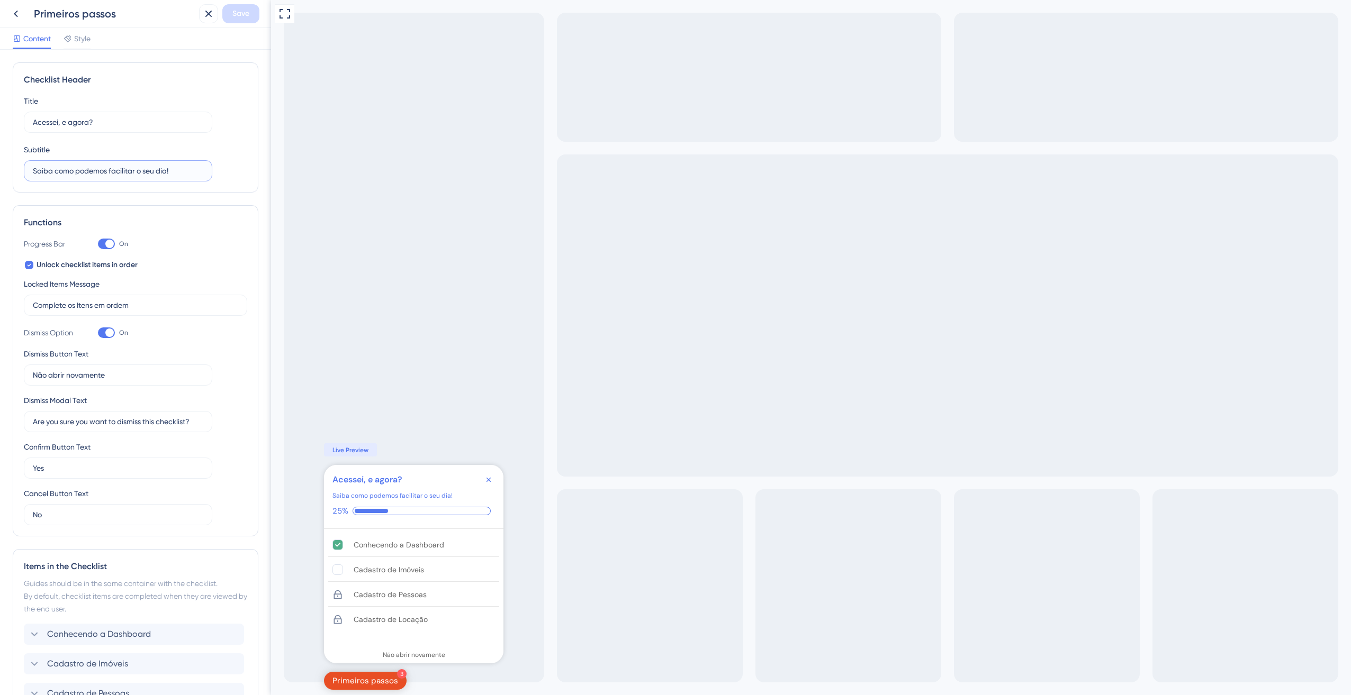
click at [124, 171] on input "Saiba como podemos facilitar o seu dia!" at bounding box center [118, 171] width 170 height 12
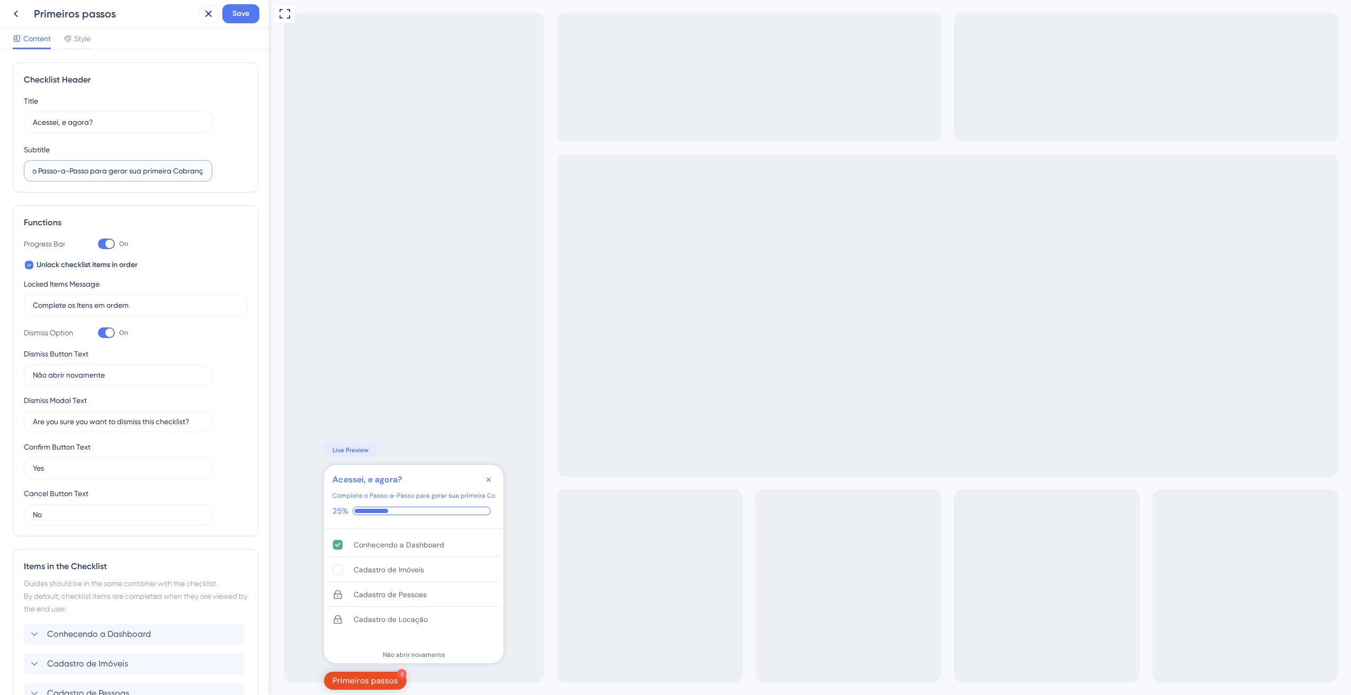
click at [178, 166] on input "Complete o Passo-a-Passo para gerar sua primeira Cobranç" at bounding box center [118, 171] width 170 height 12
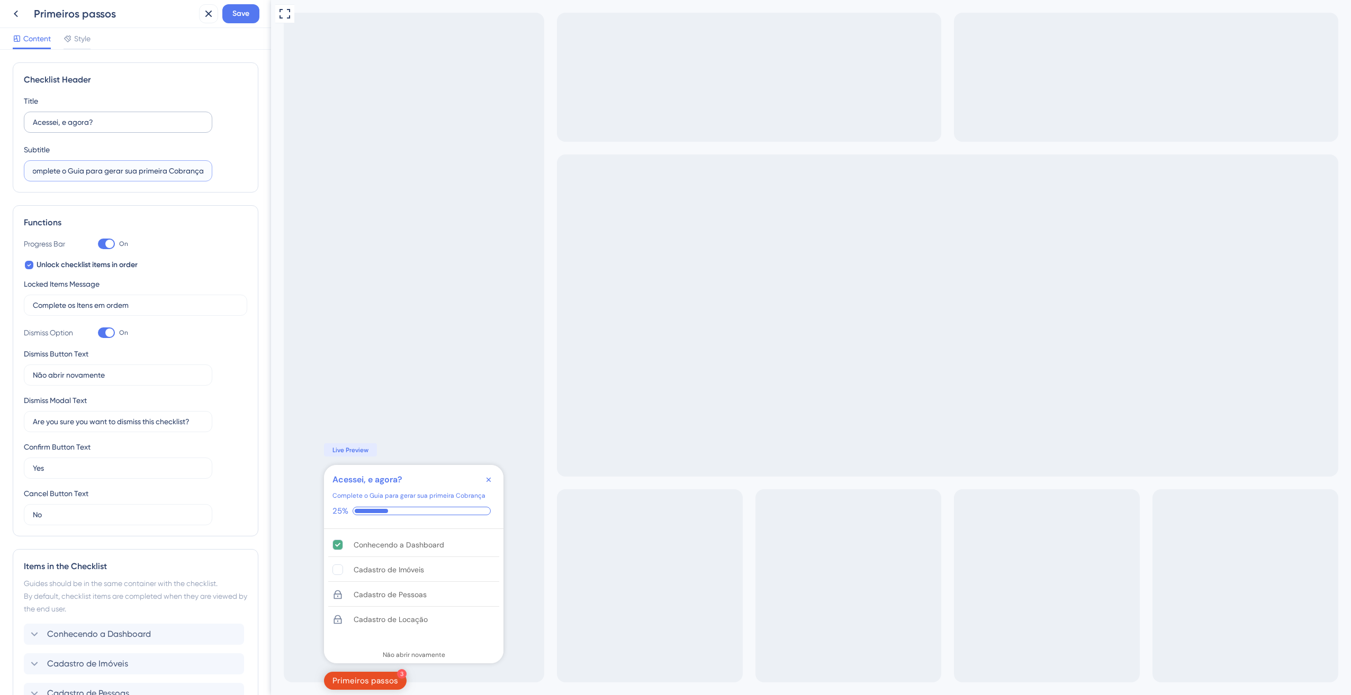
type input "Complete o Guia para gerar sua primeira Cobrança"
drag, startPoint x: 112, startPoint y: 119, endPoint x: 7, endPoint y: 125, distance: 105.0
click at [7, 125] on div "Checklist Header Title Acessei, e agora? Subtitle Complete o Guia para gerar su…" at bounding box center [135, 373] width 271 height 646
type input "Gere sua Primeira Cobrança"
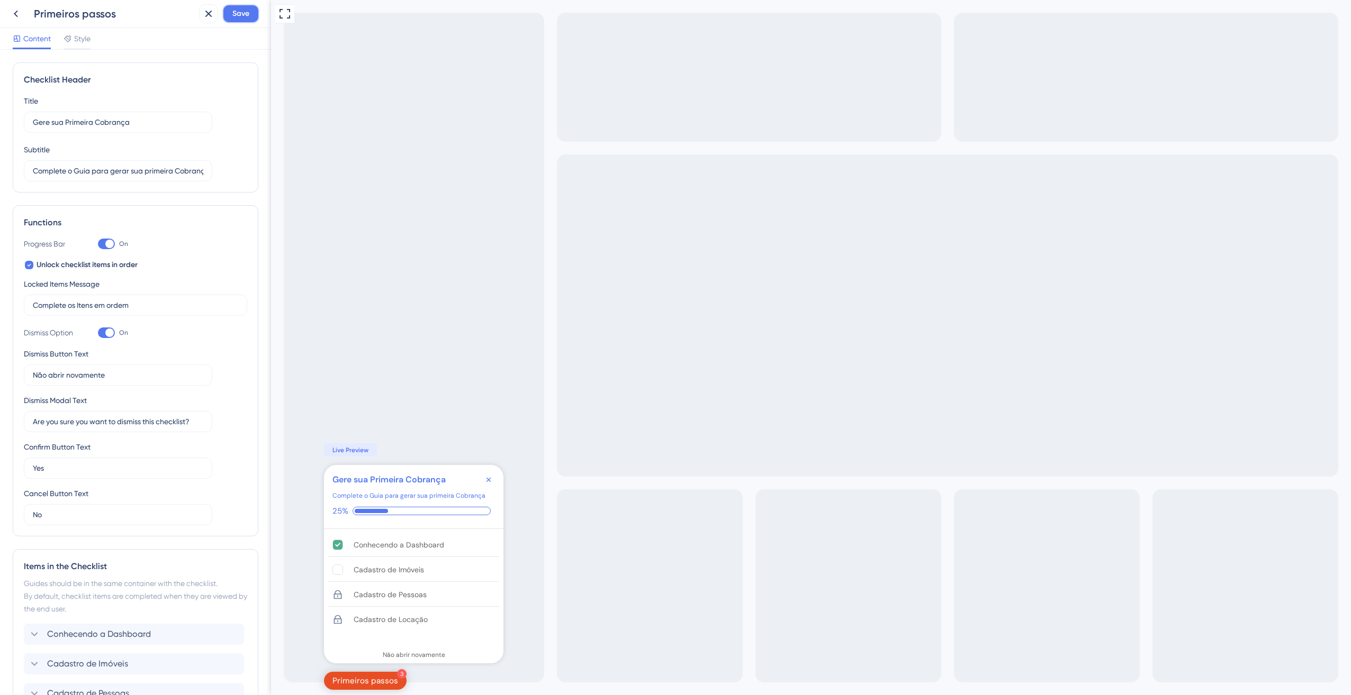
click at [232, 13] on span "Save" at bounding box center [240, 13] width 17 height 13
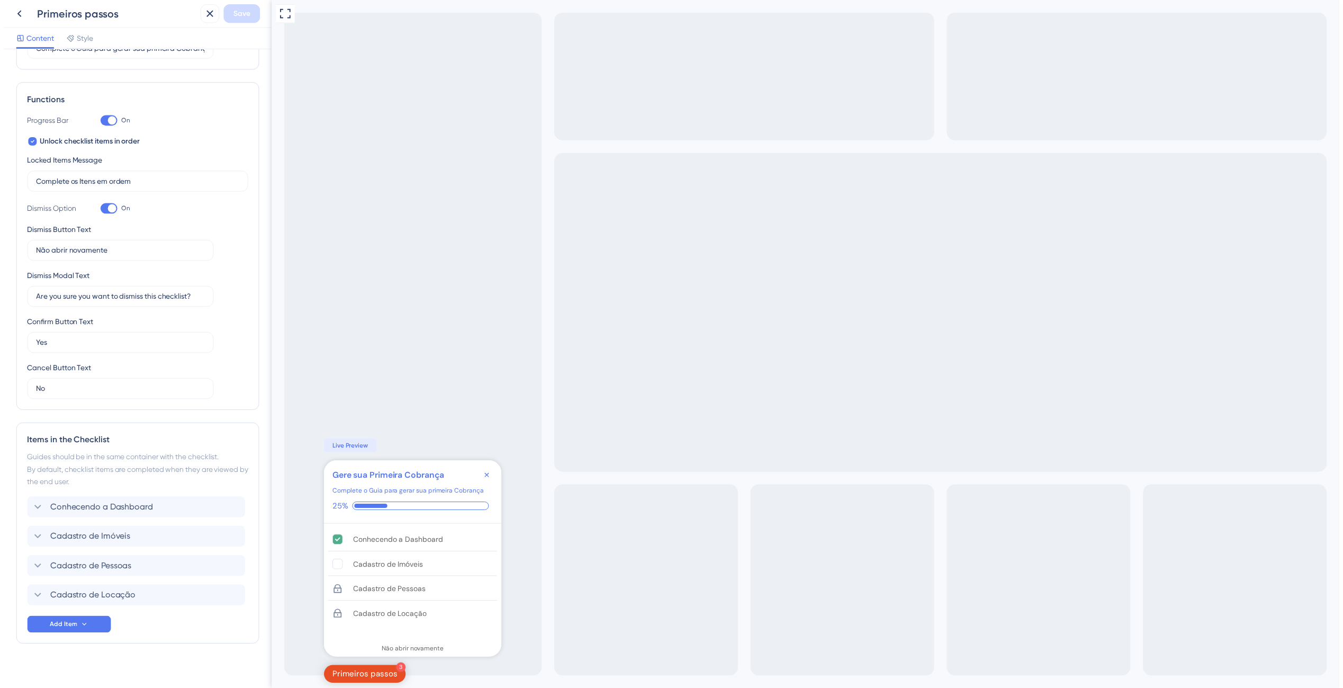
scroll to position [132, 0]
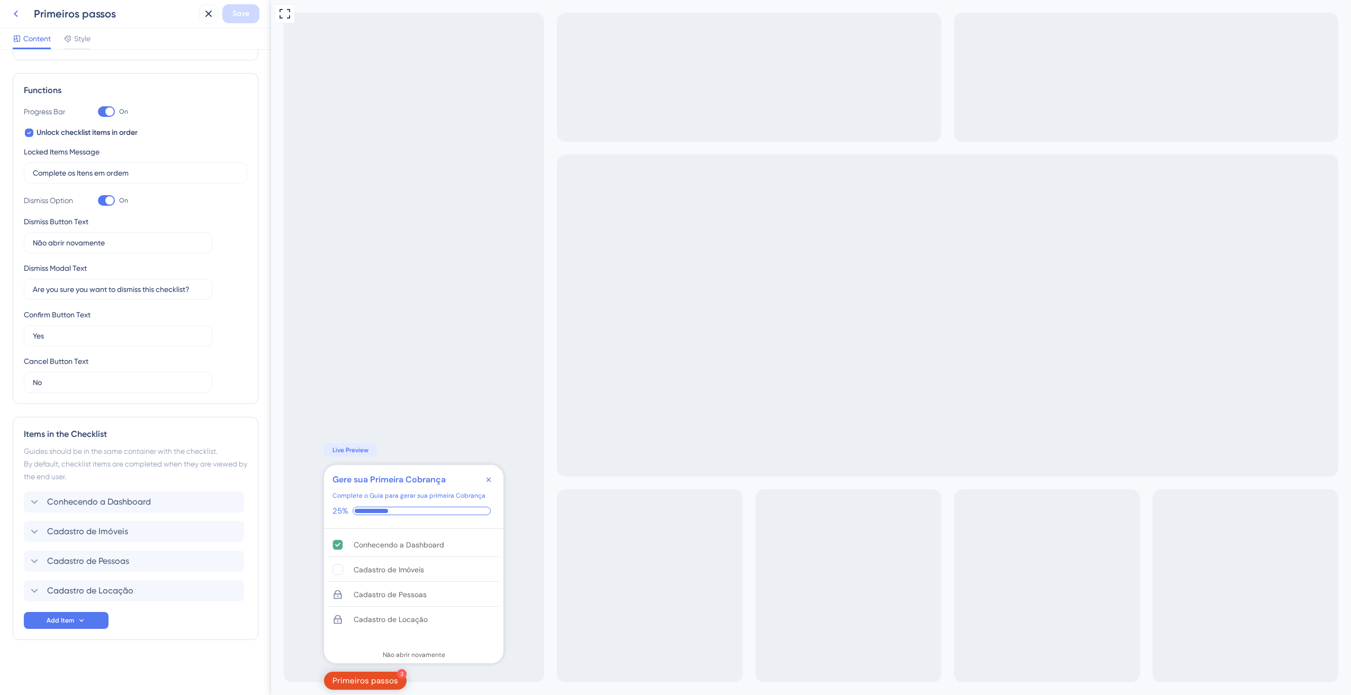
click at [14, 14] on icon at bounding box center [16, 14] width 4 height 7
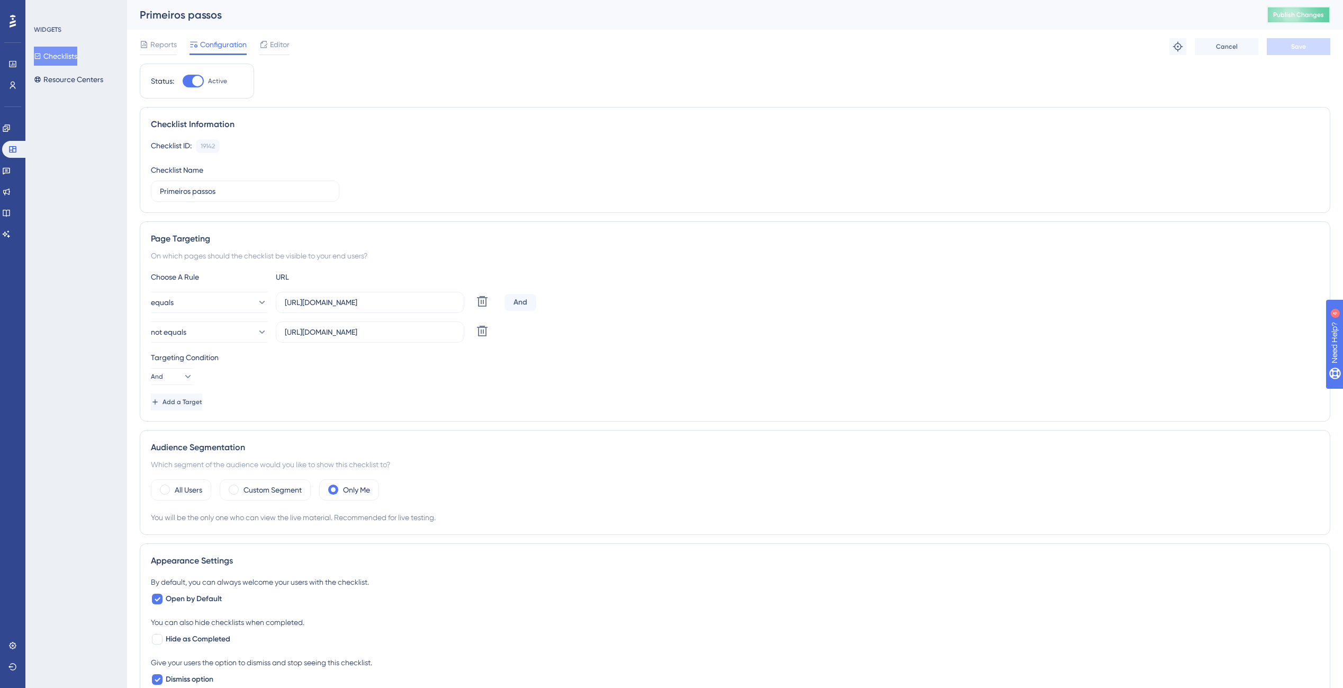
click at [1319, 22] on button "Publish Changes" at bounding box center [1299, 14] width 64 height 17
click at [271, 38] on span "Editor" at bounding box center [280, 44] width 20 height 13
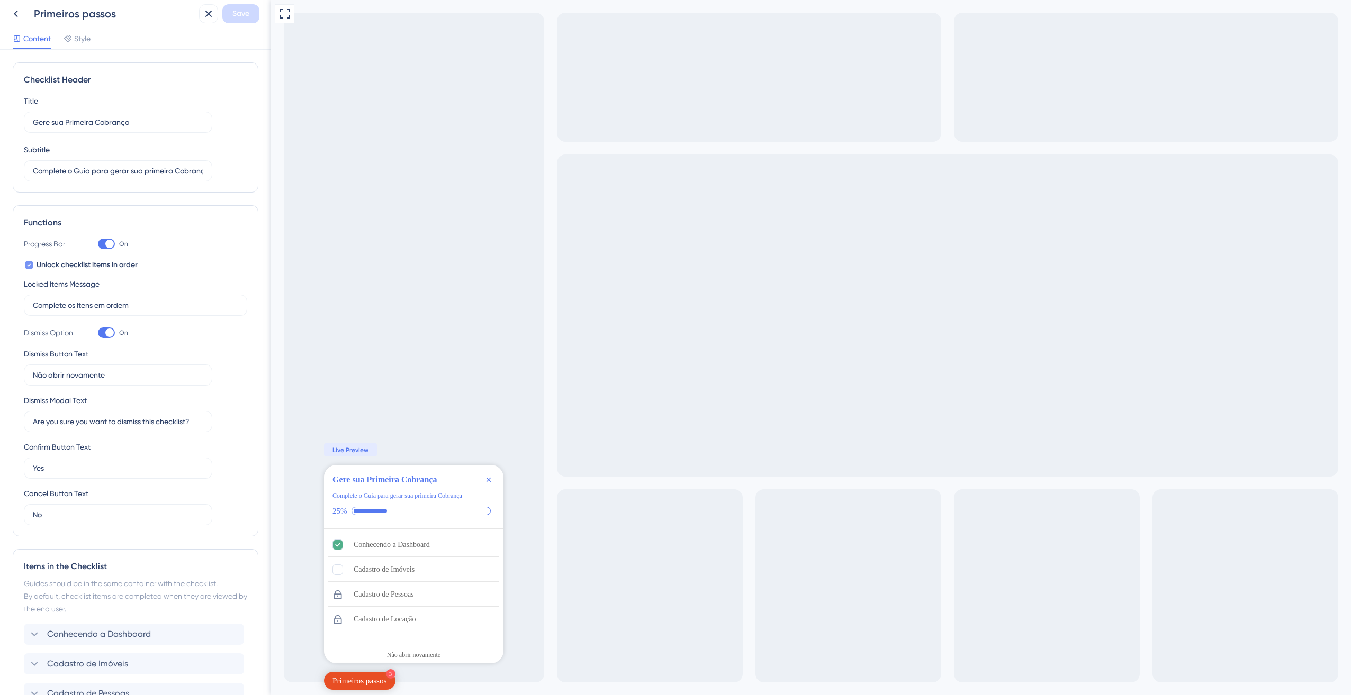
click at [78, 266] on span "Unlock checklist items in order" at bounding box center [87, 265] width 101 height 13
checkbox input "false"
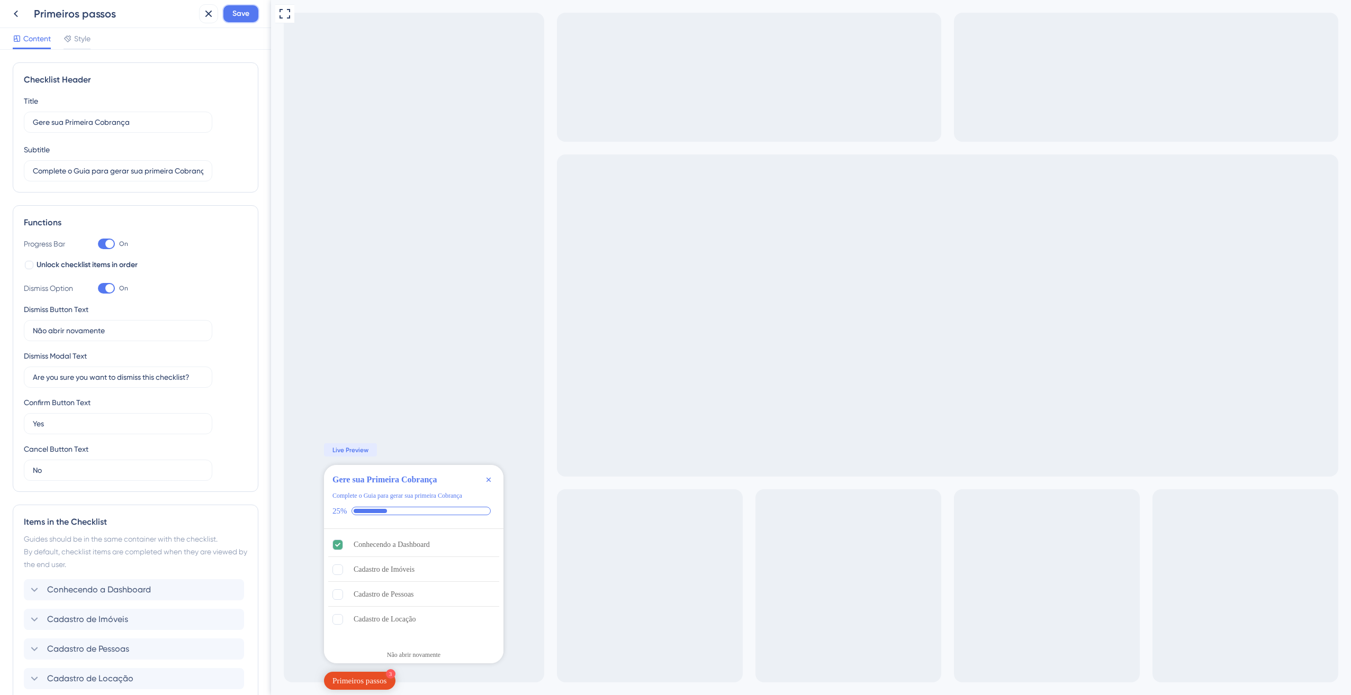
click at [240, 16] on span "Save" at bounding box center [240, 13] width 17 height 13
click at [7, 13] on button at bounding box center [15, 13] width 19 height 19
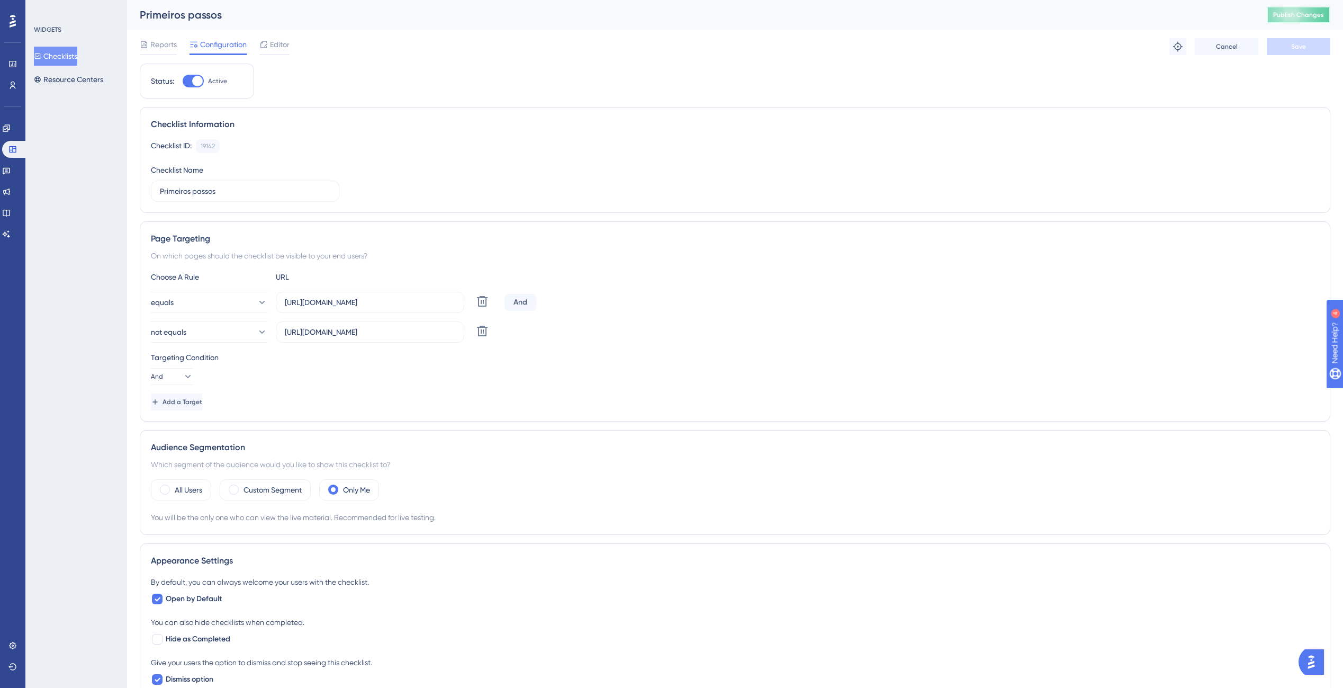
click at [1303, 16] on span "Publish Changes" at bounding box center [1298, 15] width 51 height 8
click at [1306, 10] on button "Publish Changes" at bounding box center [1299, 14] width 64 height 17
click at [544, 101] on div "Status: Active Checklist Information Checklist ID: 19142 Copy Checklist Name Pr…" at bounding box center [735, 543] width 1190 height 958
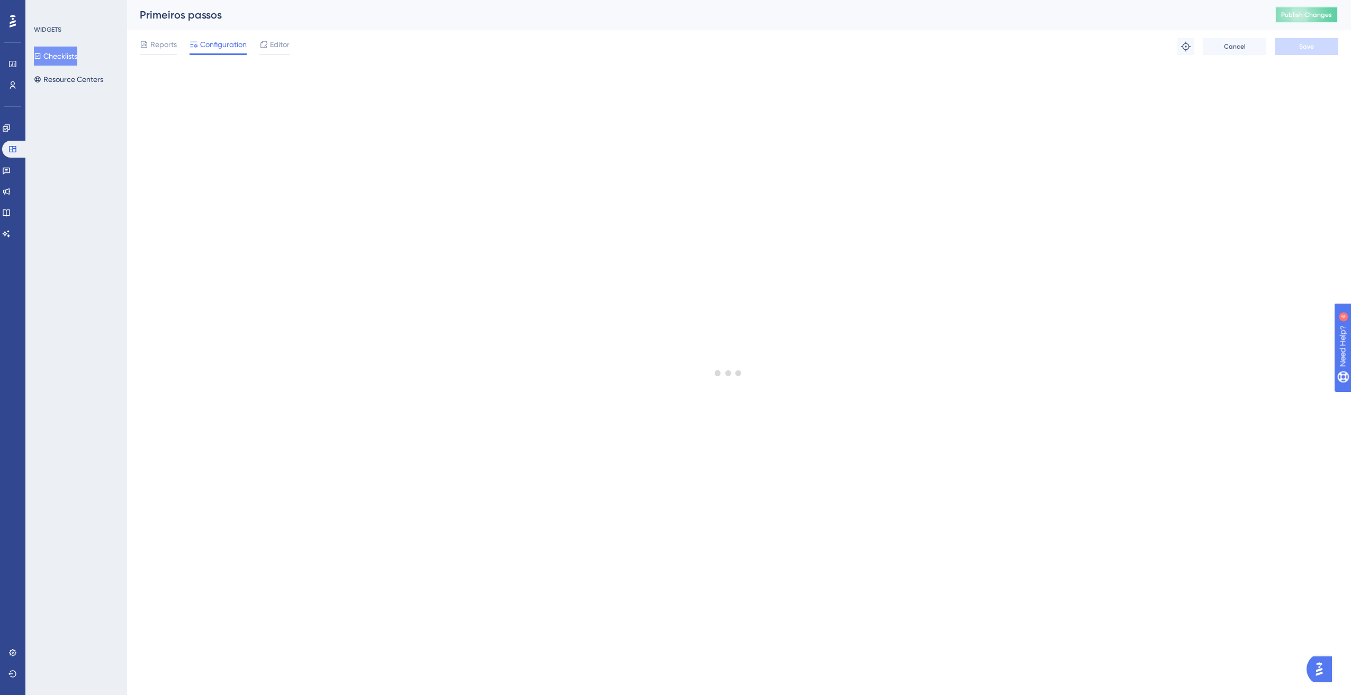
click at [1291, 22] on button "Publish Changes" at bounding box center [1306, 14] width 64 height 17
